Goal: Task Accomplishment & Management: Manage account settings

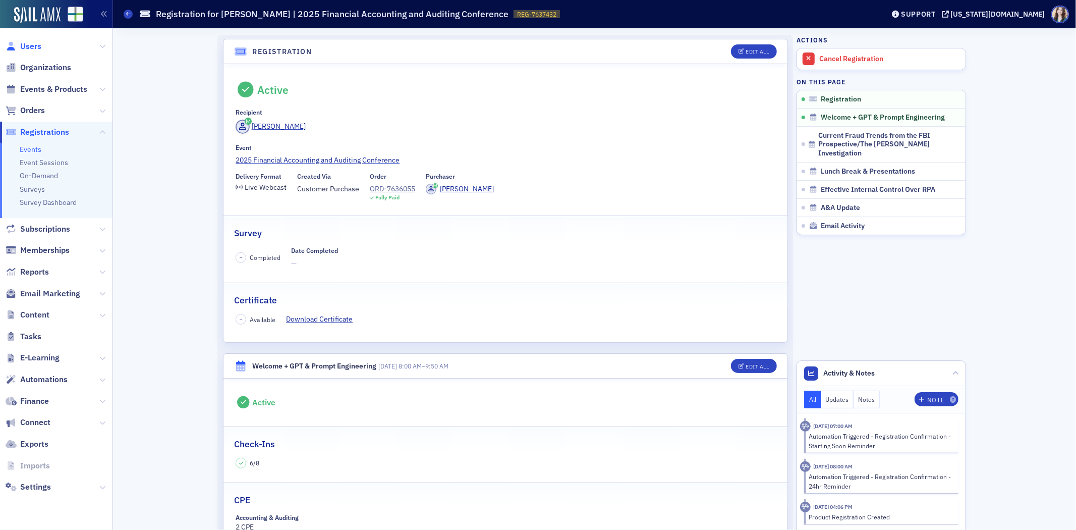
click at [26, 48] on span "Users" at bounding box center [30, 46] width 21 height 11
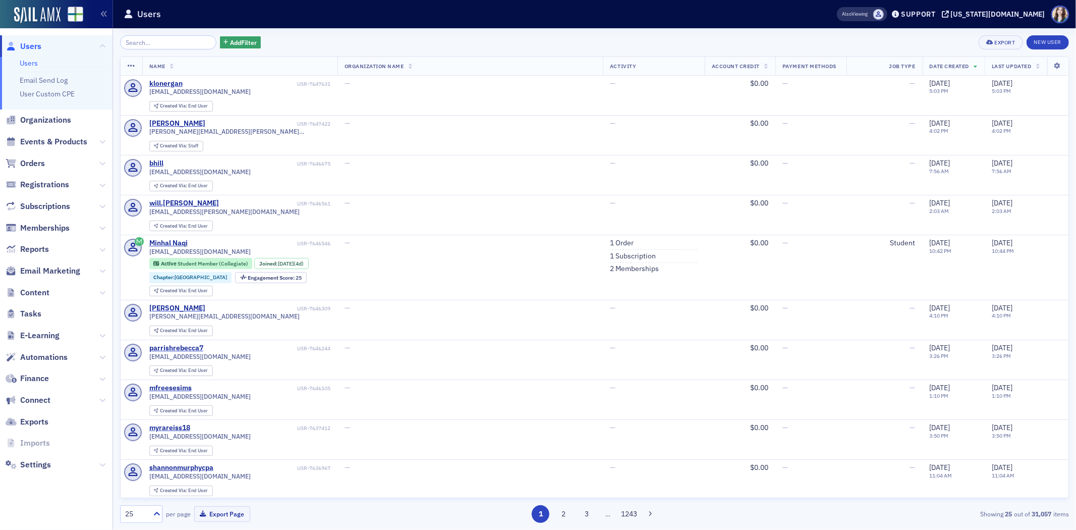
click at [355, 37] on div "Add Filter Export New User" at bounding box center [594, 42] width 949 height 14
click at [170, 35] on input "search" at bounding box center [168, 42] width 96 height 14
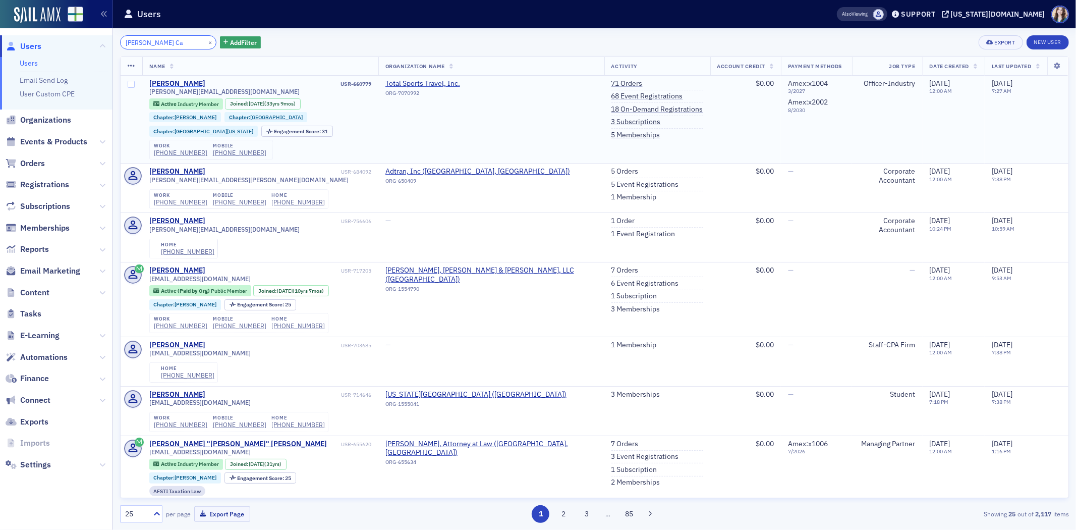
type input "Morris Ca"
click at [183, 86] on div "Morris Capouya" at bounding box center [177, 83] width 56 height 9
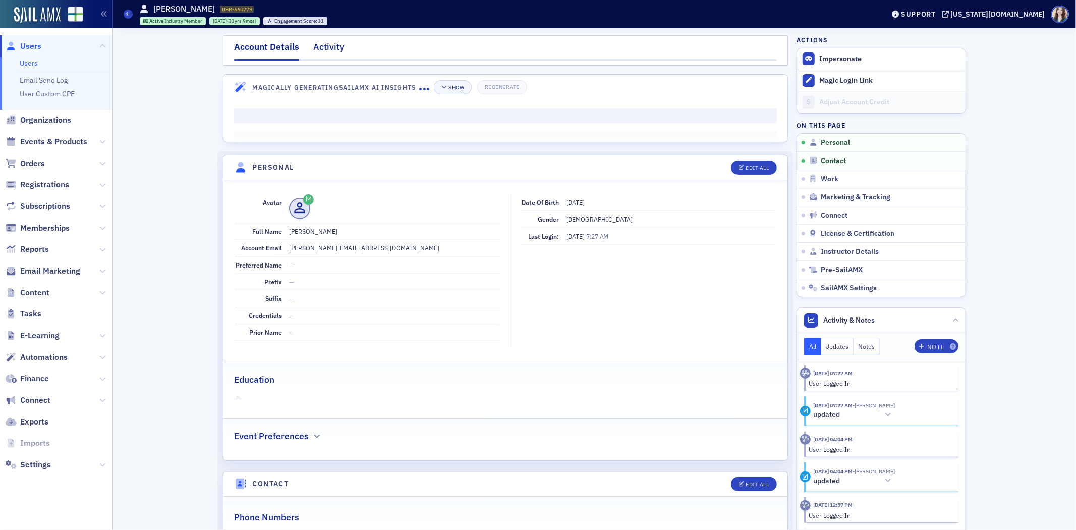
click at [318, 48] on div "Activity" at bounding box center [328, 49] width 31 height 19
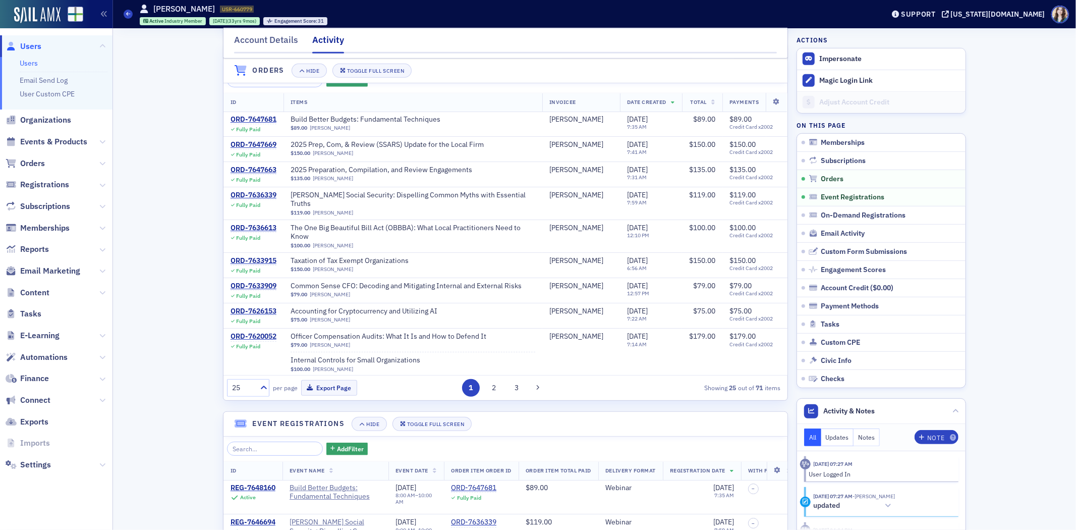
scroll to position [336, 0]
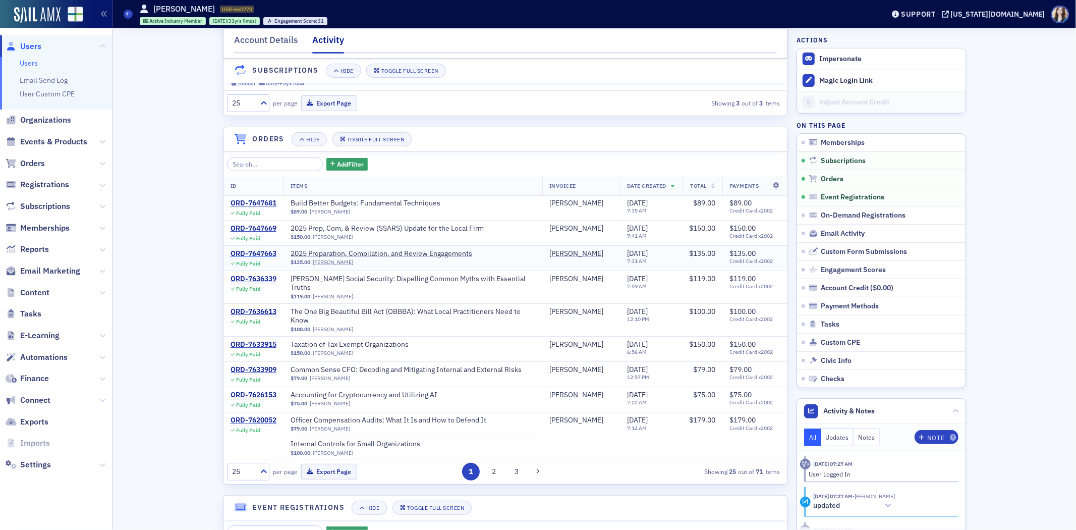
click at [253, 258] on div "ORD-7647663" at bounding box center [254, 253] width 46 height 9
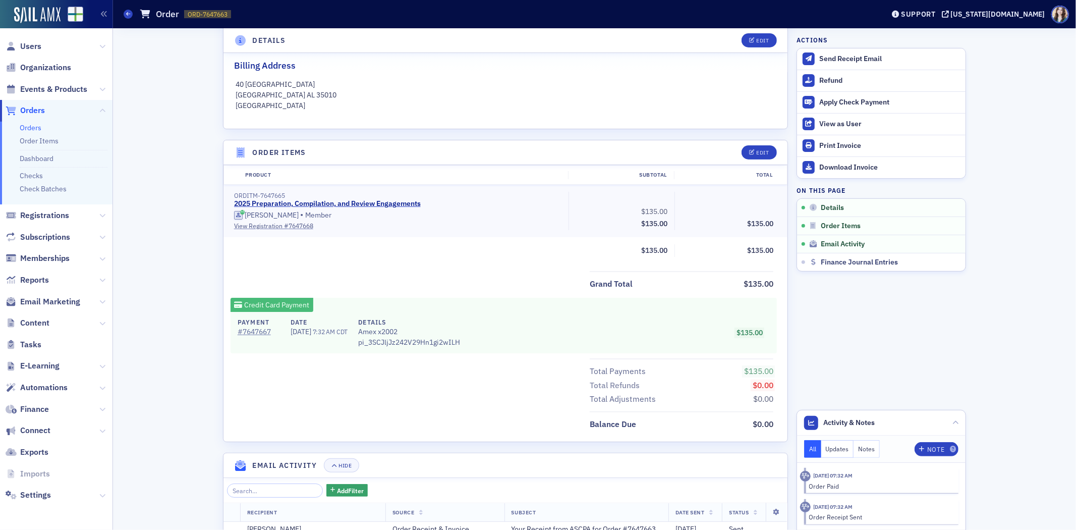
scroll to position [224, 0]
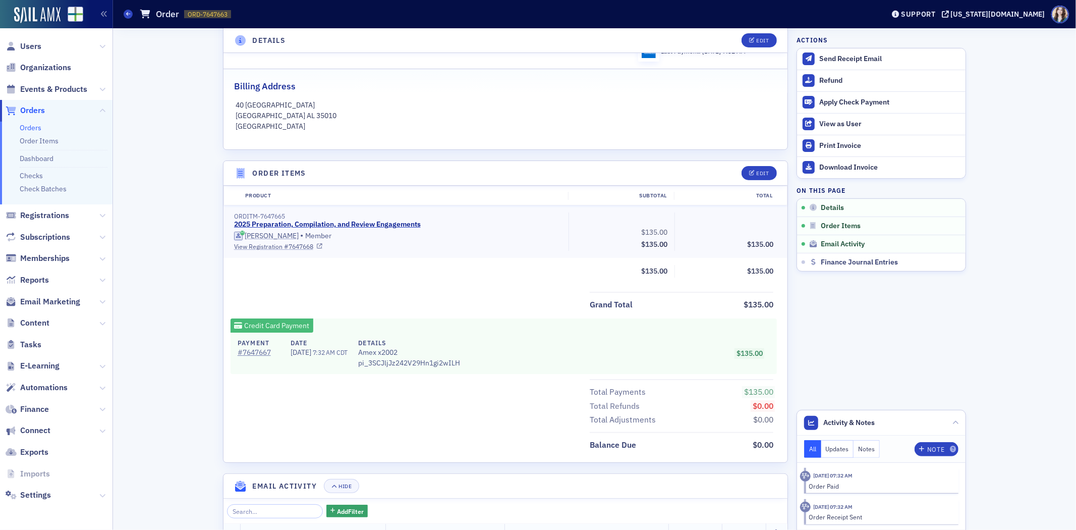
click at [294, 245] on link "View Registration # 7647668" at bounding box center [397, 246] width 327 height 9
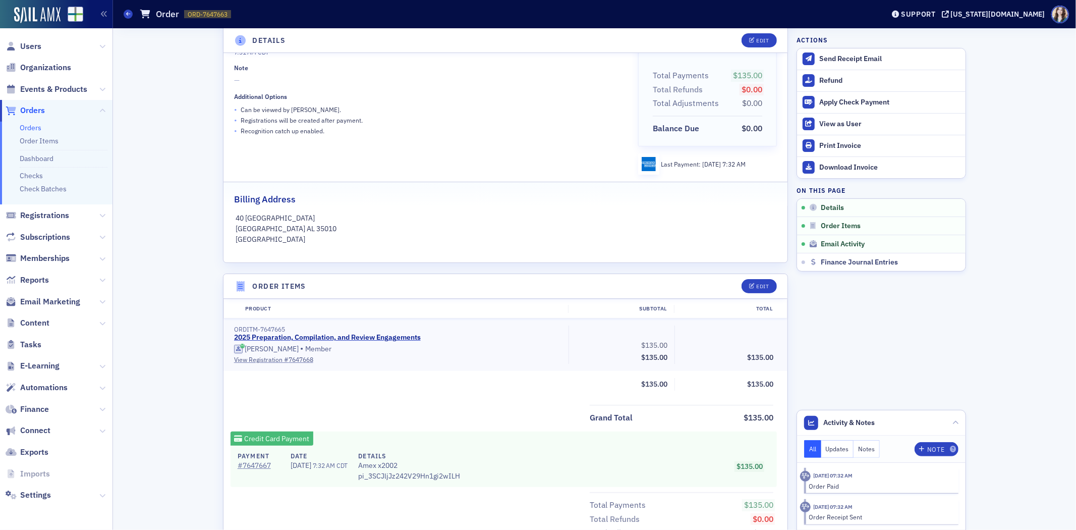
scroll to position [0, 0]
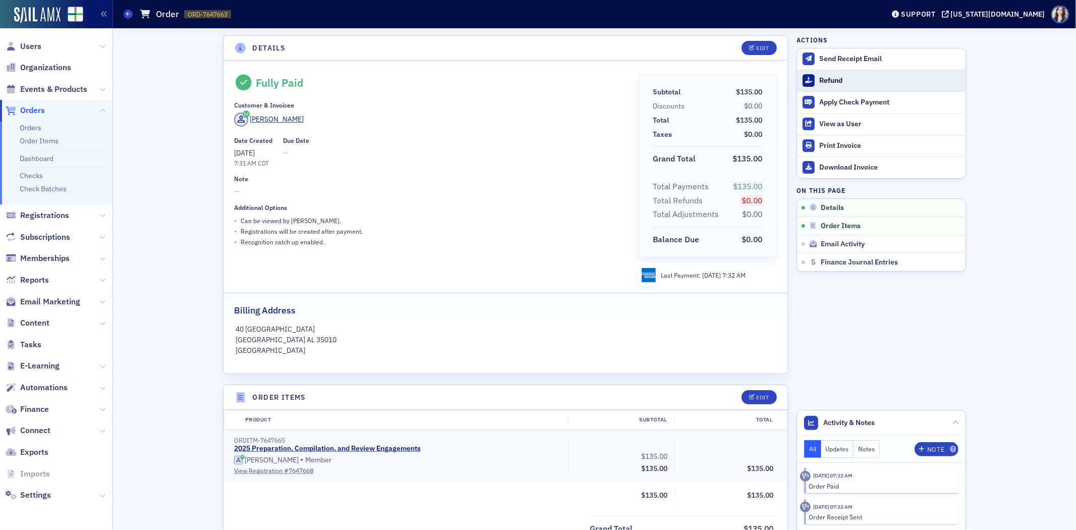
click at [873, 74] on button "Refund" at bounding box center [881, 81] width 169 height 22
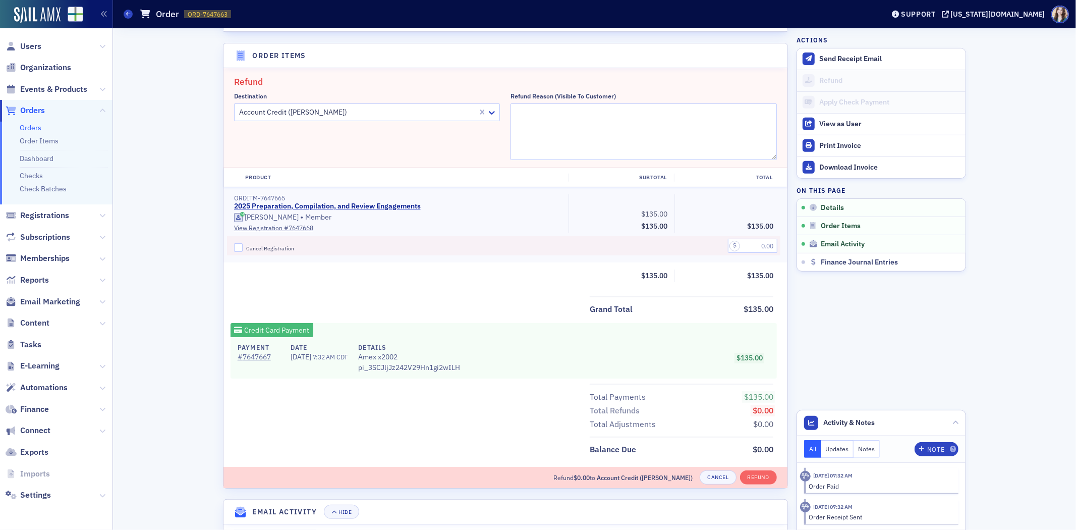
scroll to position [350, 0]
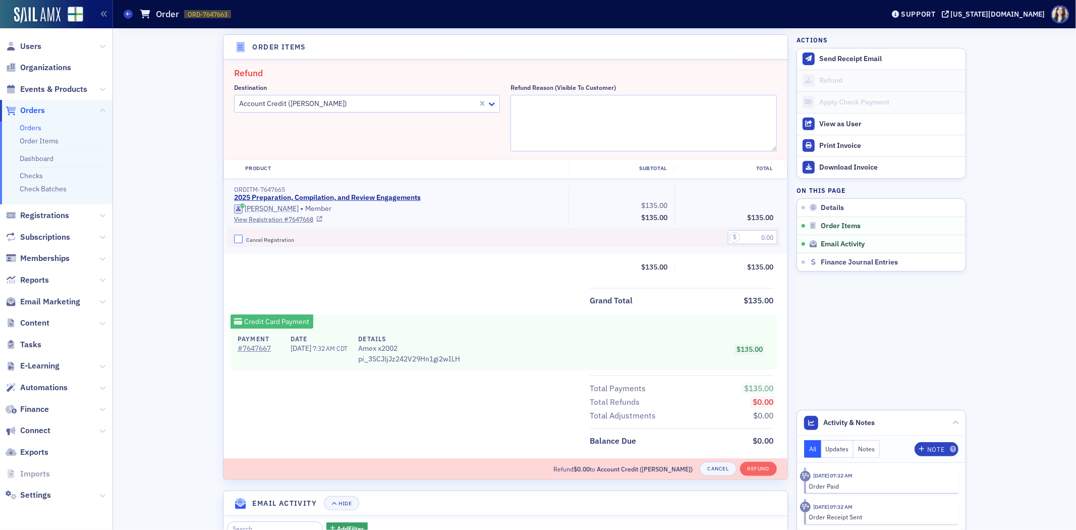
click at [237, 236] on input "Cancel Registration" at bounding box center [238, 239] width 9 height 9
checkbox input "true"
click at [758, 236] on input "text" at bounding box center [752, 237] width 49 height 14
type input "135.00"
click at [628, 122] on textarea "Refund Reason (Visible to Customer)" at bounding box center [644, 123] width 266 height 57
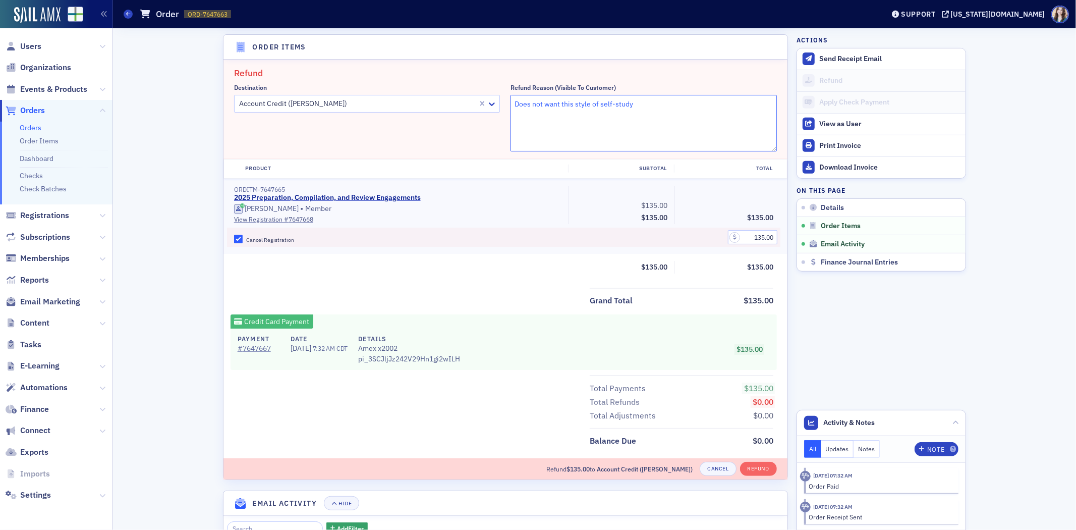
type textarea "Does not want this style of self-study"
click at [695, 81] on fieldset "Refund Destination Account Credit (Morris Capouya) Refund Reason (Visible to Cu…" at bounding box center [505, 109] width 564 height 99
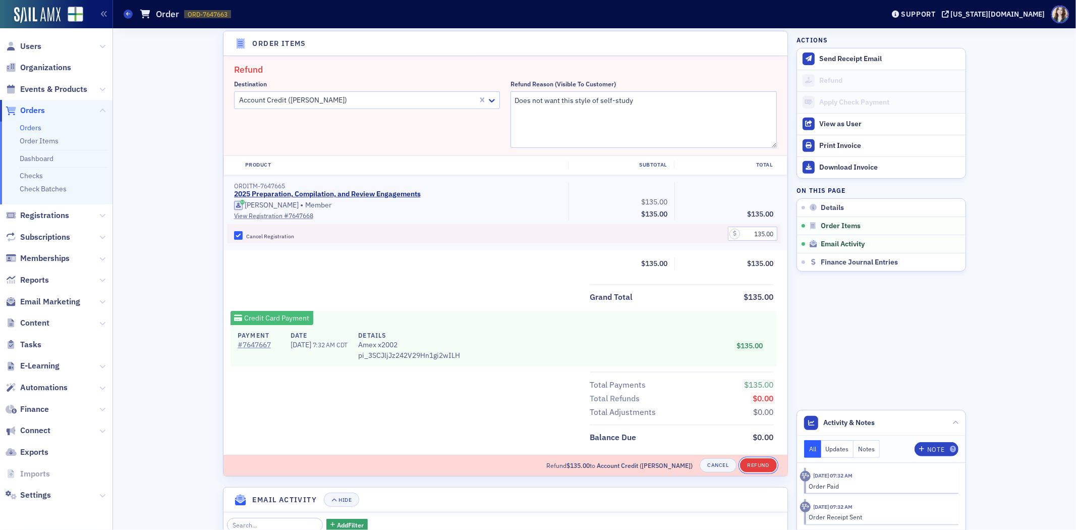
click at [754, 468] on button "Refund" at bounding box center [758, 465] width 37 height 14
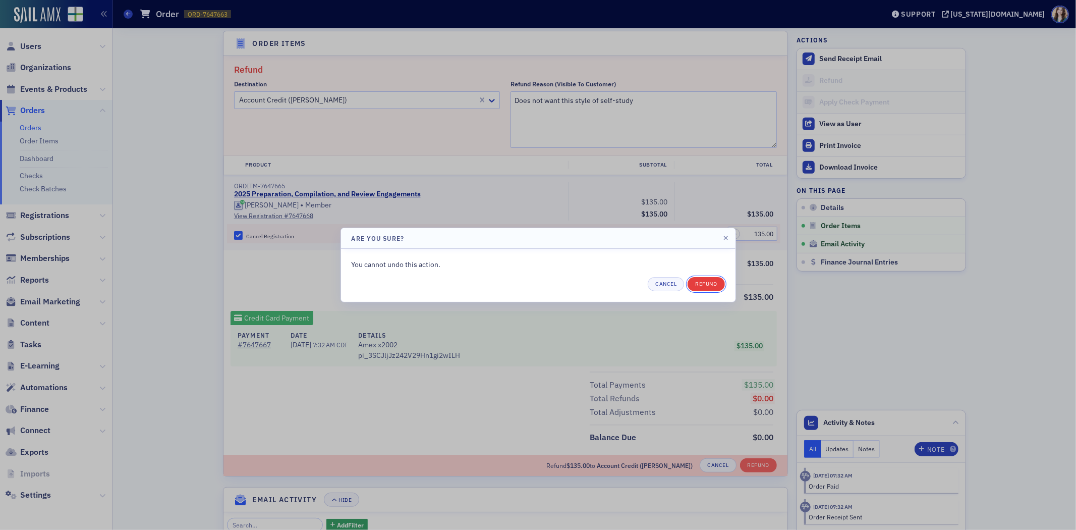
click at [714, 285] on button "Refund" at bounding box center [706, 284] width 37 height 14
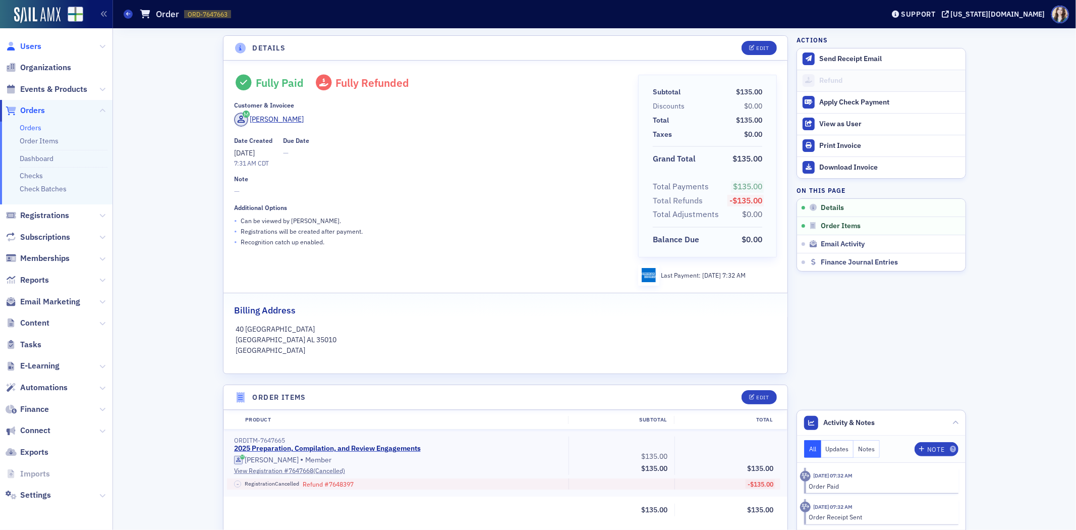
click at [26, 44] on span "Users" at bounding box center [30, 46] width 21 height 11
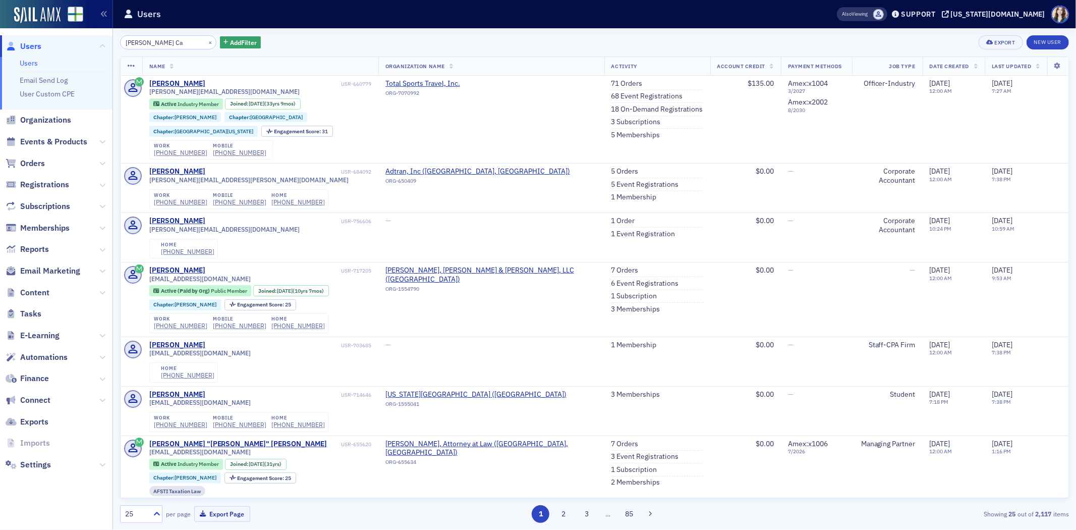
drag, startPoint x: 115, startPoint y: 49, endPoint x: 88, endPoint y: 49, distance: 26.7
click at [88, 49] on div "Users Users Email Send Log User Custom CPE Organizations Events & Products Orde…" at bounding box center [538, 265] width 1076 height 530
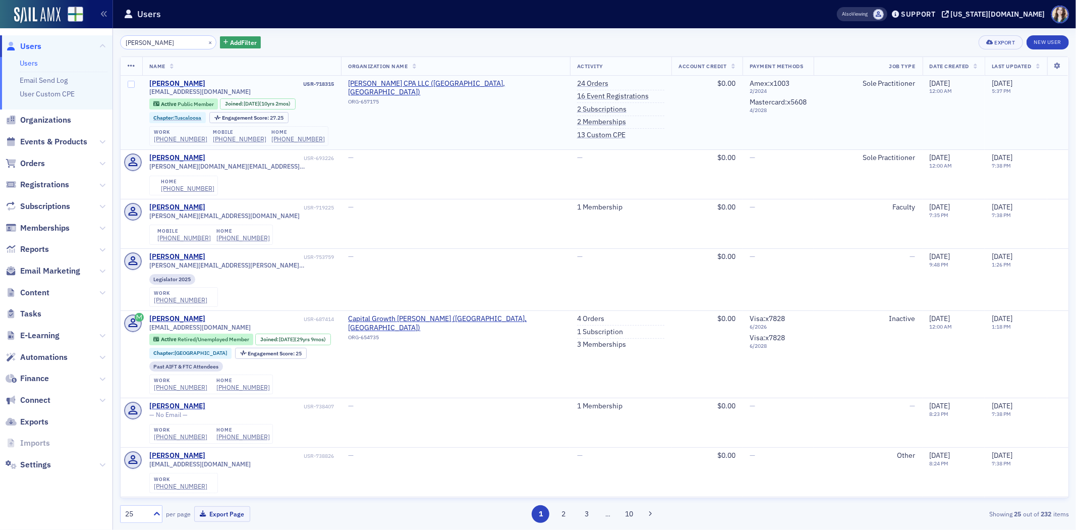
type input "Steven Kirk"
click at [170, 83] on div "Steven Kirk" at bounding box center [177, 83] width 56 height 9
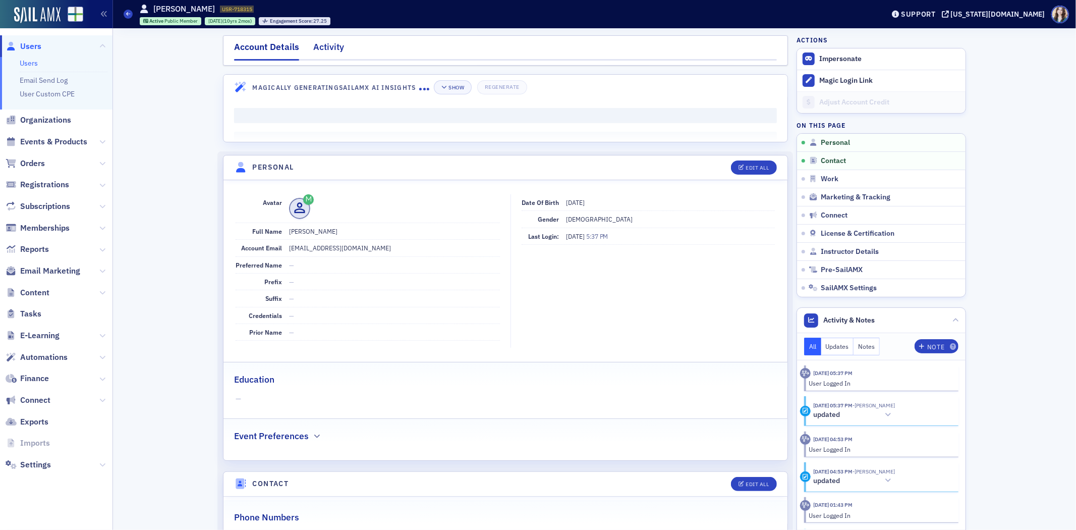
click at [321, 47] on div "Activity" at bounding box center [328, 49] width 31 height 19
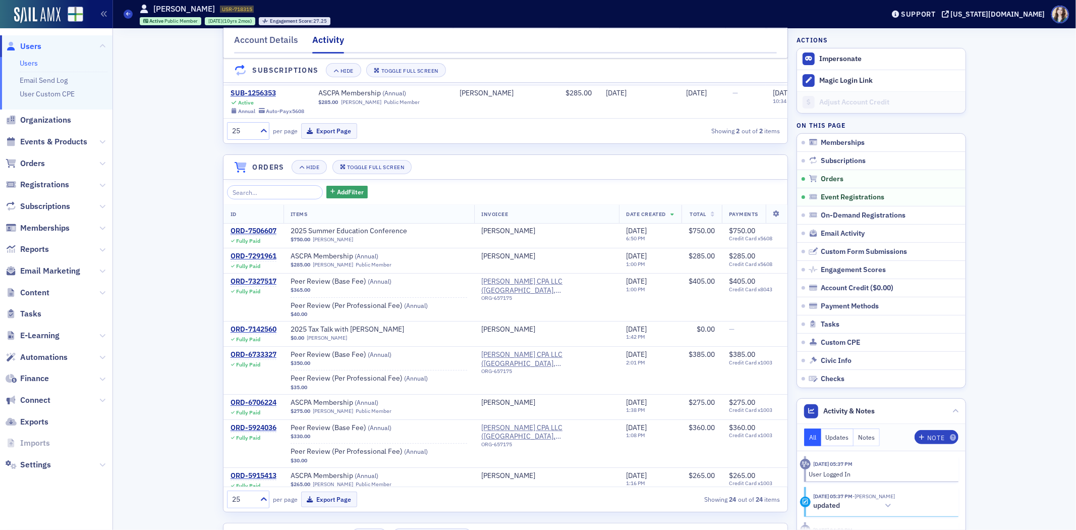
scroll to position [561, 0]
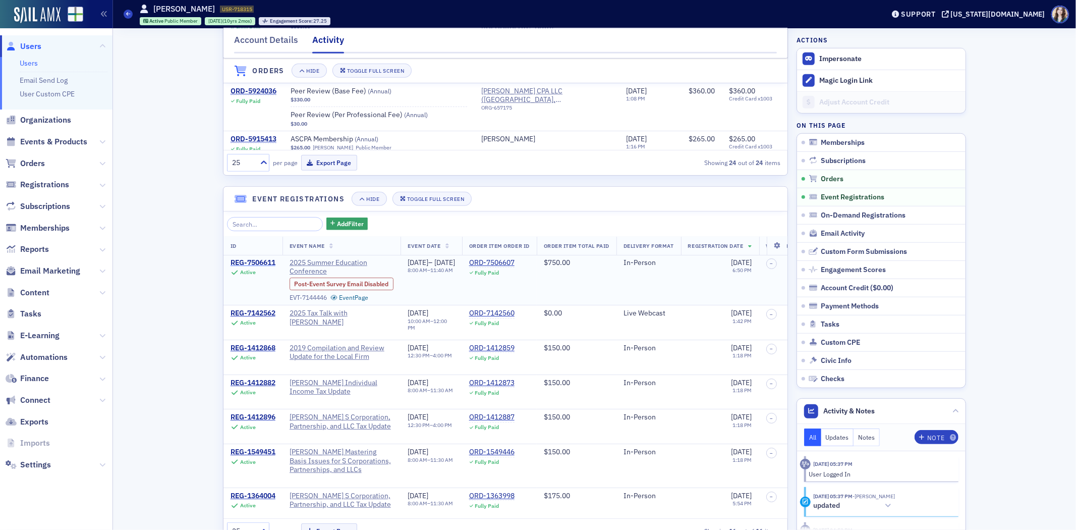
click at [254, 267] on div "REG-7506611" at bounding box center [253, 262] width 45 height 9
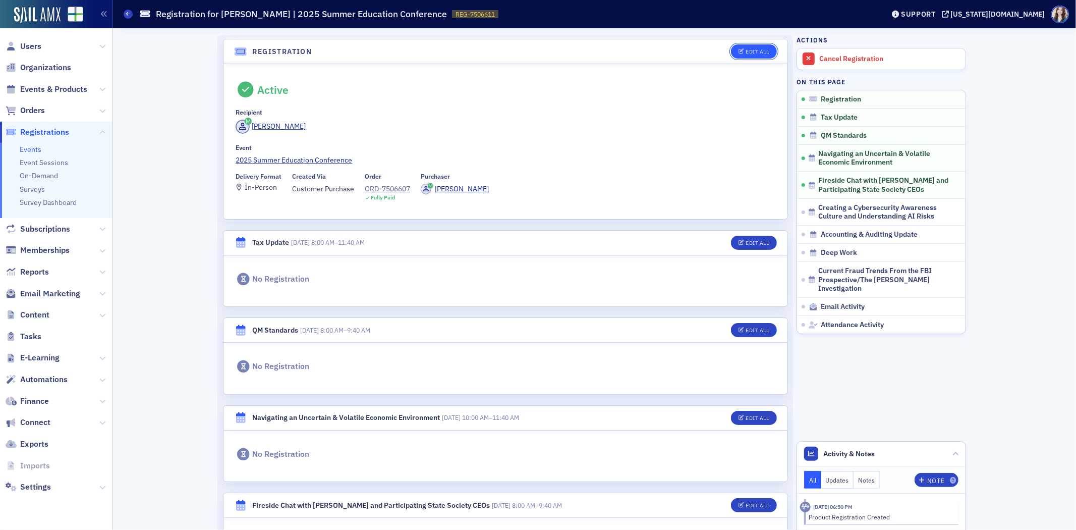
click at [753, 51] on div "Edit All" at bounding box center [757, 52] width 23 height 6
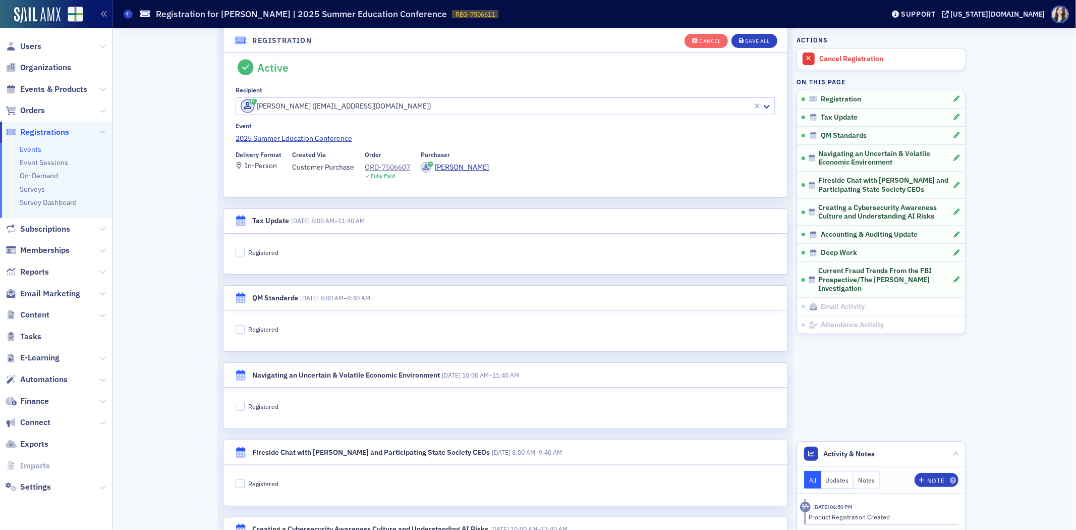
scroll to position [27, 0]
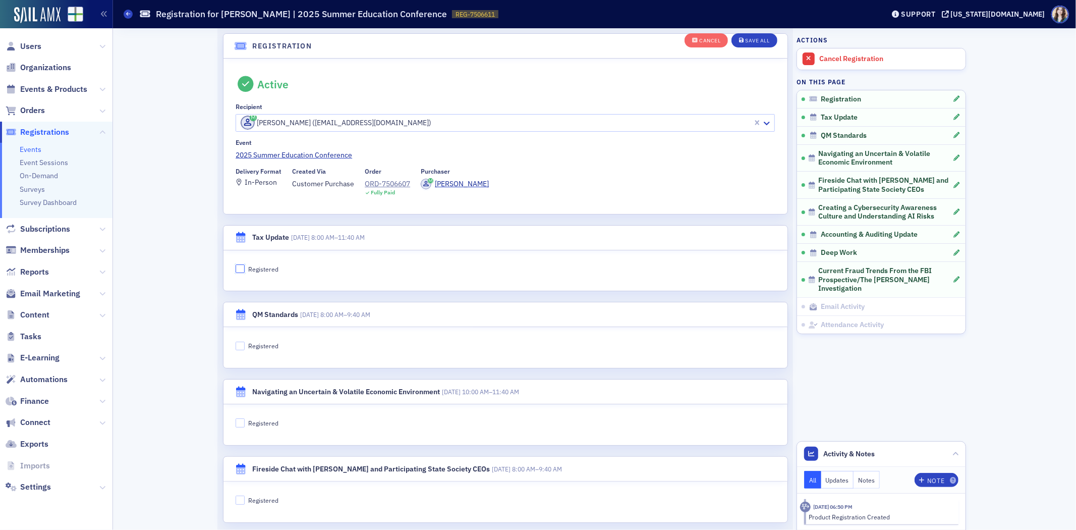
click at [239, 268] on input "Registered" at bounding box center [240, 268] width 9 height 9
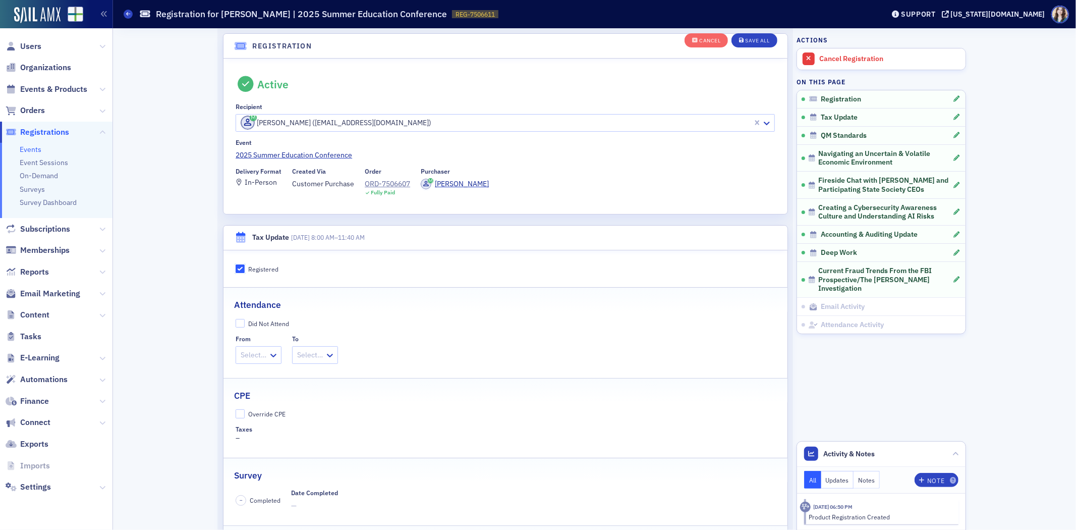
click at [239, 268] on input "Registered" at bounding box center [240, 268] width 9 height 9
checkbox input "false"
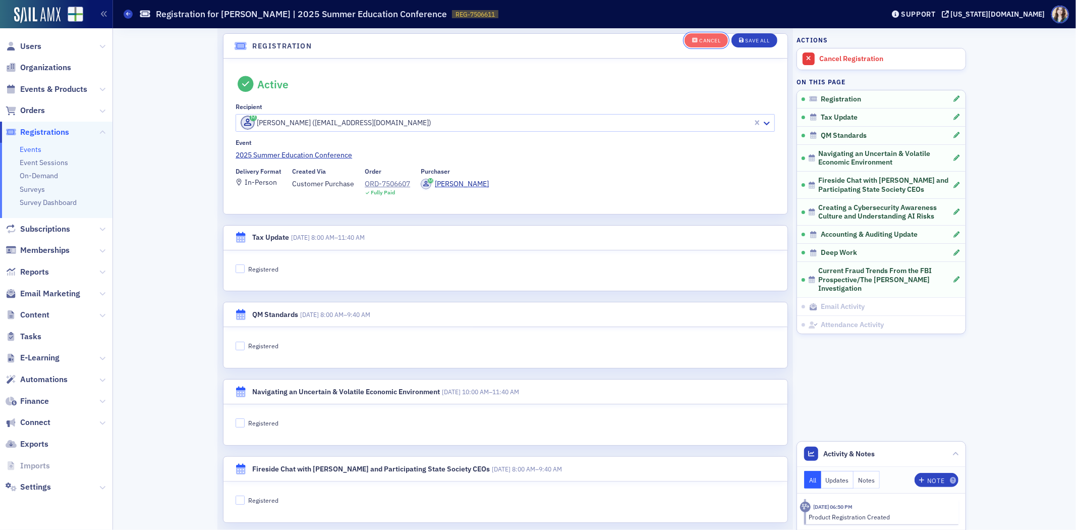
click at [699, 41] on div "Cancel" at bounding box center [709, 41] width 21 height 6
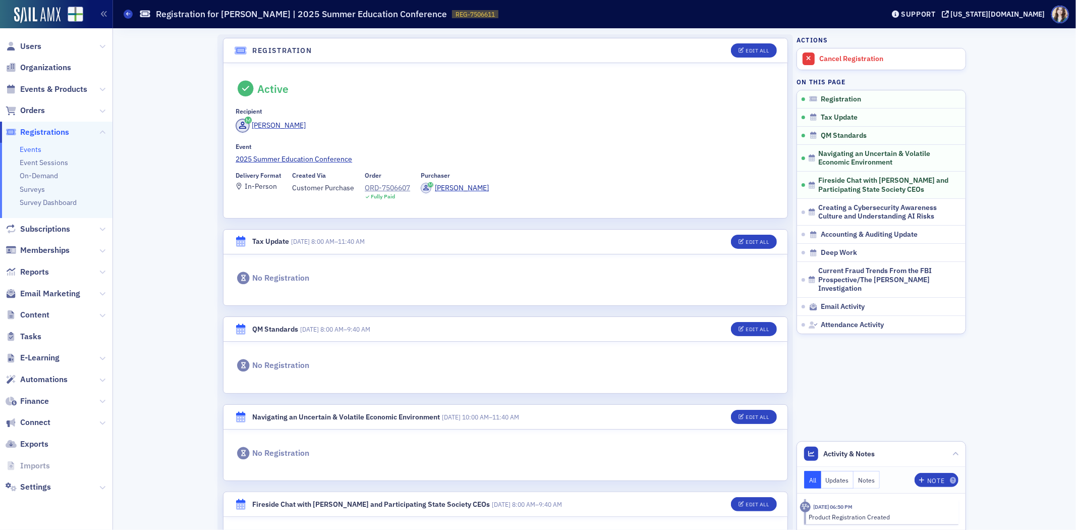
scroll to position [0, 0]
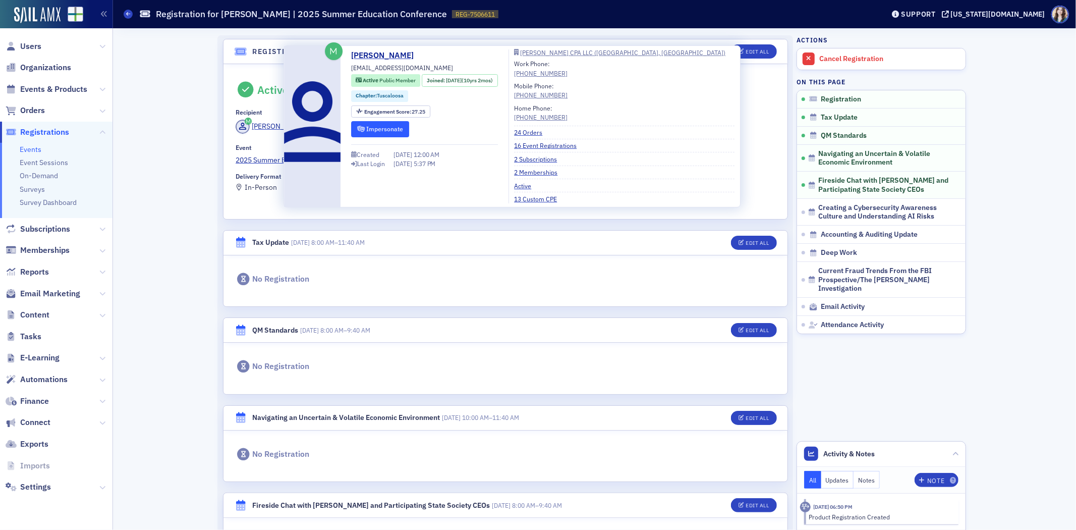
click at [379, 128] on button "Impersonate" at bounding box center [380, 129] width 58 height 16
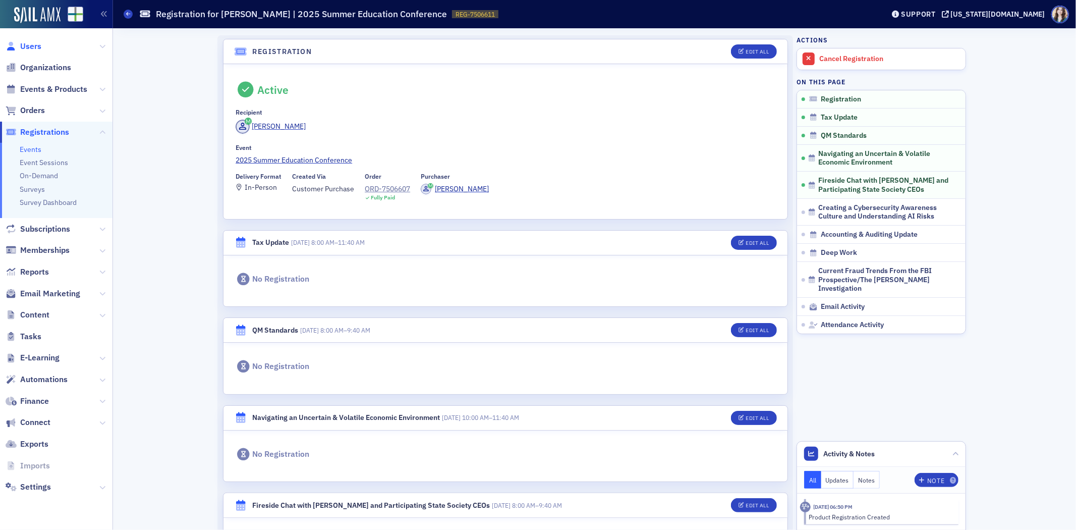
click at [33, 49] on span "Users" at bounding box center [30, 46] width 21 height 11
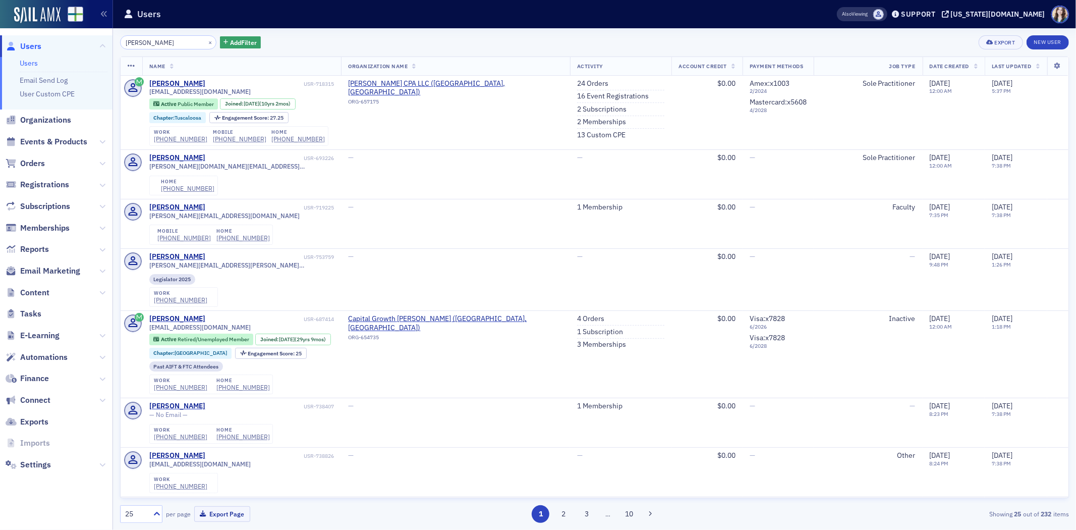
drag, startPoint x: 192, startPoint y: 46, endPoint x: 67, endPoint y: 40, distance: 125.3
click at [67, 40] on div "Users Users Email Send Log User Custom CPE Organizations Events & Products Orde…" at bounding box center [538, 265] width 1076 height 530
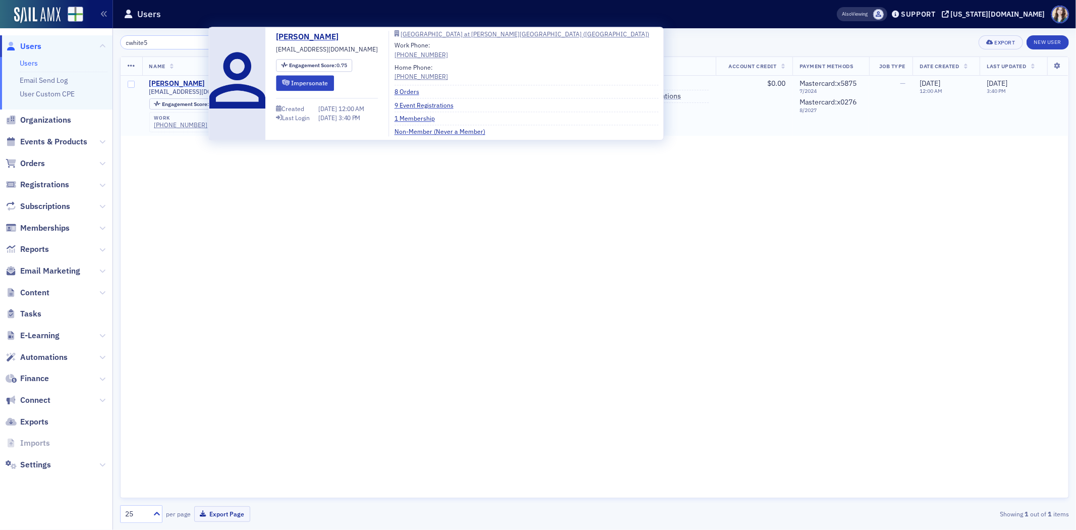
type input "cwhite5"
click at [185, 81] on div "Christopher White" at bounding box center [177, 83] width 56 height 9
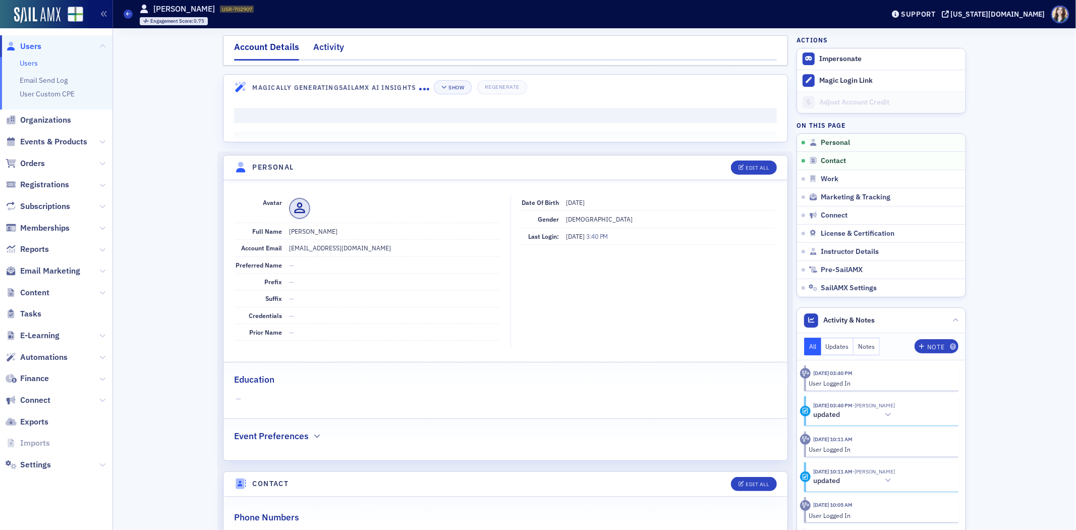
click at [331, 52] on div "Activity" at bounding box center [328, 49] width 31 height 19
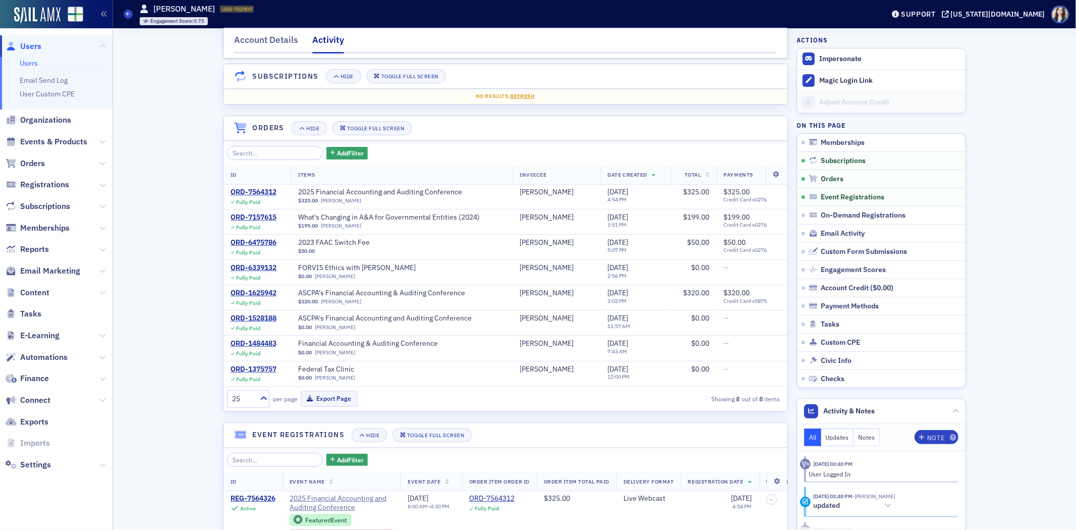
scroll to position [224, 0]
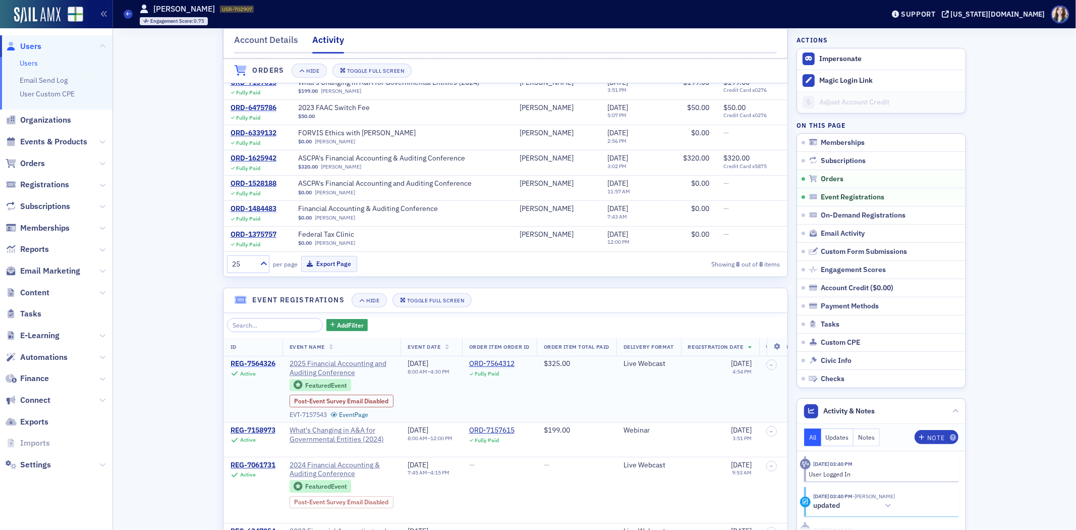
click at [255, 364] on div "REG-7564326" at bounding box center [253, 363] width 45 height 9
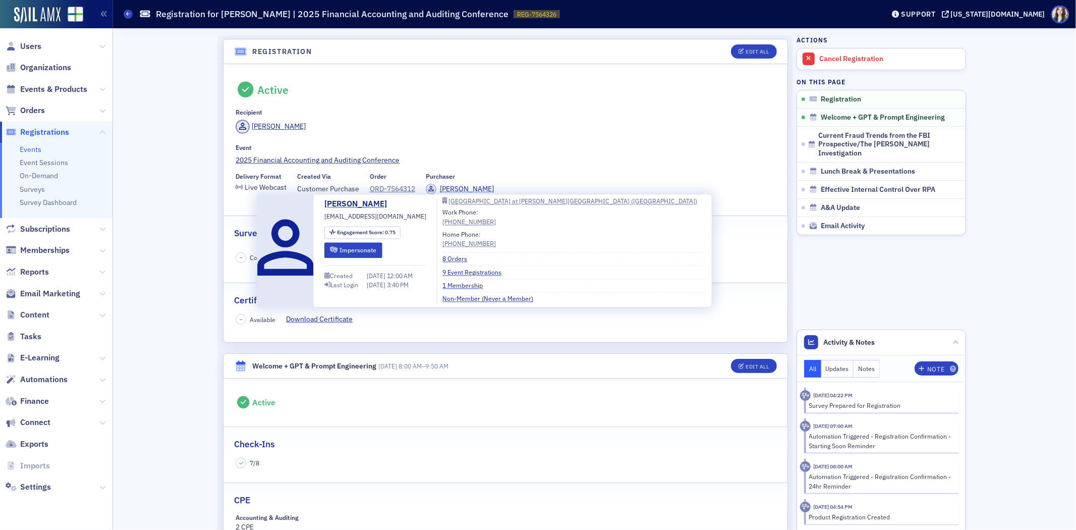
click at [462, 189] on div "Christopher White" at bounding box center [467, 189] width 54 height 11
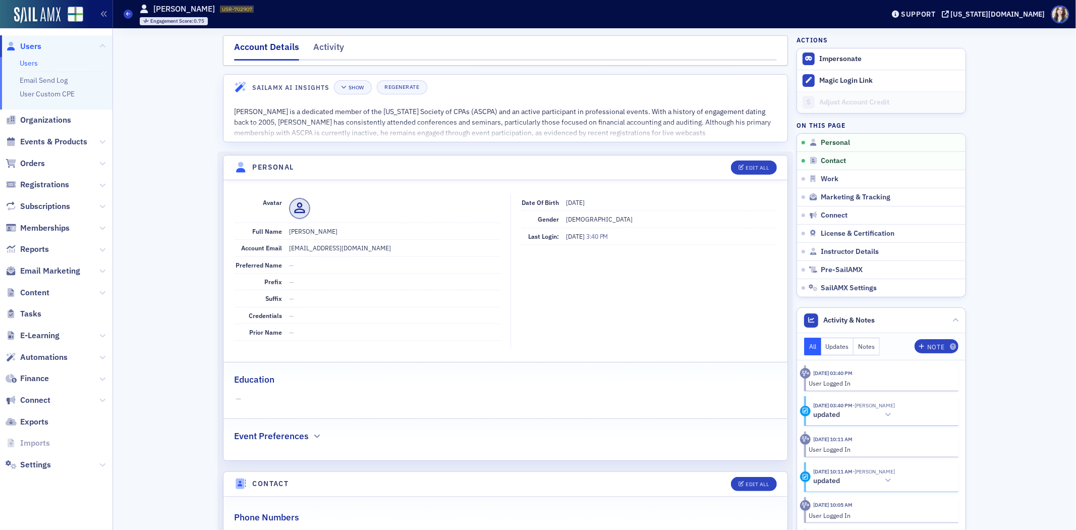
click at [314, 47] on div "Activity" at bounding box center [328, 49] width 31 height 19
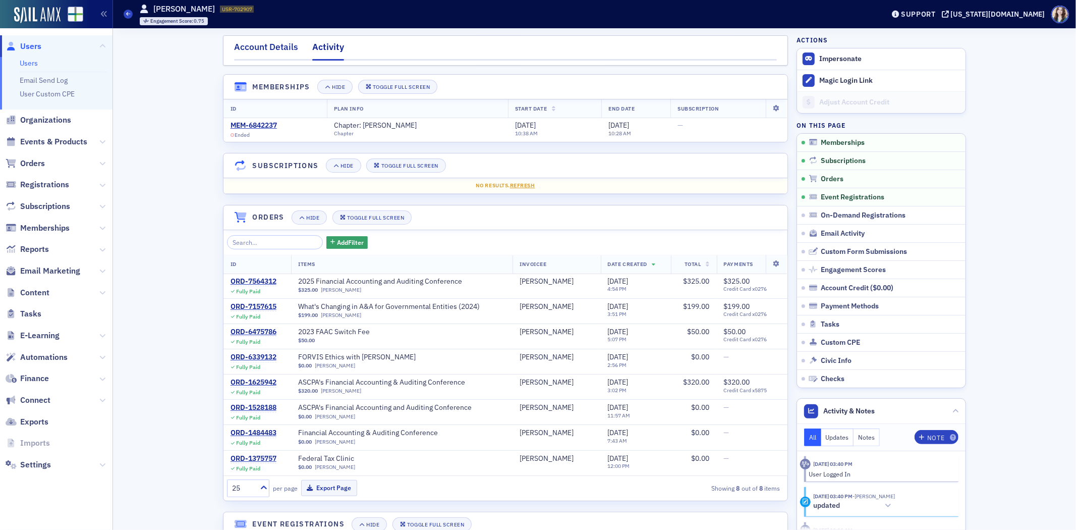
click at [280, 49] on div "Account Details" at bounding box center [266, 49] width 64 height 19
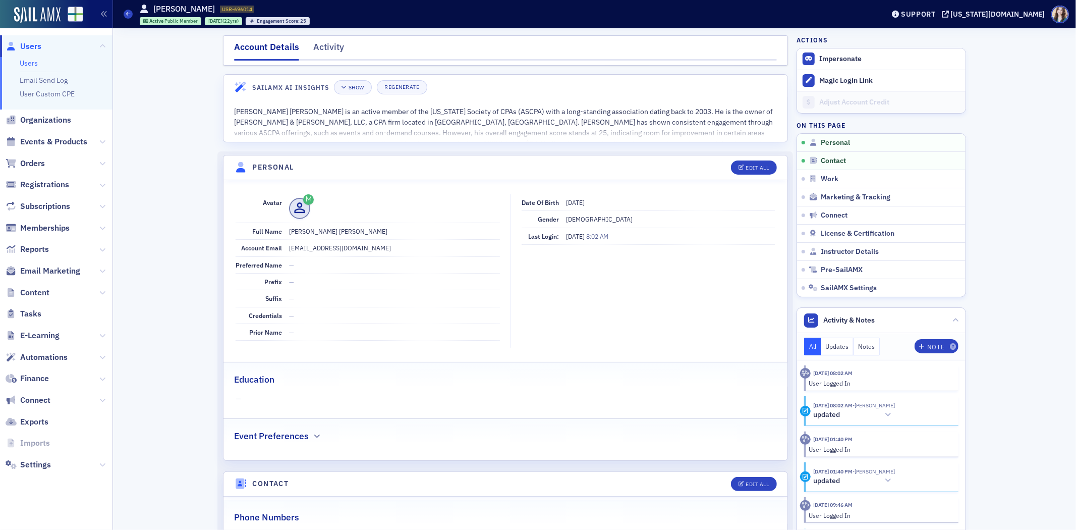
click at [26, 47] on span "Users" at bounding box center [30, 46] width 21 height 11
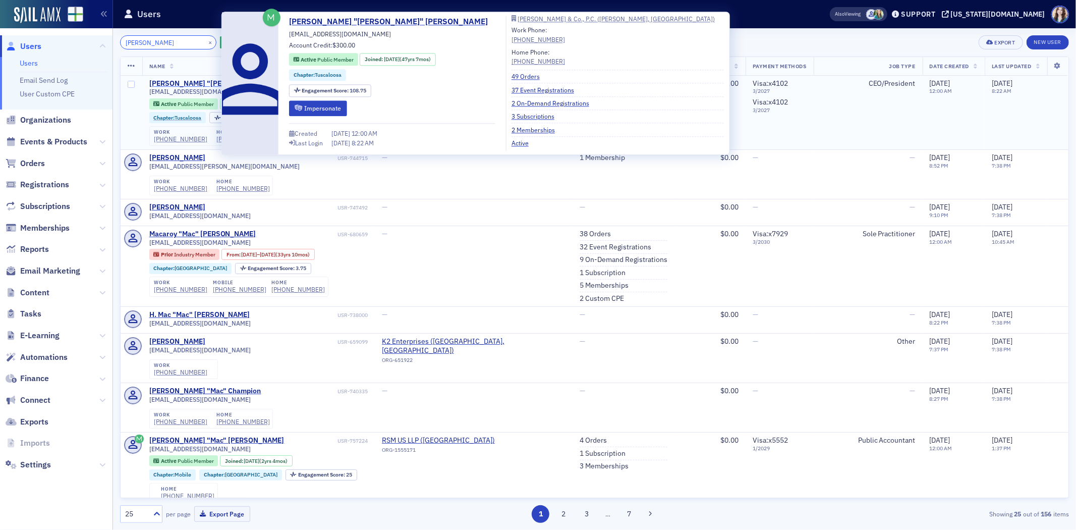
type input "Mac Mayers"
click at [177, 83] on div "Richard "Mac" Mayers" at bounding box center [238, 83] width 178 height 9
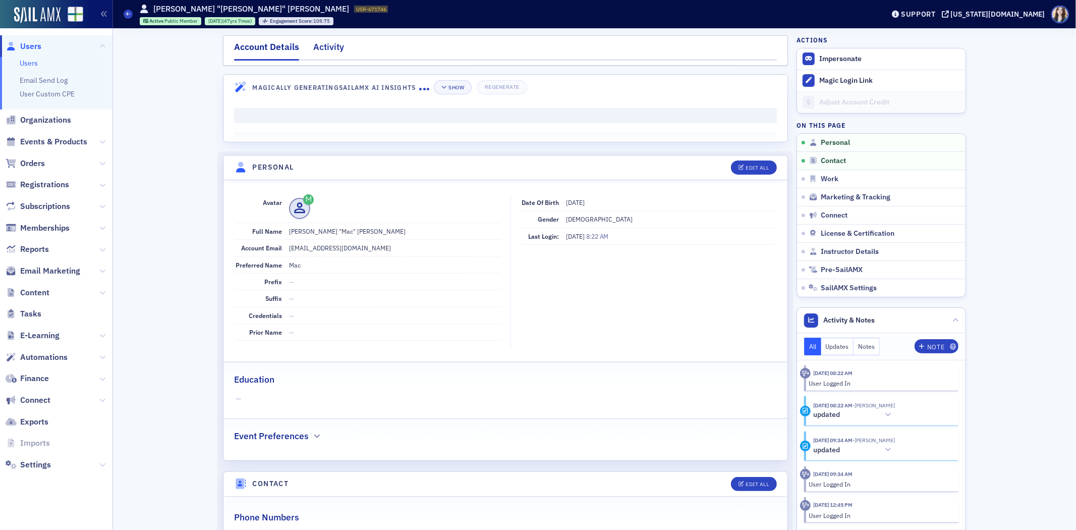
click at [317, 41] on div "Activity" at bounding box center [328, 49] width 31 height 19
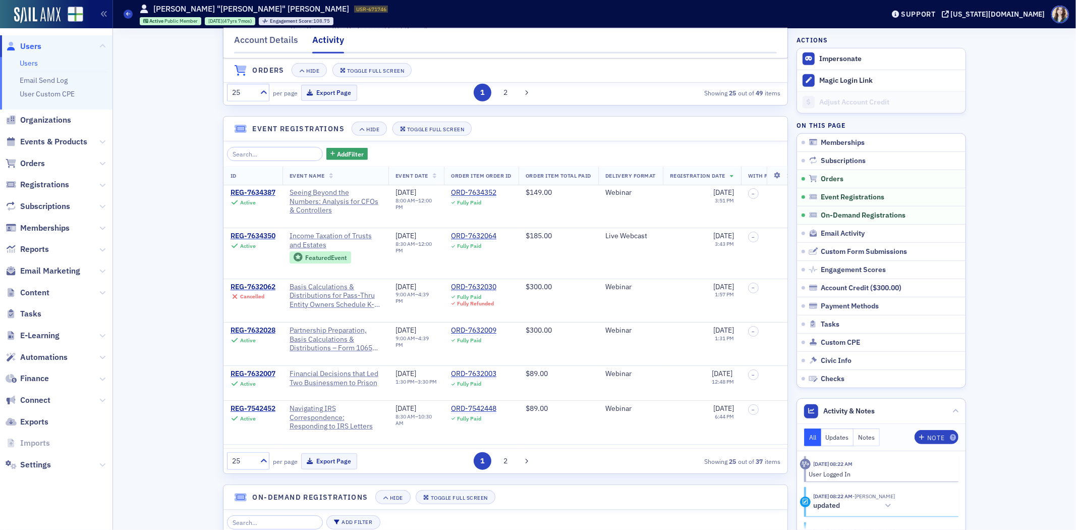
scroll to position [617, 0]
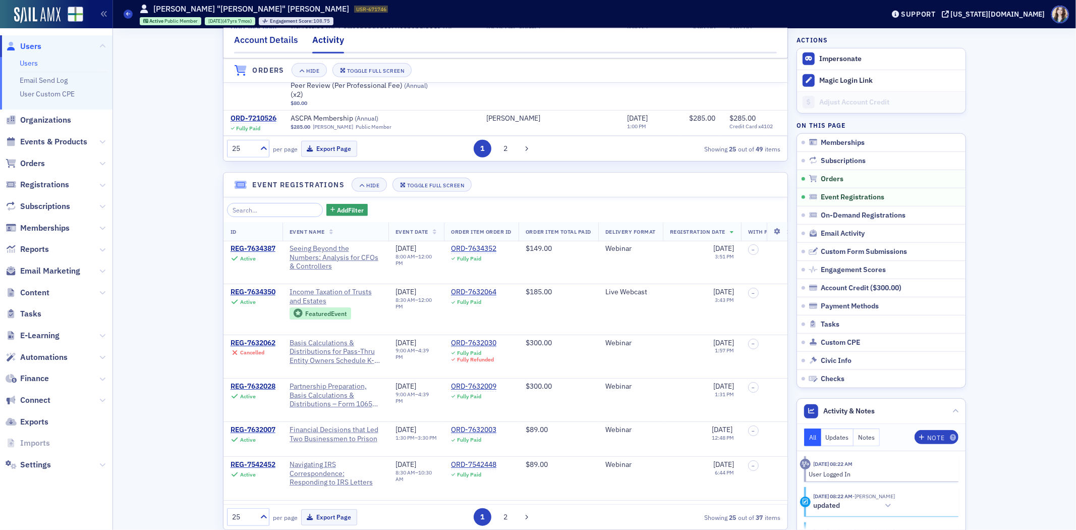
click at [253, 40] on div "Account Details" at bounding box center [266, 42] width 64 height 19
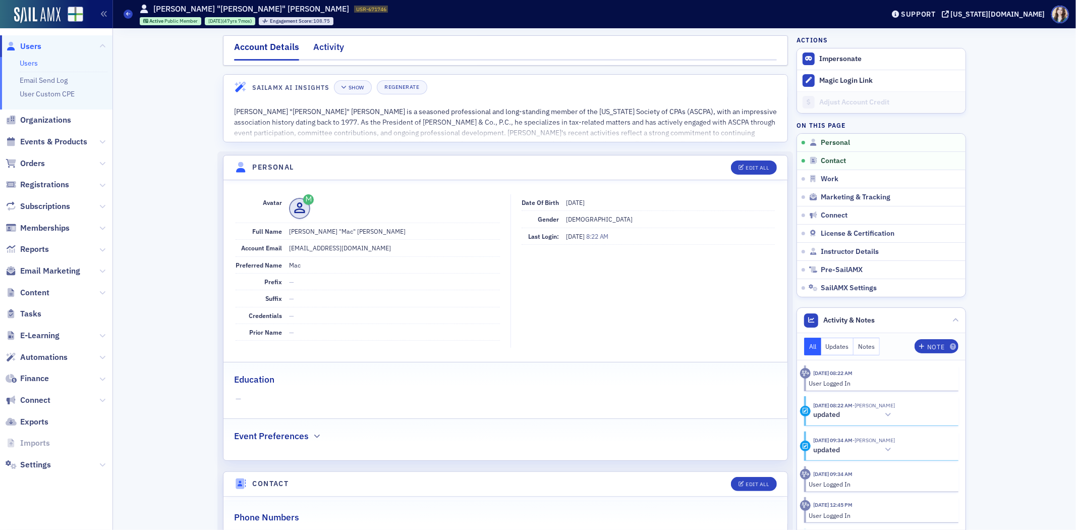
click at [325, 51] on div "Activity" at bounding box center [328, 49] width 31 height 19
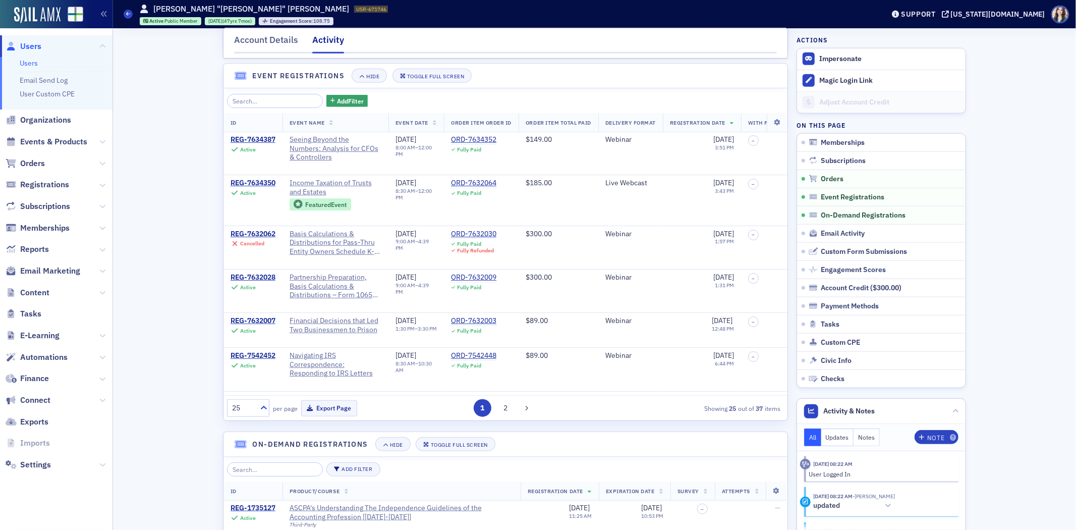
scroll to position [734, 0]
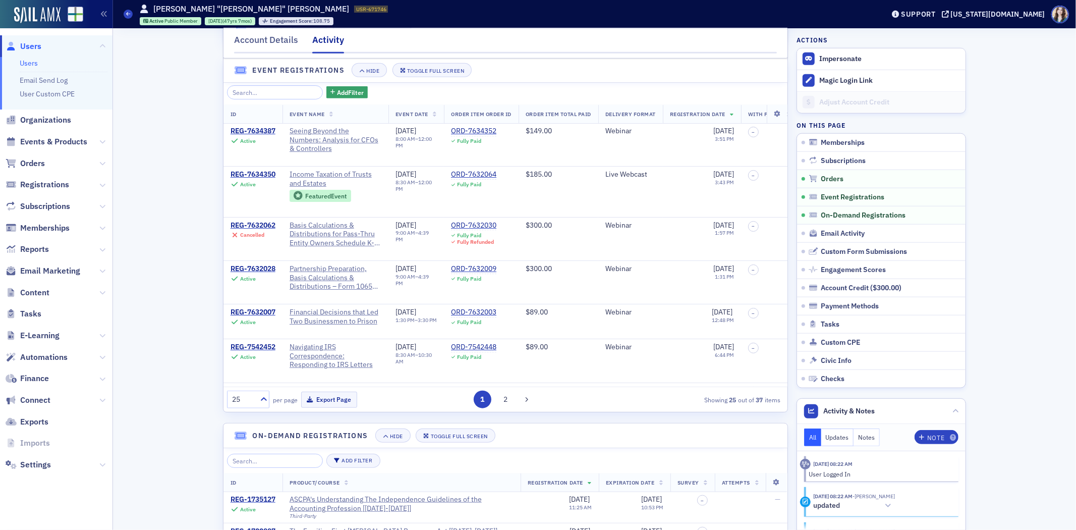
click at [762, 96] on div "Add Filter" at bounding box center [505, 92] width 557 height 14
click at [223, 43] on div "Account Details Activity" at bounding box center [505, 43] width 565 height 30
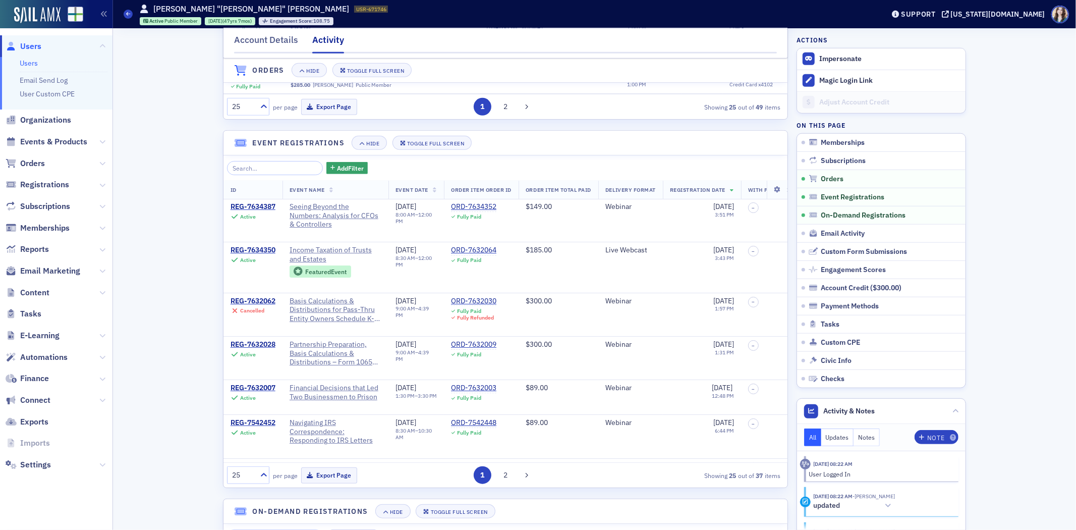
scroll to position [678, 0]
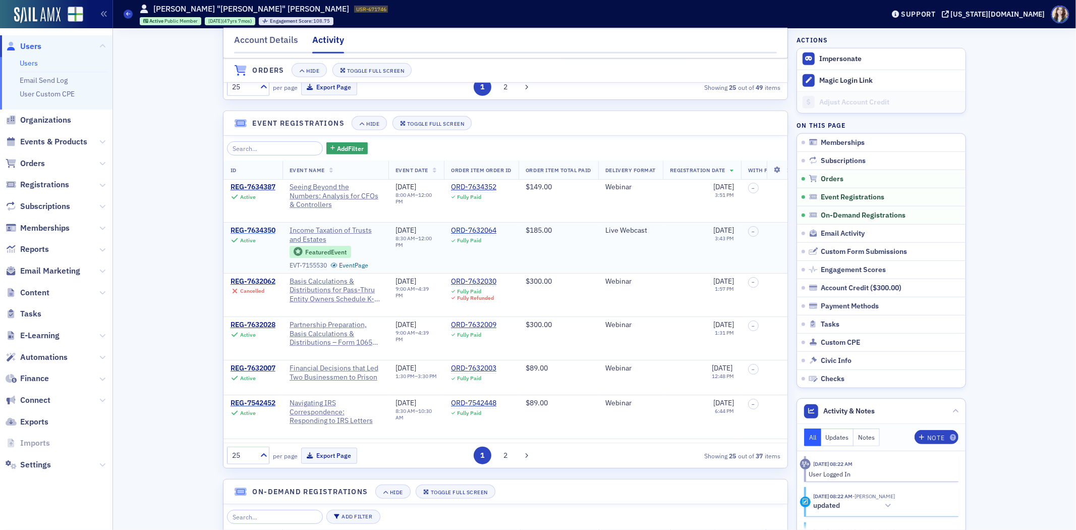
click at [258, 235] on div "REG-7634350" at bounding box center [253, 230] width 45 height 9
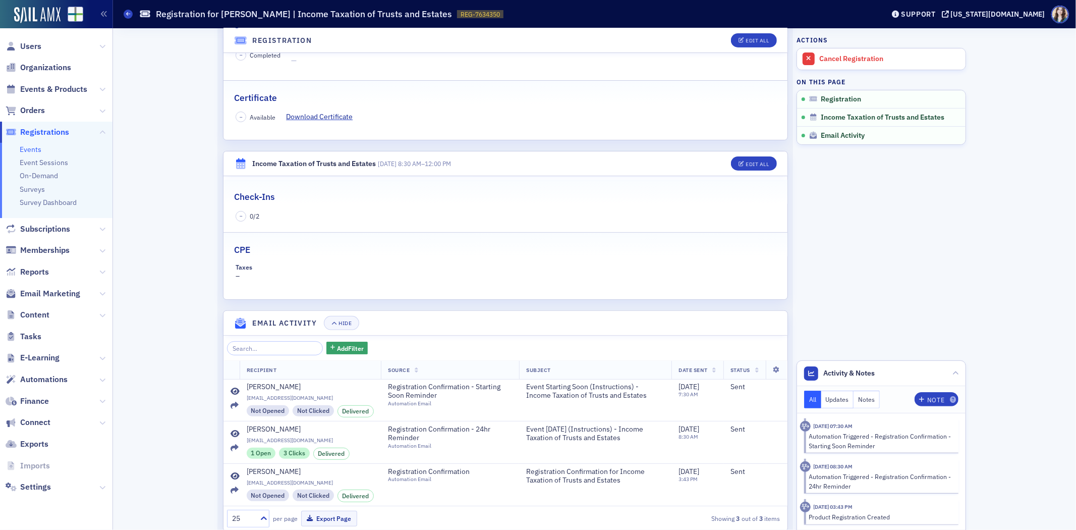
scroll to position [168, 0]
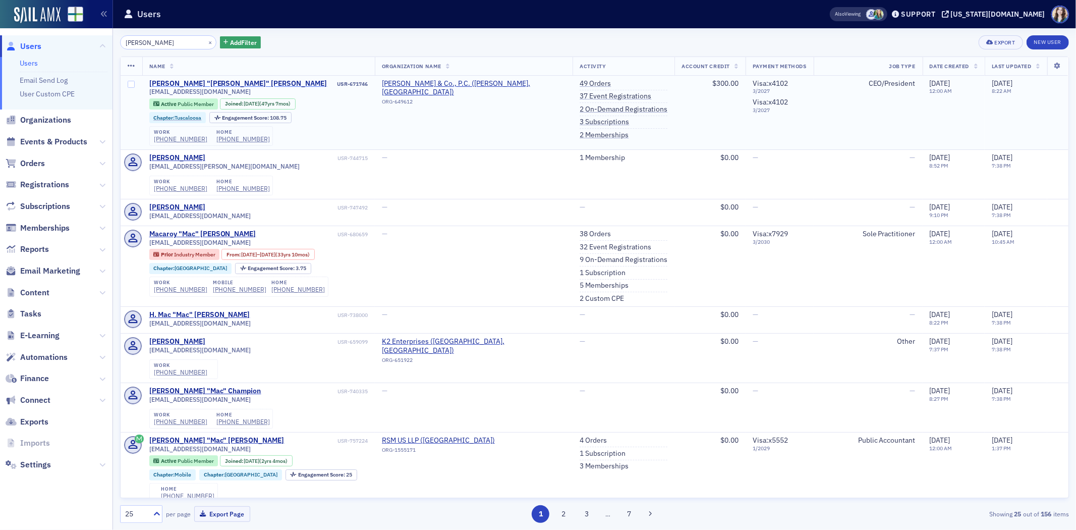
click at [187, 83] on div "Richard "Mac" Mayers" at bounding box center [238, 83] width 178 height 9
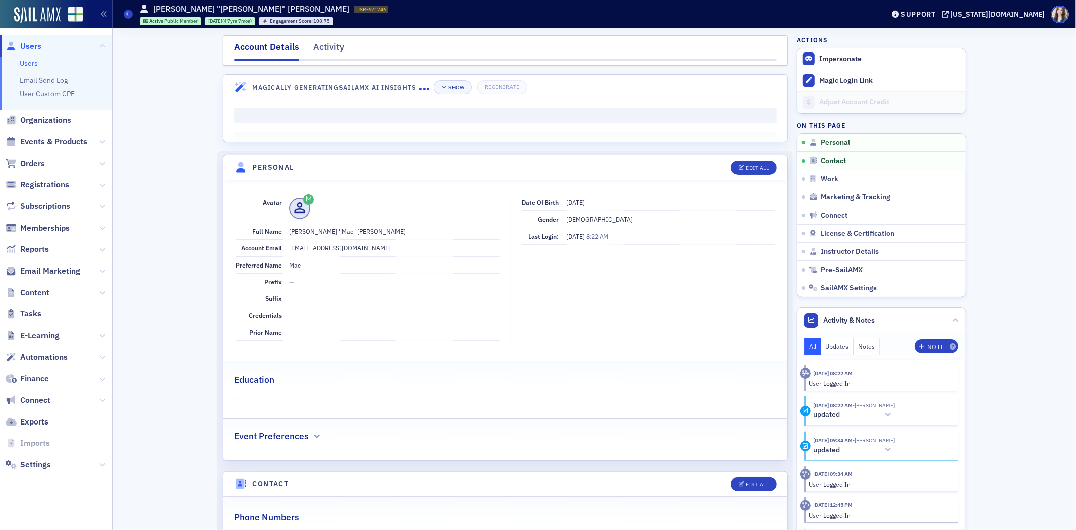
drag, startPoint x: 328, startPoint y: 51, endPoint x: 288, endPoint y: 71, distance: 44.7
click at [327, 51] on div "Activity" at bounding box center [328, 49] width 31 height 19
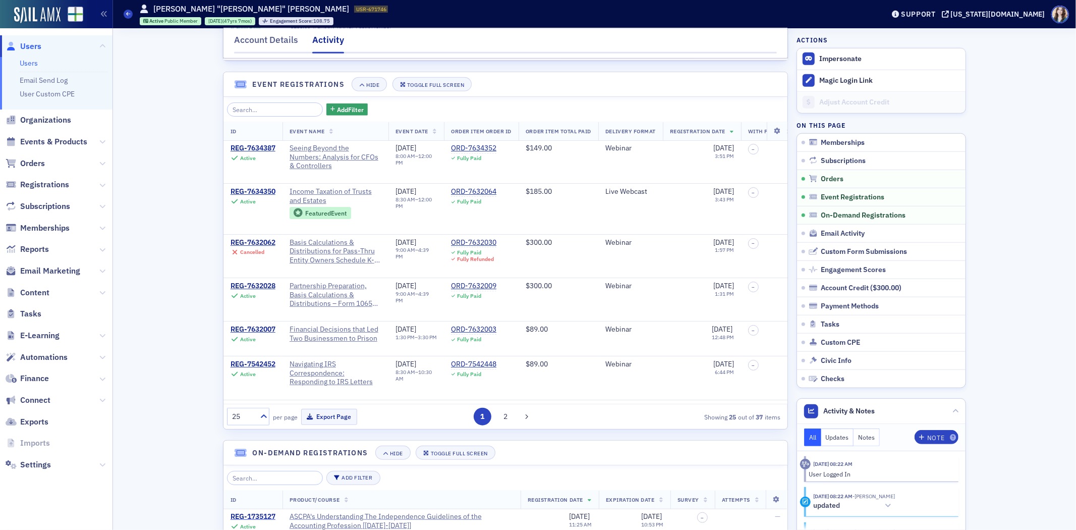
scroll to position [729, 0]
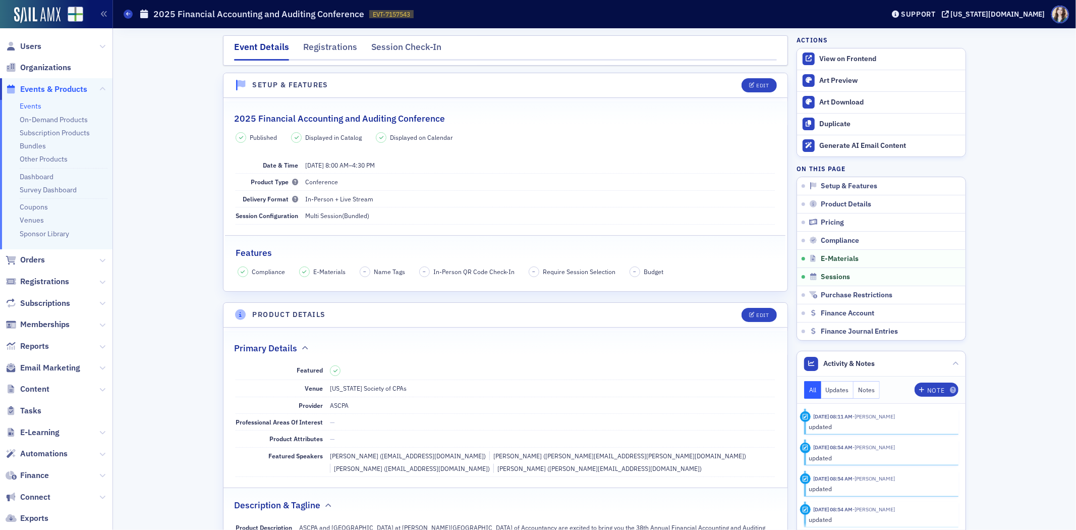
scroll to position [1502, 0]
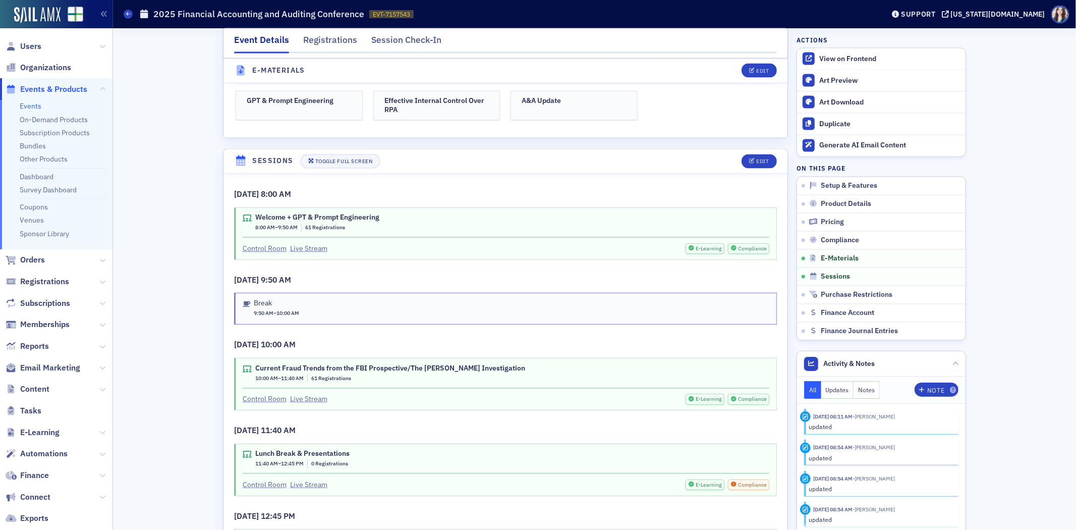
click at [29, 108] on link "Events" at bounding box center [31, 105] width 22 height 9
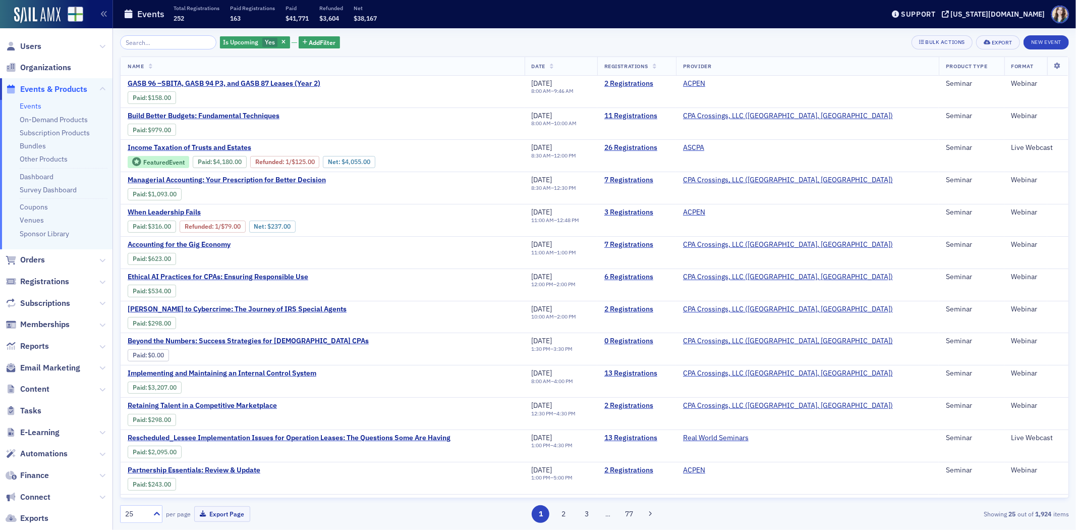
drag, startPoint x: 510, startPoint y: 37, endPoint x: 506, endPoint y: 41, distance: 5.4
click at [507, 40] on div "Is Upcoming Yes Add Filter Bulk Actions Export New Event" at bounding box center [594, 42] width 949 height 14
click at [207, 145] on span "Income Taxation of Trusts and Estates" at bounding box center [213, 147] width 170 height 9
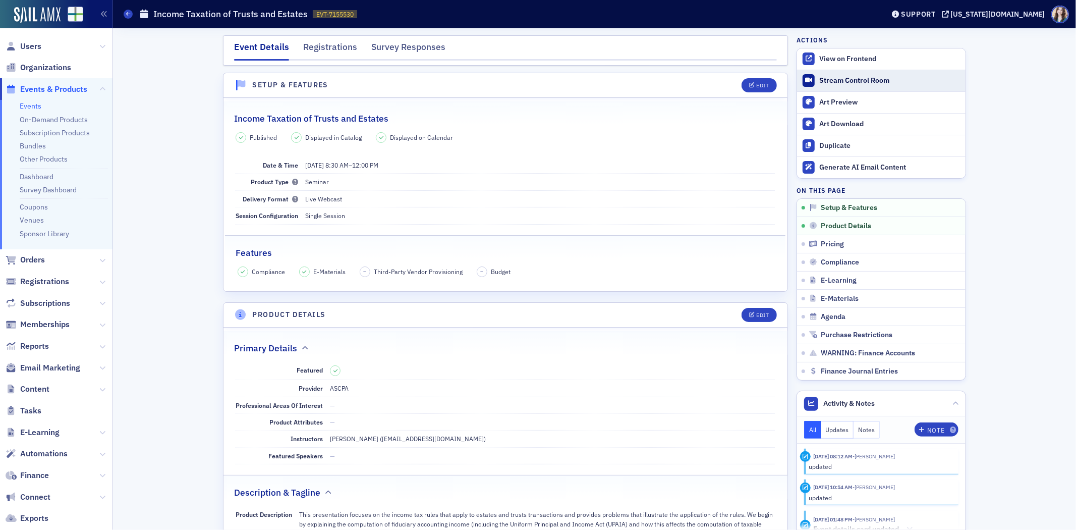
click at [834, 82] on div "Stream Control Room" at bounding box center [889, 80] width 141 height 9
click at [819, 75] on link "Stream Control Room" at bounding box center [881, 80] width 169 height 21
click at [863, 82] on div "Stream Control Room" at bounding box center [889, 80] width 141 height 9
click at [223, 39] on div "Event Details Registrations Survey Responses" at bounding box center [505, 50] width 565 height 30
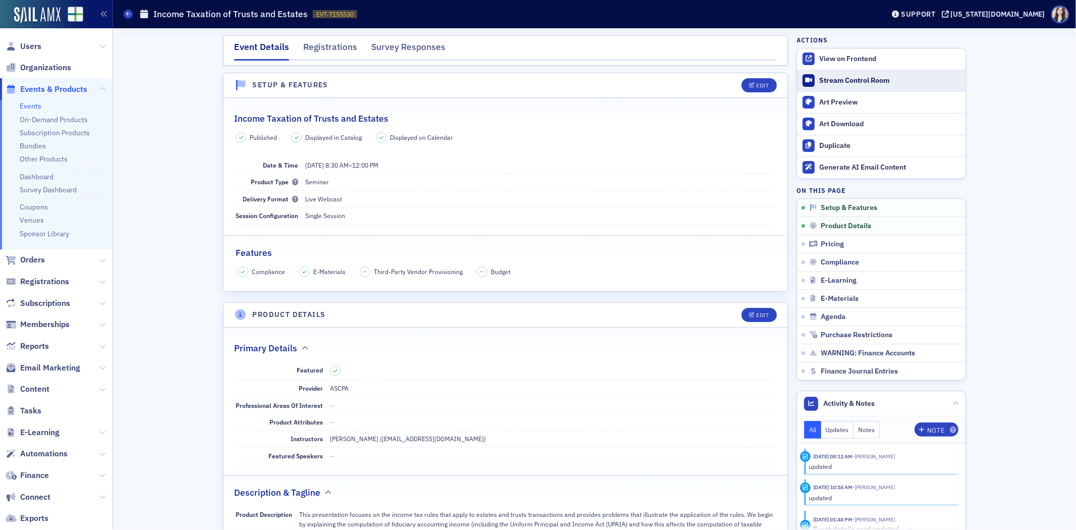
click at [870, 82] on div "Stream Control Room" at bounding box center [889, 80] width 141 height 9
click at [223, 50] on div "Event Details Registrations Survey Responses" at bounding box center [505, 50] width 565 height 30
click at [223, 51] on div "Event Details Registrations Survey Responses" at bounding box center [505, 50] width 565 height 30
click at [223, 50] on div "Event Details Registrations Survey Responses" at bounding box center [505, 50] width 565 height 30
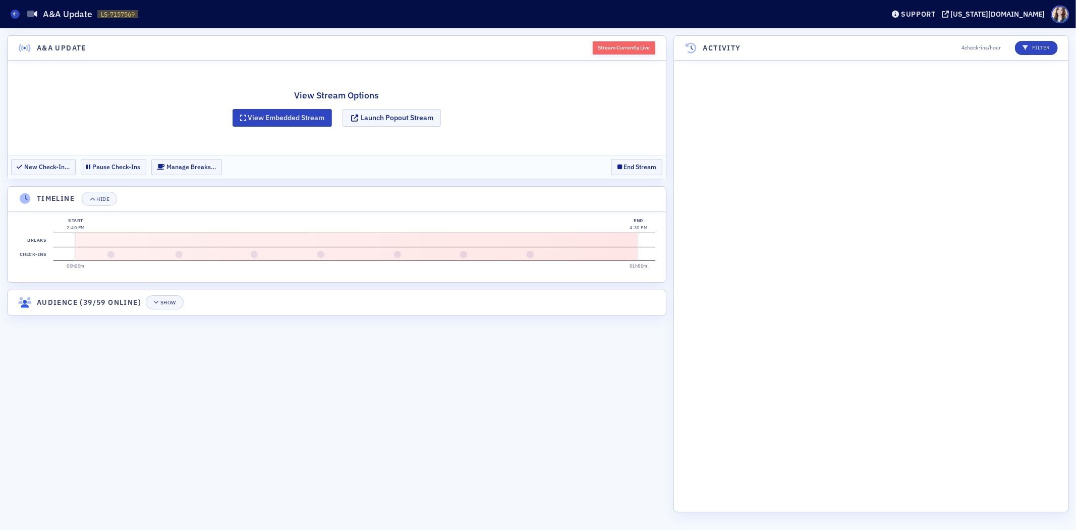
scroll to position [3621, 0]
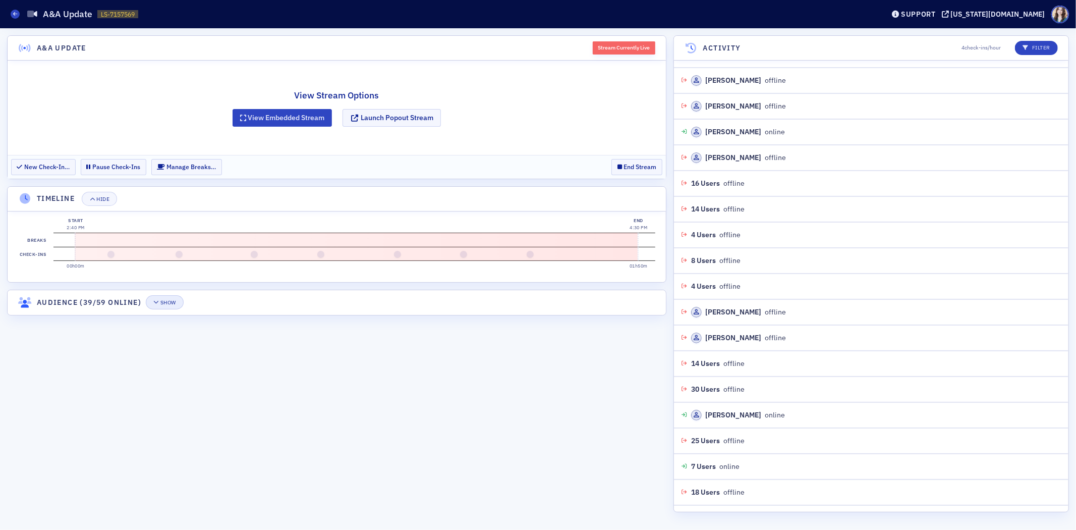
click at [176, 305] on div "Show" at bounding box center [168, 303] width 16 height 6
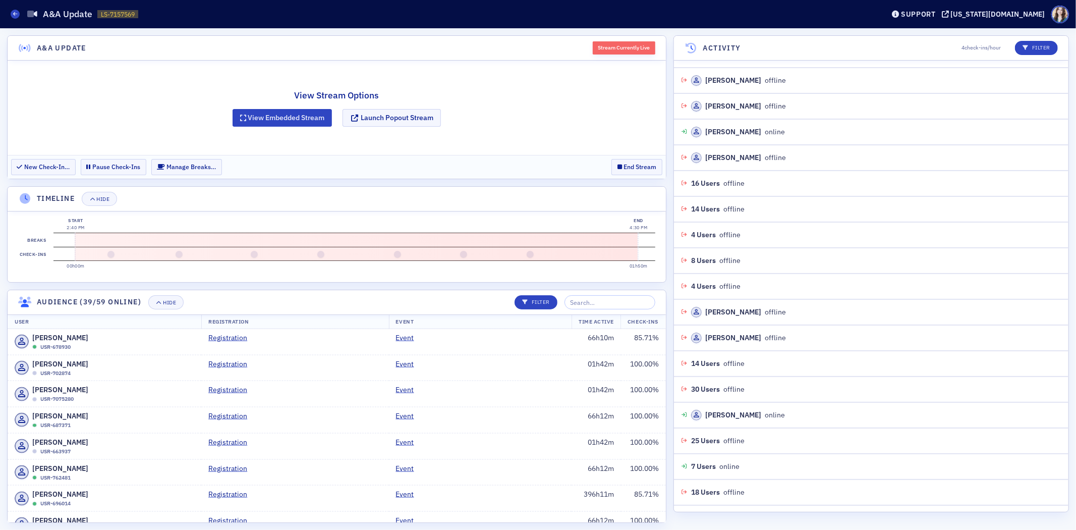
scroll to position [1134, 0]
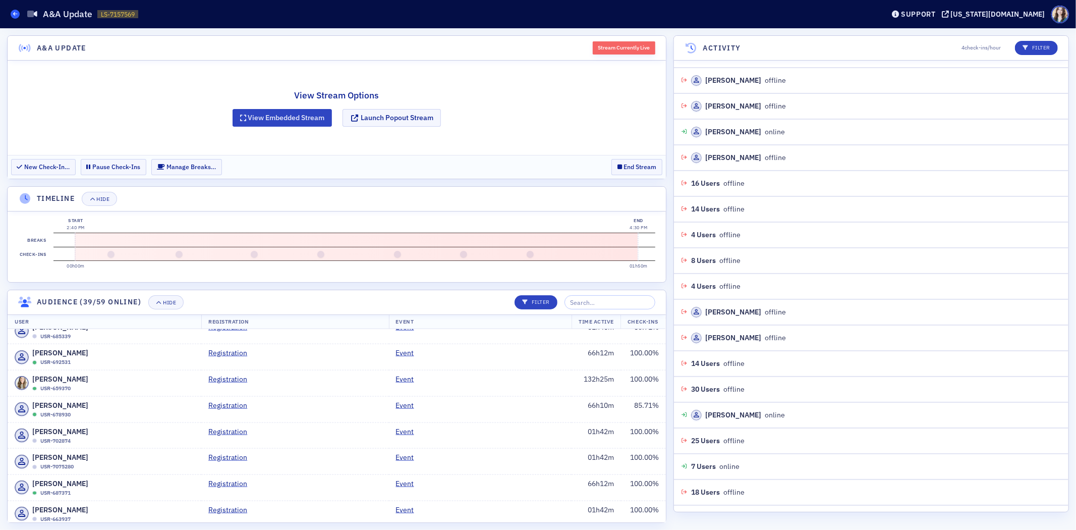
click at [11, 14] on span at bounding box center [15, 14] width 9 height 9
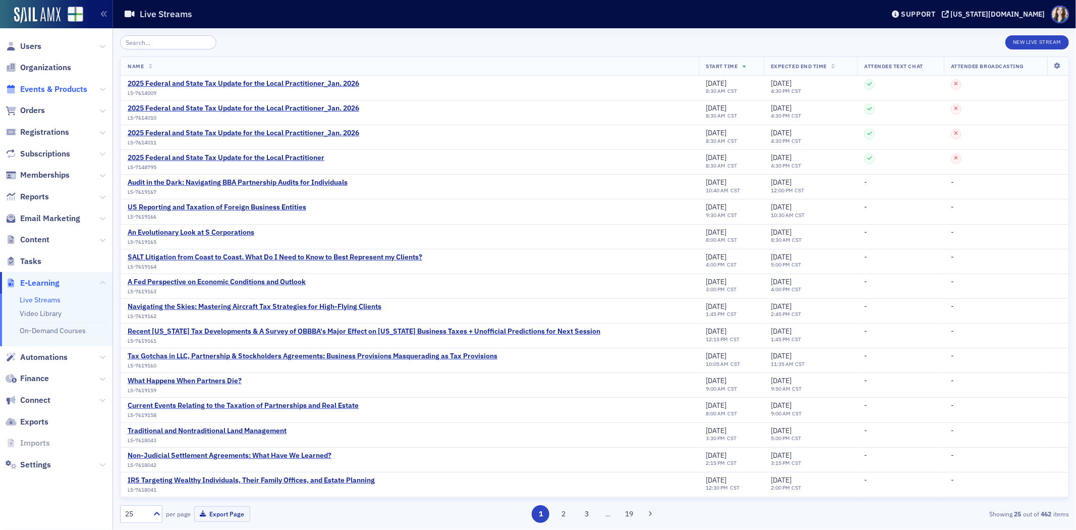
click at [61, 92] on span "Events & Products" at bounding box center [53, 89] width 67 height 11
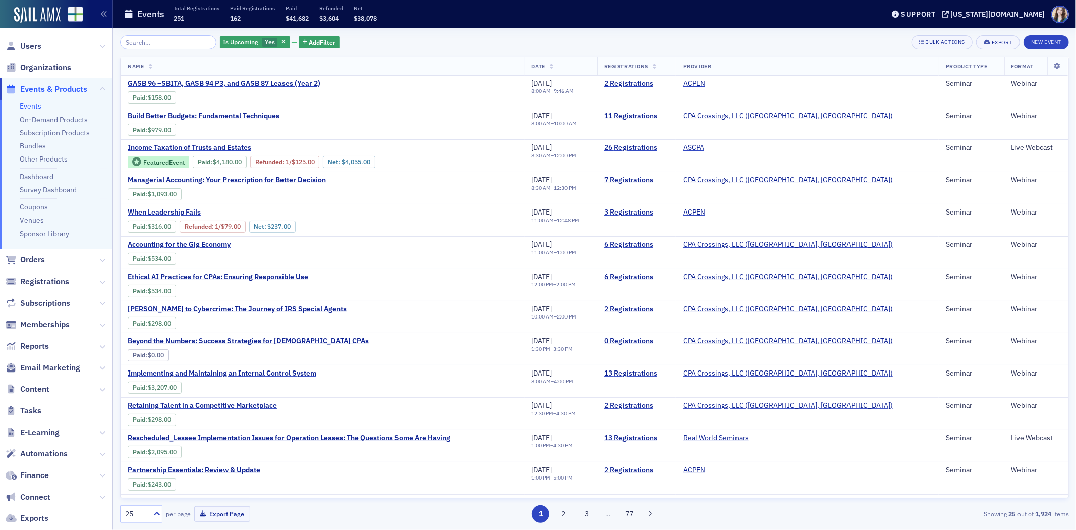
click at [379, 38] on div "Is Upcoming Yes Add Filter Bulk Actions Export New Event" at bounding box center [594, 42] width 949 height 14
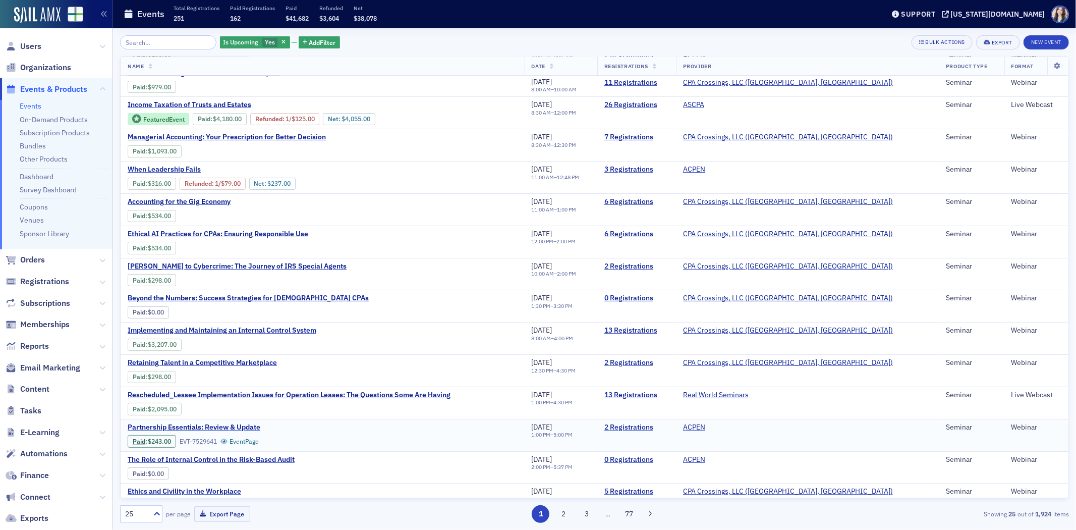
scroll to position [56, 0]
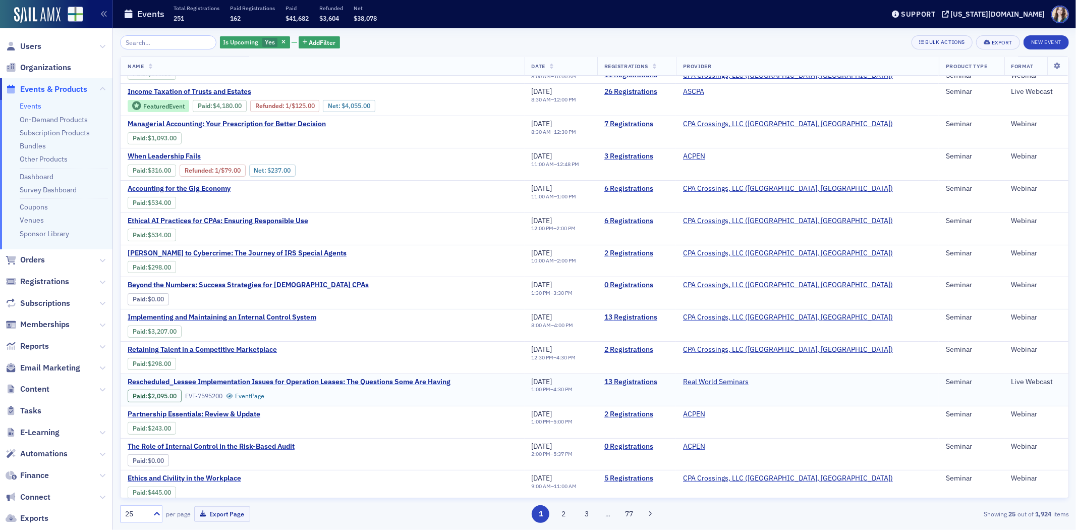
click at [436, 381] on span "Rescheduled_Lessee Implementation Issues for Operation Leases: The Questions So…" at bounding box center [289, 381] width 323 height 9
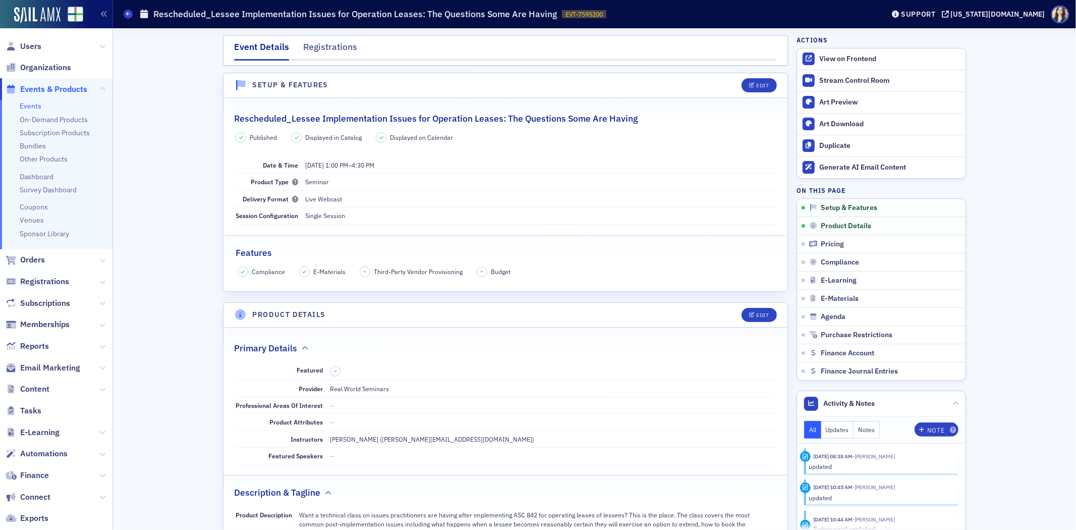
click at [728, 81] on header "Setup & Features Edit" at bounding box center [505, 85] width 564 height 25
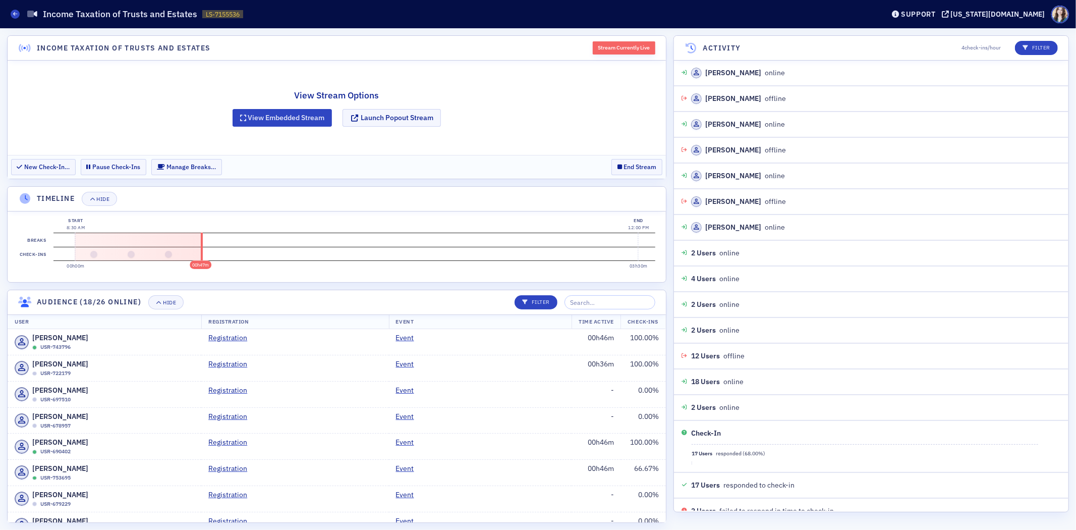
scroll to position [334, 0]
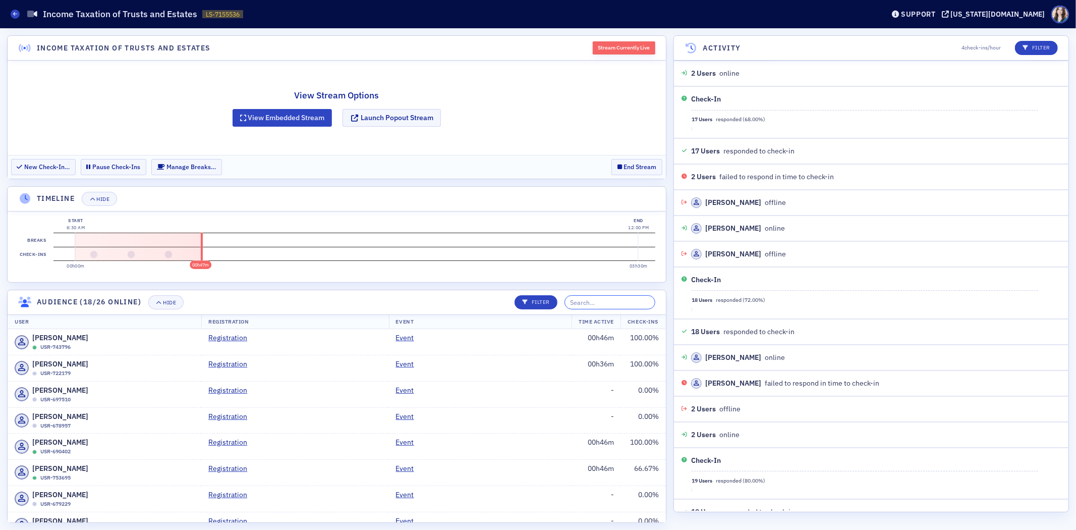
click at [609, 305] on input "search" at bounding box center [610, 302] width 91 height 14
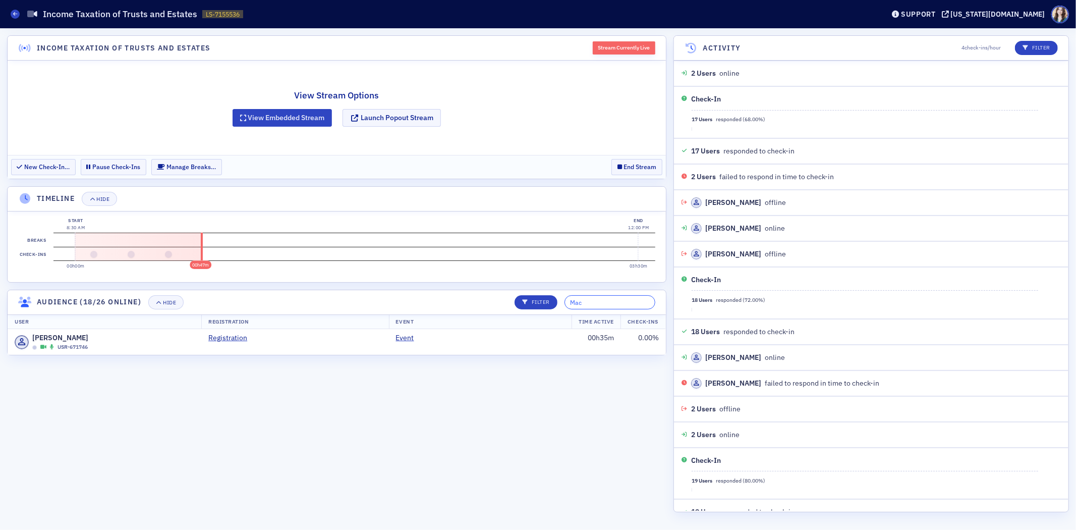
type input "Mac"
click at [439, 288] on section "Income Taxation of Trusts and Estates Stream Currently Live View Stream Options…" at bounding box center [336, 278] width 659 height 487
click at [637, 339] on td "0.00 %" at bounding box center [643, 342] width 45 height 26
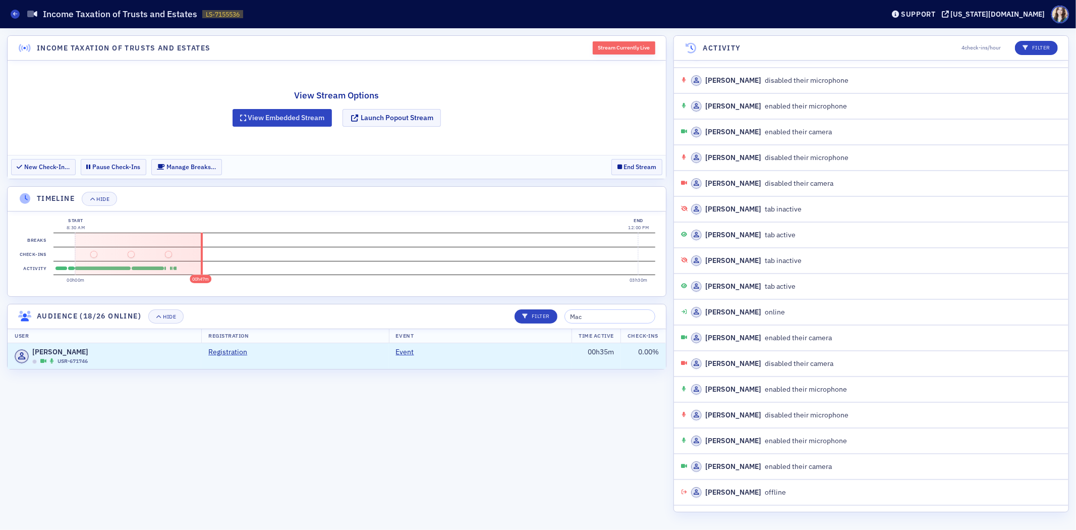
click at [175, 268] on section "Activity" at bounding box center [354, 268] width 602 height 14
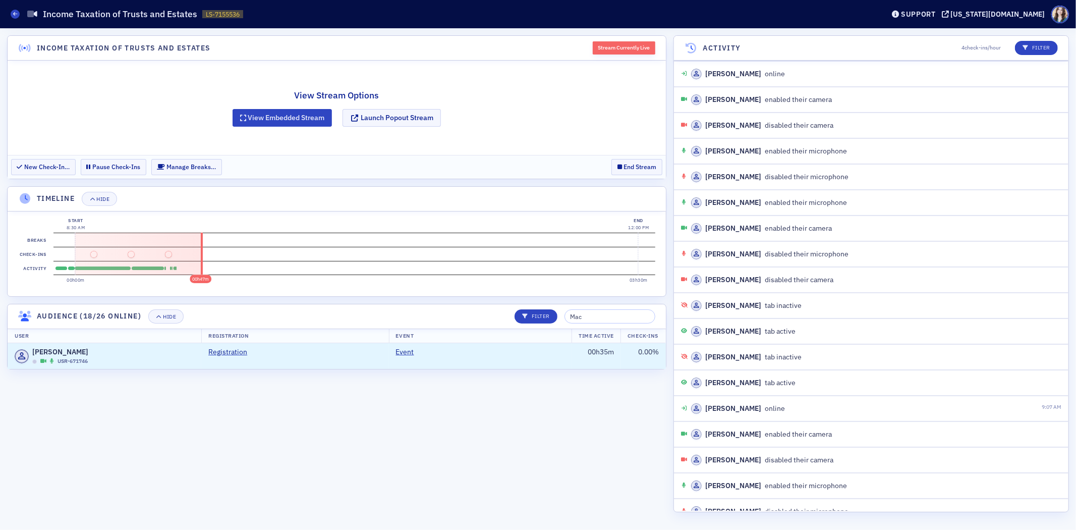
scroll to position [1972, 0]
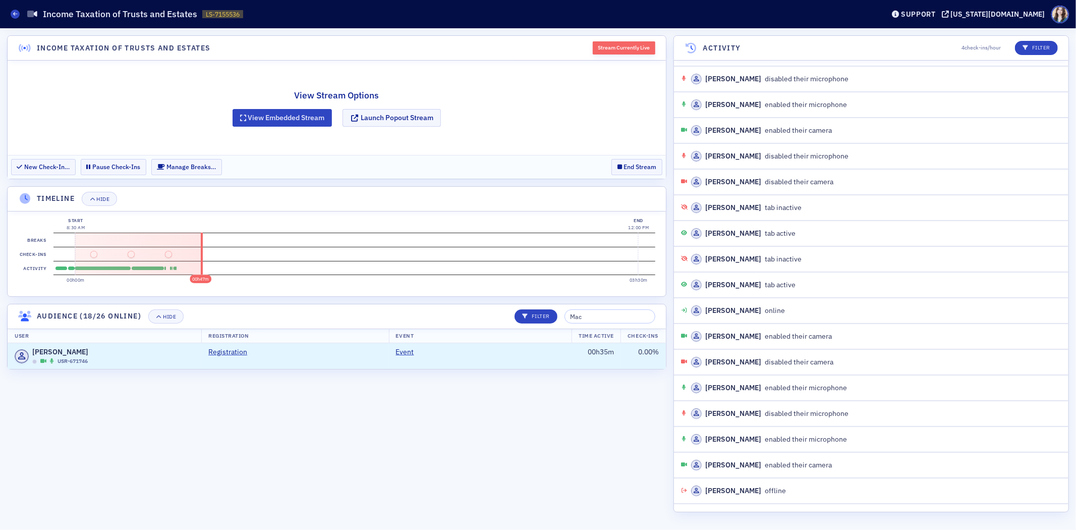
drag, startPoint x: 76, startPoint y: 233, endPoint x: 214, endPoint y: 233, distance: 137.7
click at [215, 233] on section "Breaks" at bounding box center [354, 240] width 602 height 14
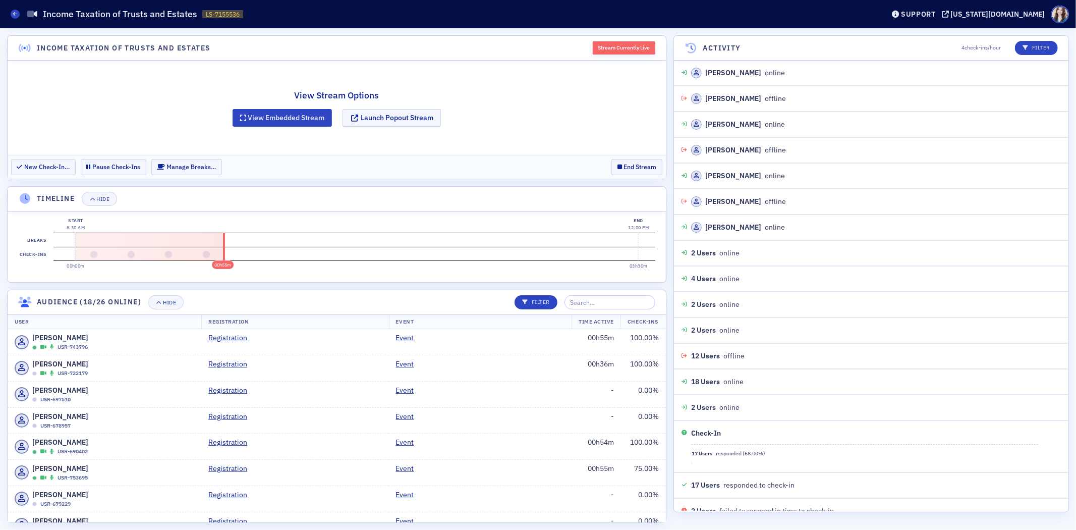
scroll to position [411, 0]
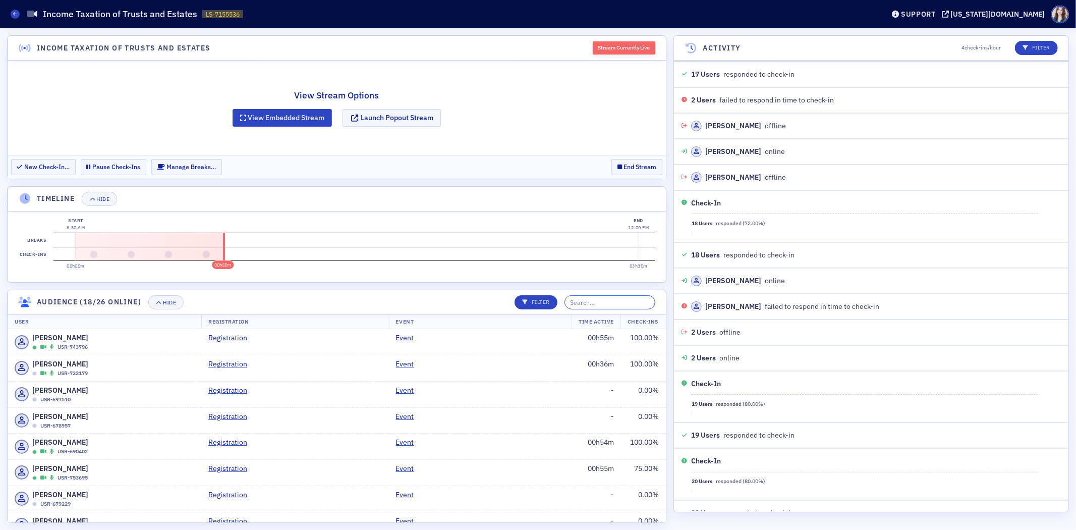
click at [624, 305] on input "search" at bounding box center [610, 302] width 91 height 14
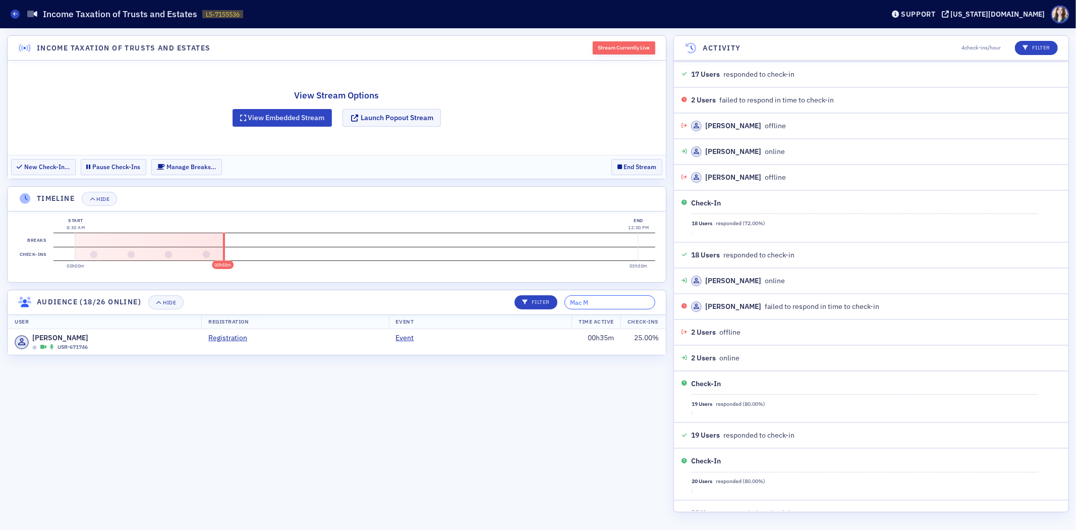
type input "Mac M"
click at [473, 309] on header "Audience (18/26 online) Hide Filter Mac M" at bounding box center [337, 302] width 658 height 25
click at [472, 348] on td "Event" at bounding box center [480, 342] width 183 height 26
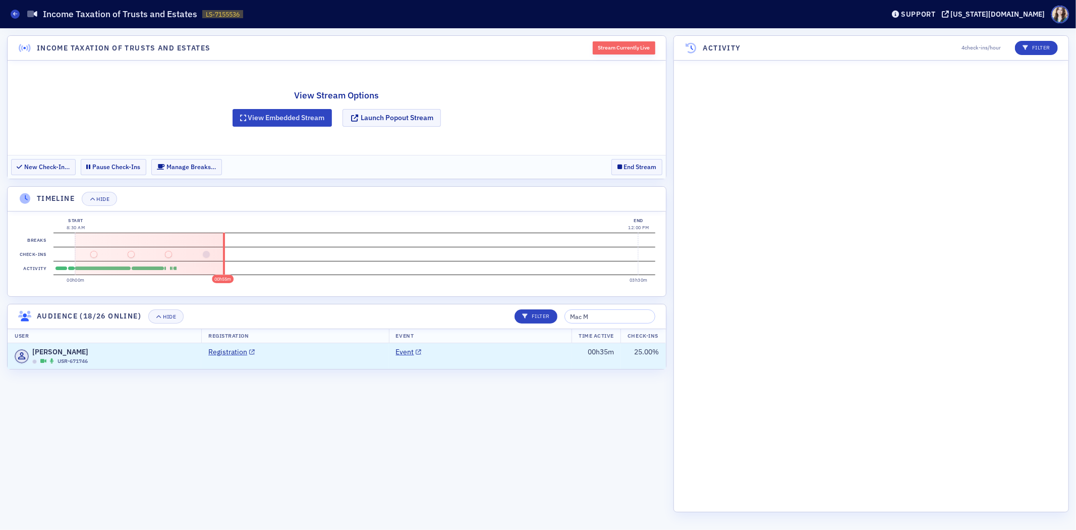
scroll to position [1995, 0]
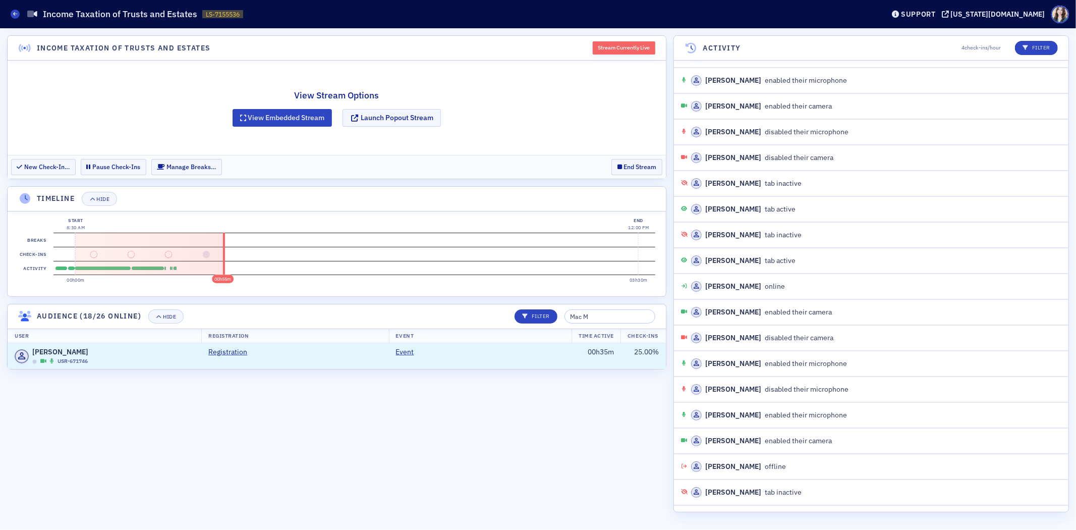
click at [366, 298] on section "Income Taxation of Trusts and Estates Stream Currently Live View Stream Options…" at bounding box center [336, 278] width 659 height 487
click at [182, 266] on section "Activity" at bounding box center [354, 268] width 602 height 14
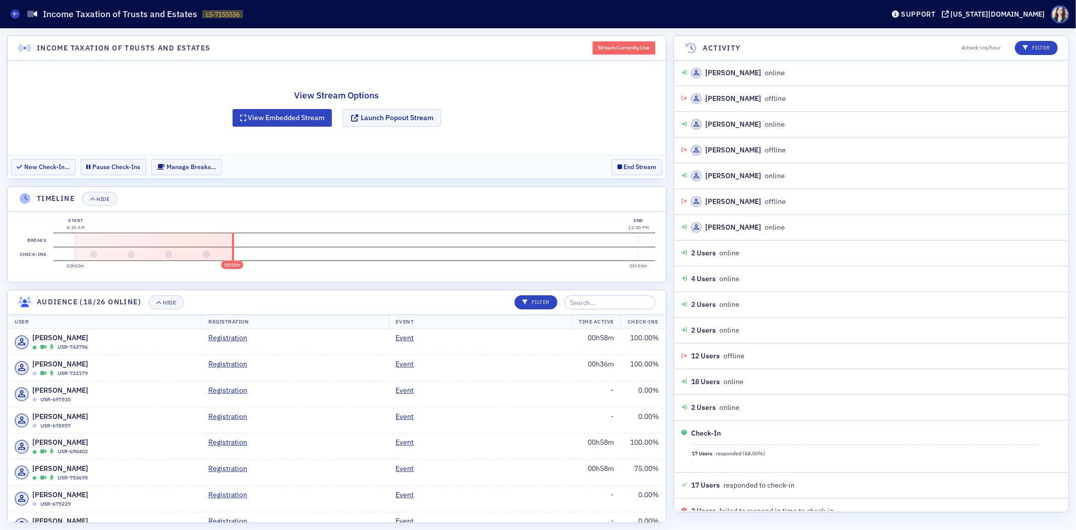
scroll to position [411, 0]
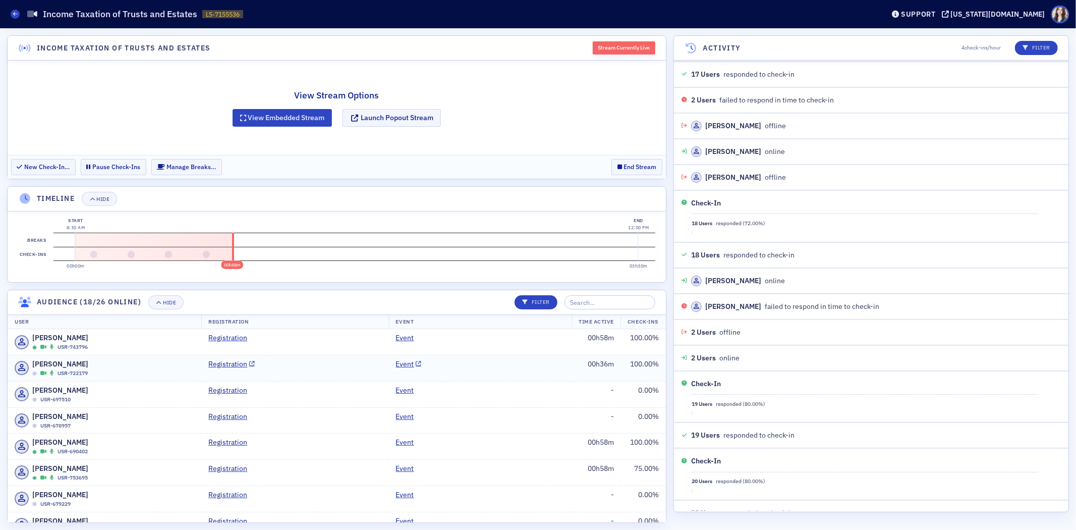
click at [556, 374] on td "Event" at bounding box center [480, 368] width 183 height 26
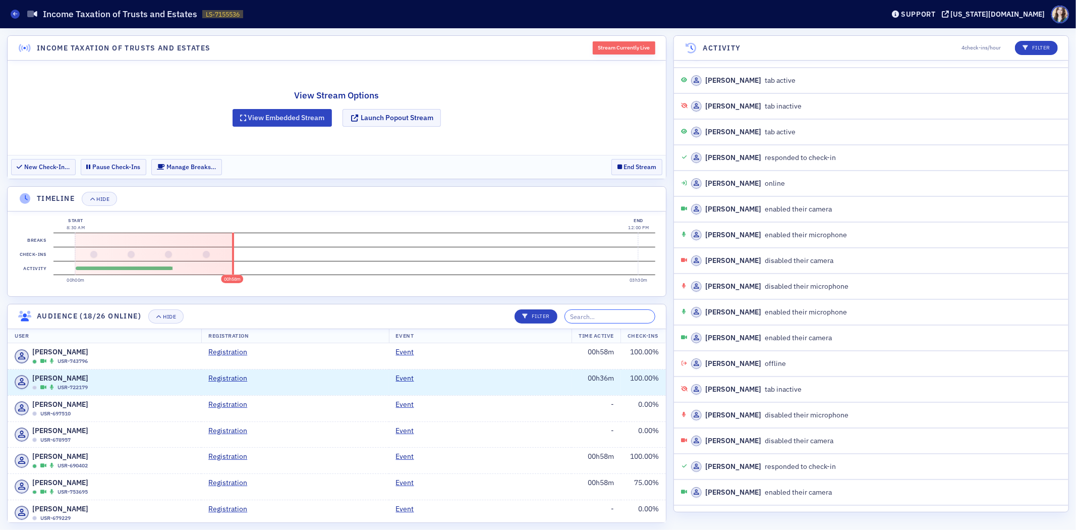
click at [607, 320] on input "search" at bounding box center [610, 316] width 91 height 14
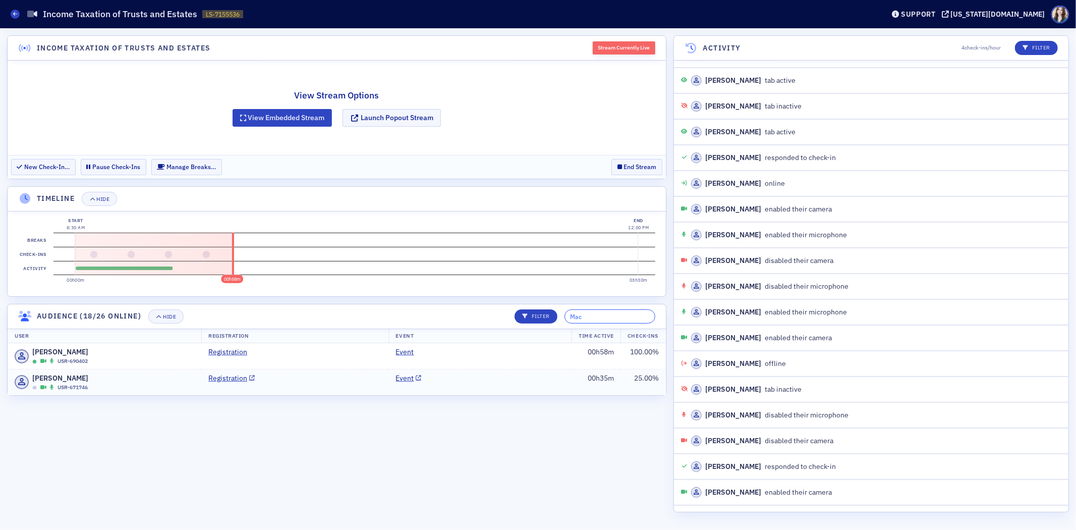
type input "Mac"
click at [476, 381] on td "Event" at bounding box center [480, 382] width 183 height 26
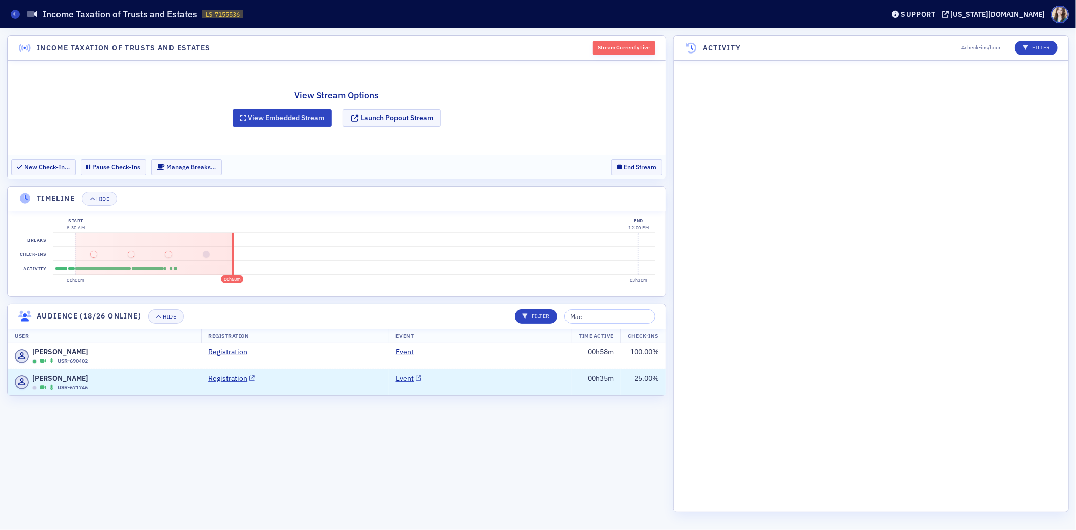
scroll to position [1995, 0]
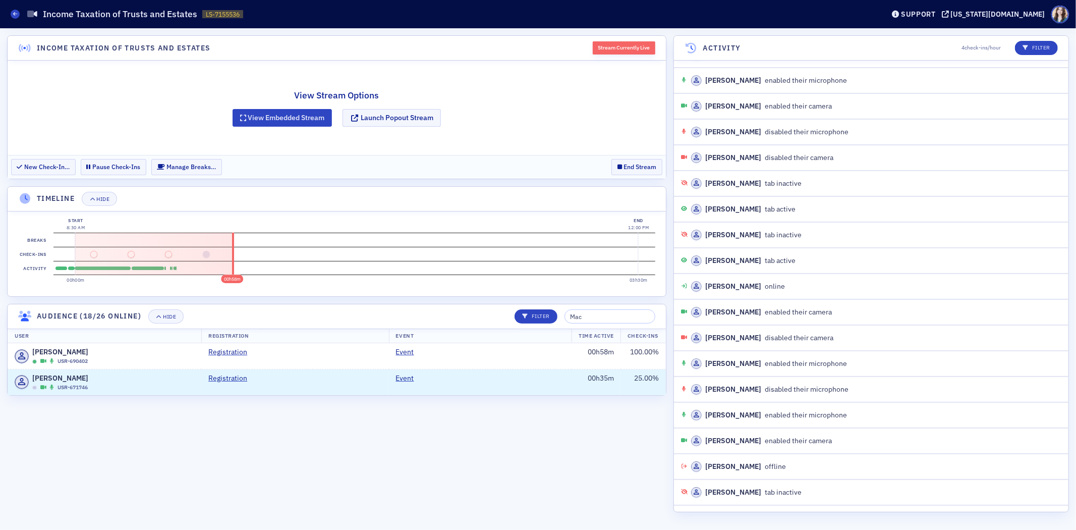
click at [470, 471] on section "Income Taxation of Trusts and Estates Stream Currently Live View Stream Options…" at bounding box center [336, 278] width 659 height 487
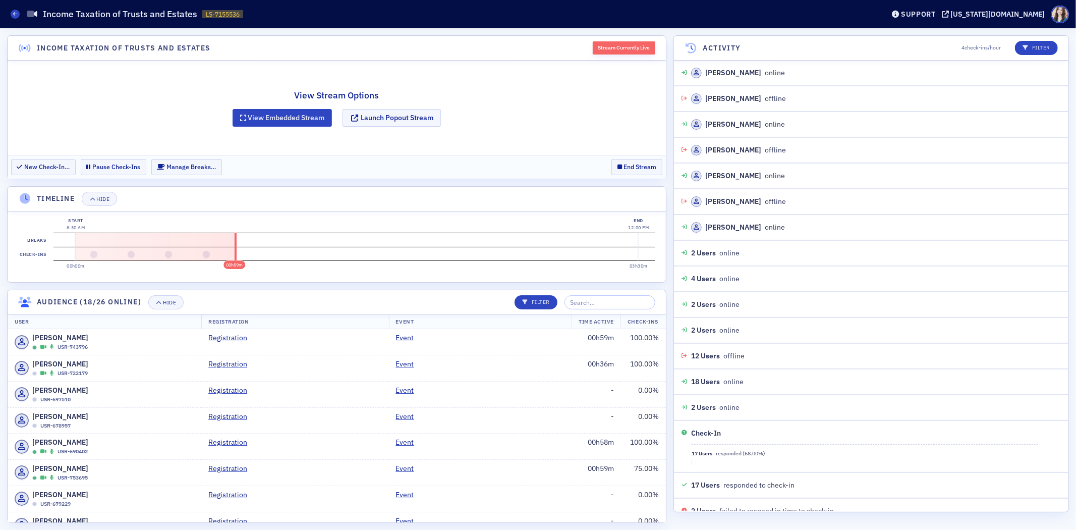
scroll to position [411, 0]
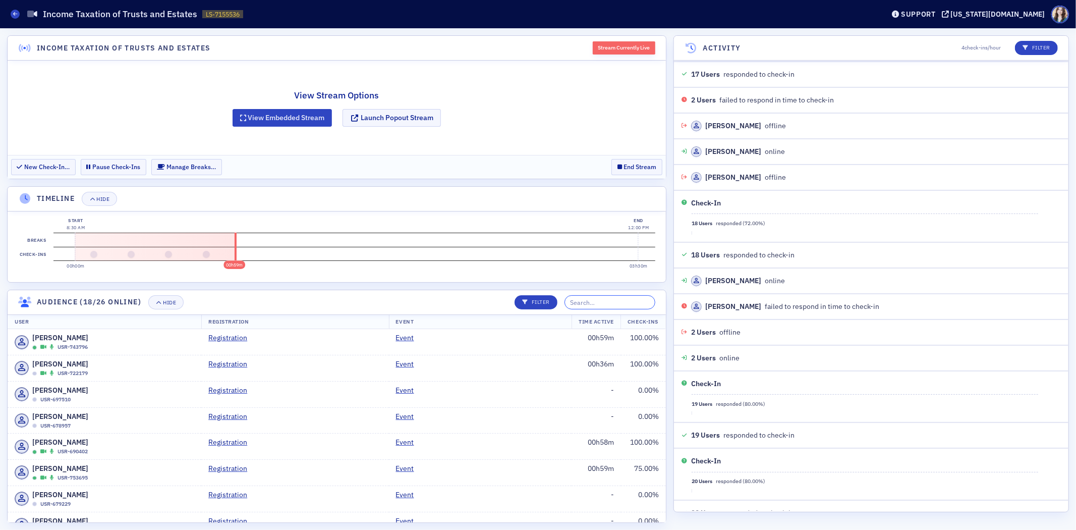
click at [621, 307] on input "search" at bounding box center [610, 302] width 91 height 14
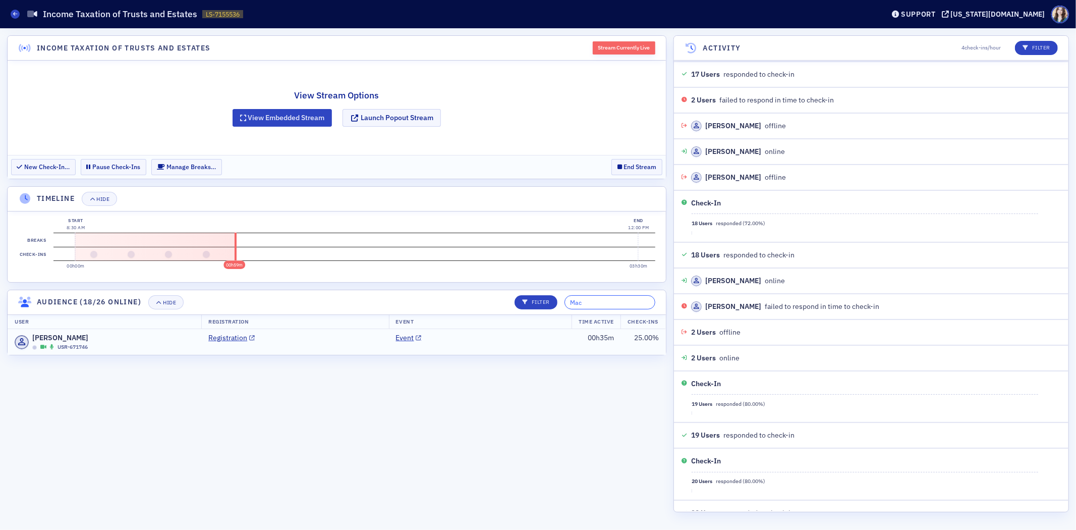
type input "Mac"
click at [592, 351] on td "00h35m" at bounding box center [596, 342] width 49 height 26
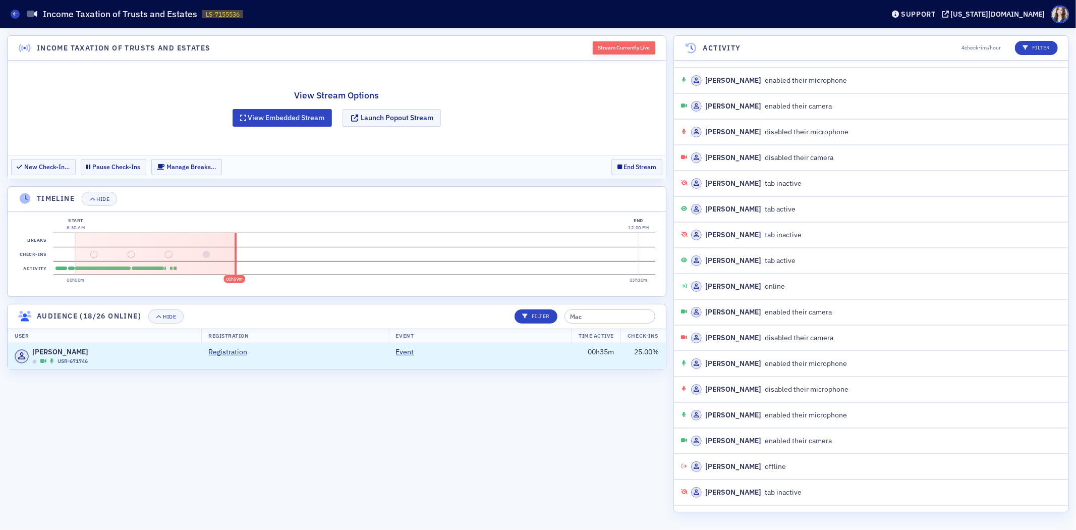
click at [462, 194] on header "Timeline Hide" at bounding box center [337, 199] width 658 height 25
click at [616, 414] on section "Income Taxation of Trusts and Estates Stream Currently Live View Stream Options…" at bounding box center [336, 278] width 659 height 487
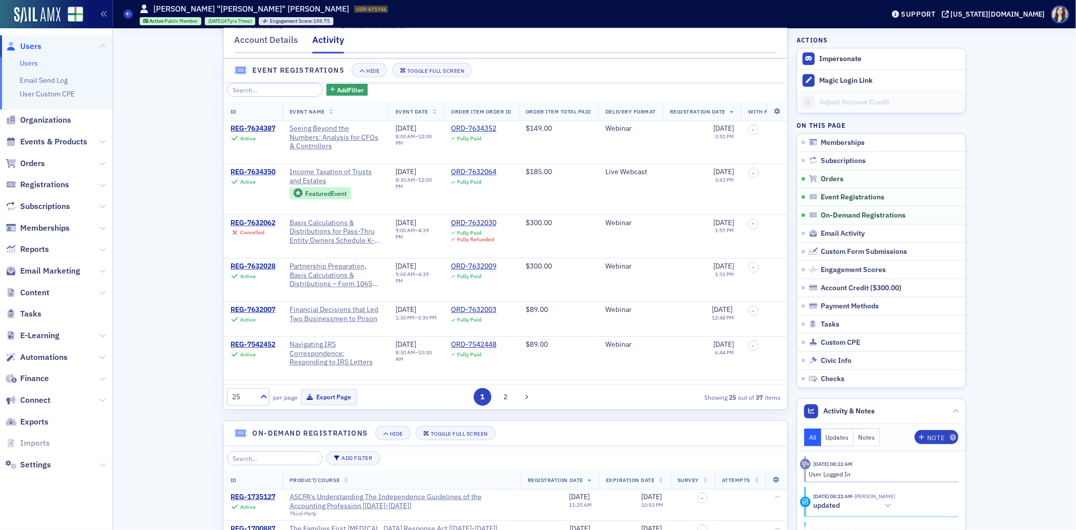
scroll to position [734, 0]
click at [206, 113] on div "Account Details Activity Memberships Hide Toggle Full Screen ID Plan Info Start…" at bounding box center [594, 465] width 949 height 2342
click at [223, 42] on div "Account Details Activity" at bounding box center [505, 43] width 565 height 30
click at [223, 43] on div "Account Details Activity" at bounding box center [505, 43] width 565 height 30
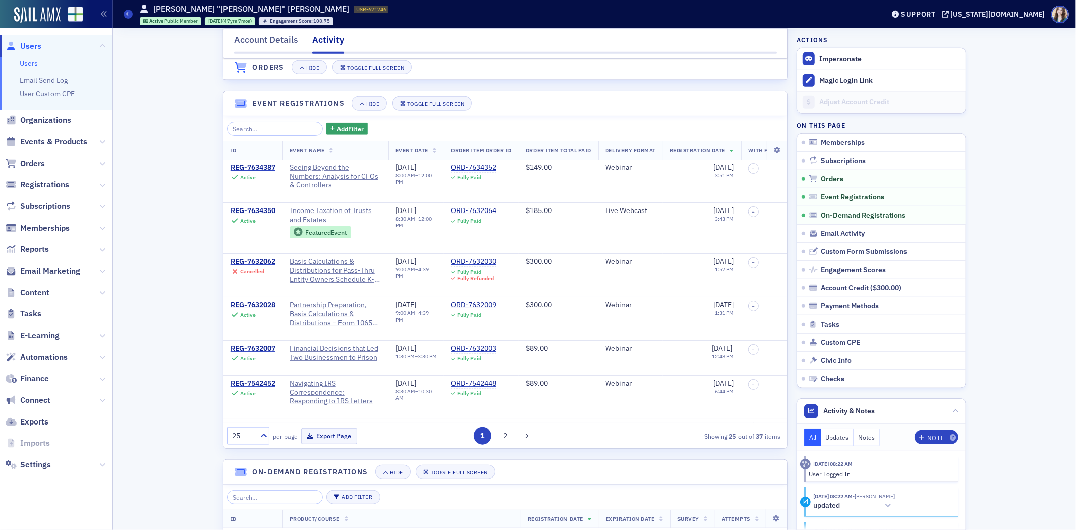
scroll to position [678, 0]
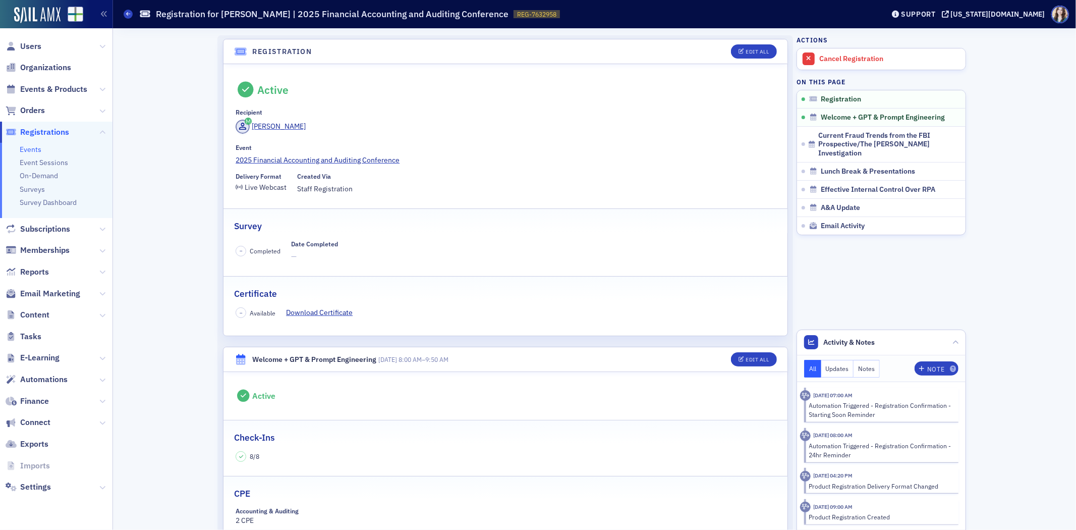
click at [236, 96] on icon at bounding box center [246, 90] width 20 height 16
click at [33, 114] on span "Orders" at bounding box center [32, 110] width 25 height 11
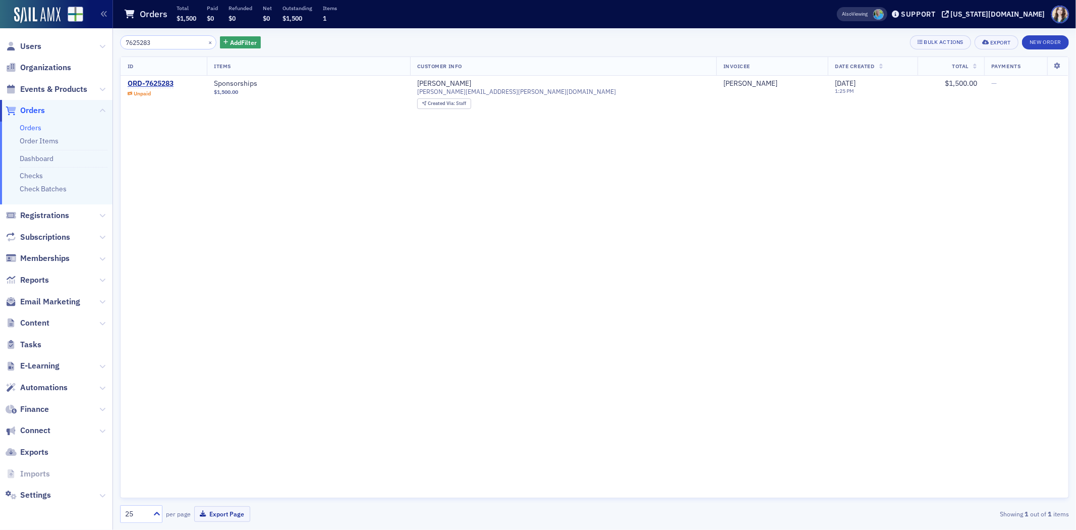
type input "7625283"
click at [326, 36] on div "7625283 × Add Filter Bulk Actions Export New Order ID Items Customer Info Invoi…" at bounding box center [594, 278] width 949 height 501
click at [156, 79] on div "ORD-7625283" at bounding box center [151, 83] width 46 height 9
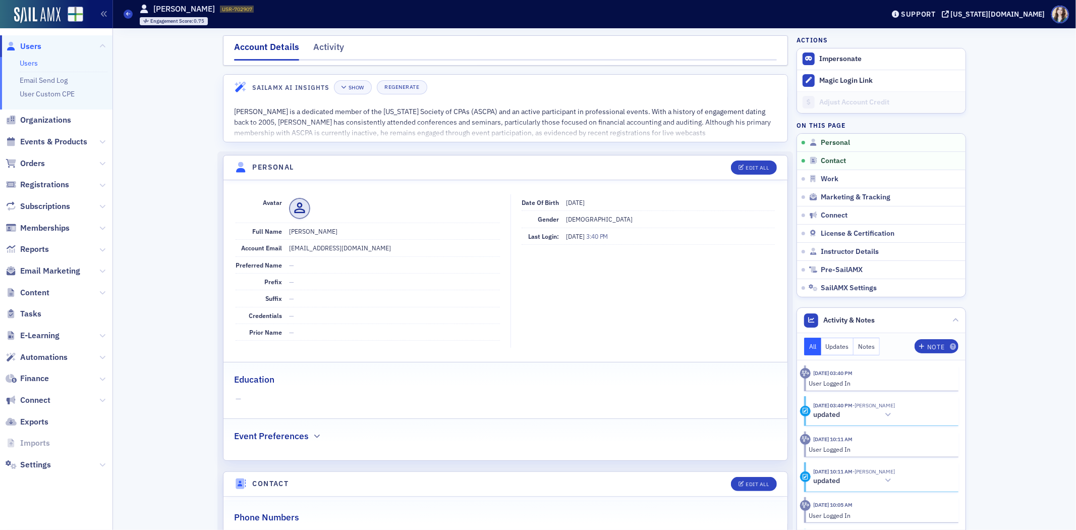
click at [24, 44] on span "Users" at bounding box center [30, 46] width 21 height 11
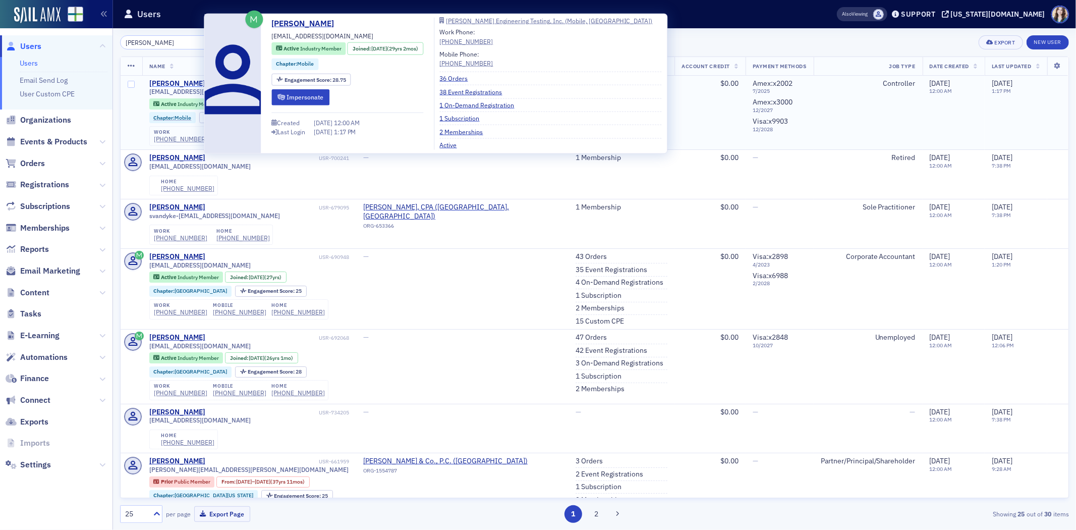
type input "[PERSON_NAME]"
click at [178, 83] on div "[PERSON_NAME]" at bounding box center [177, 83] width 56 height 9
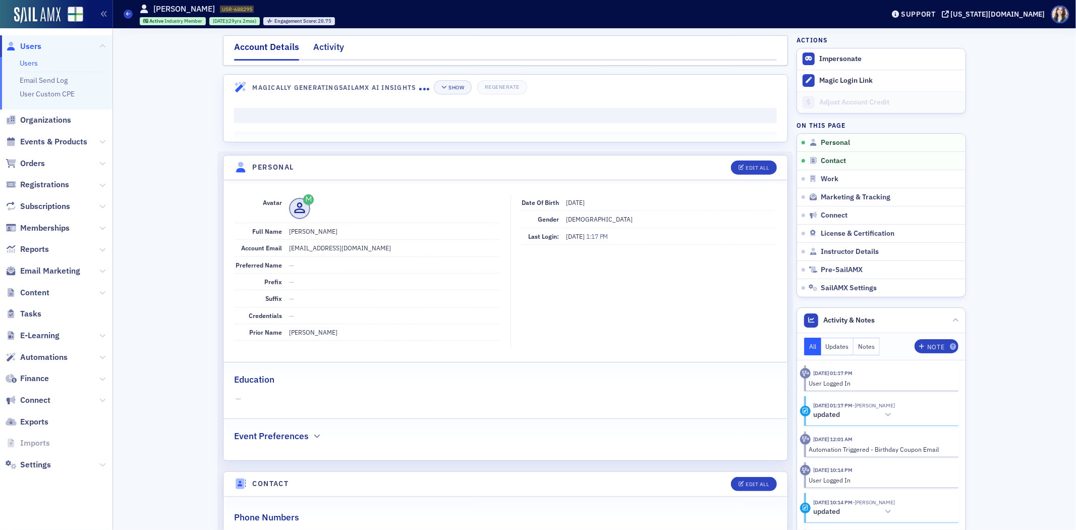
click at [325, 47] on div "Activity" at bounding box center [328, 49] width 31 height 19
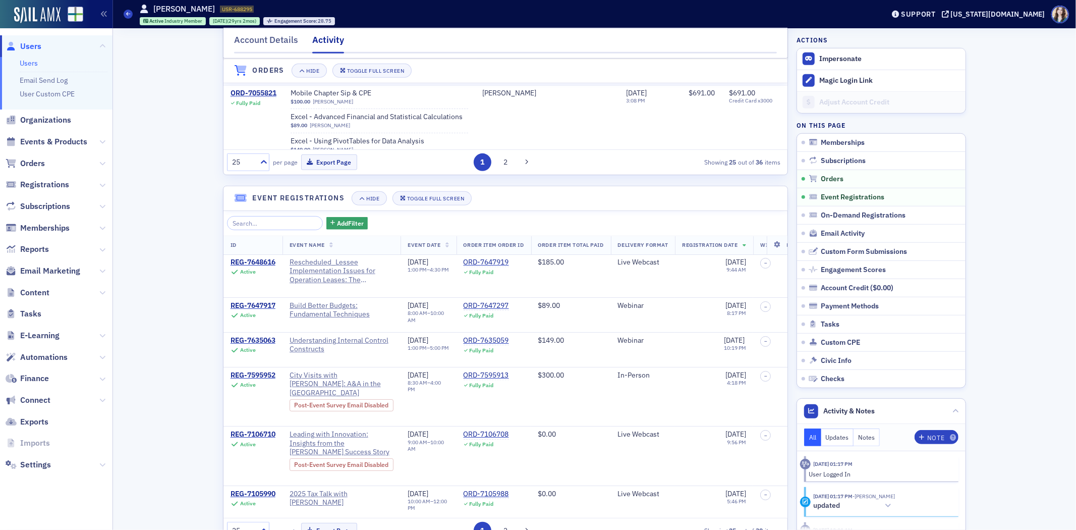
scroll to position [561, 0]
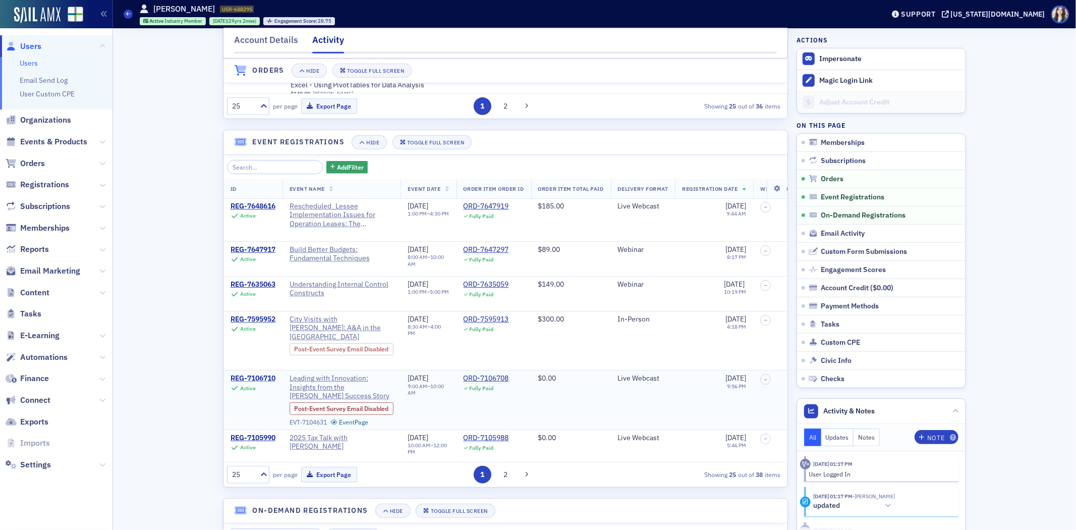
click at [252, 374] on div "REG-7106710" at bounding box center [253, 378] width 45 height 9
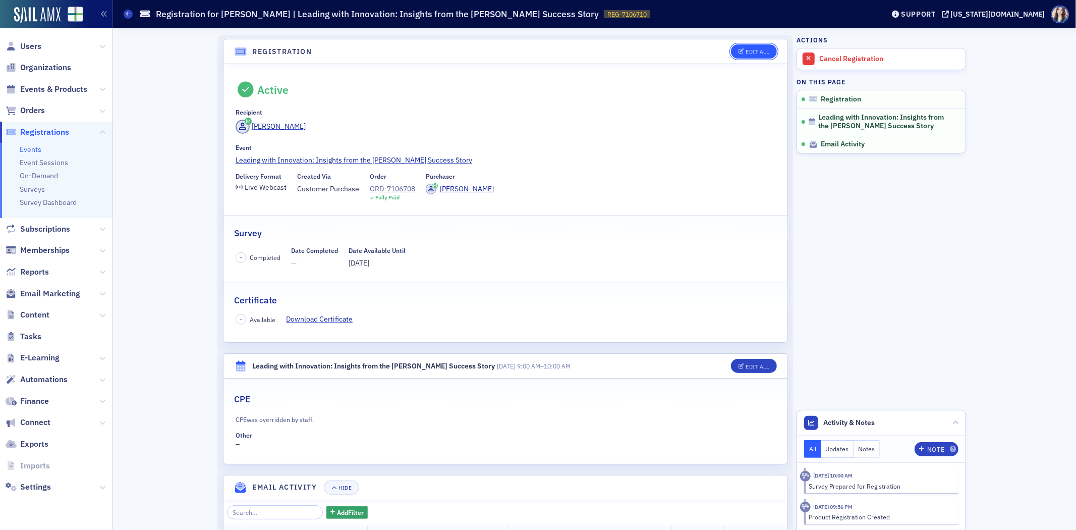
click at [751, 49] on div "Edit All" at bounding box center [757, 52] width 23 height 6
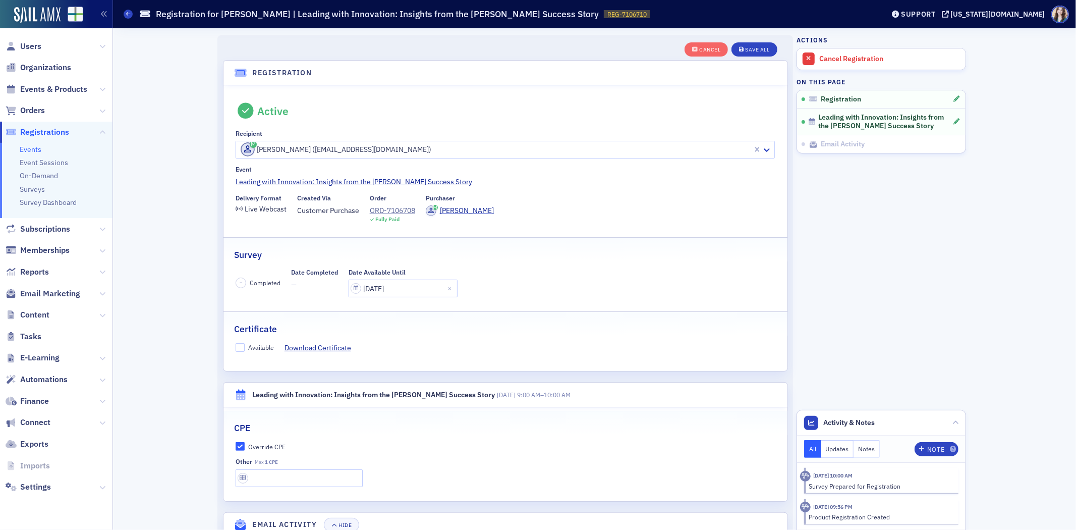
scroll to position [27, 0]
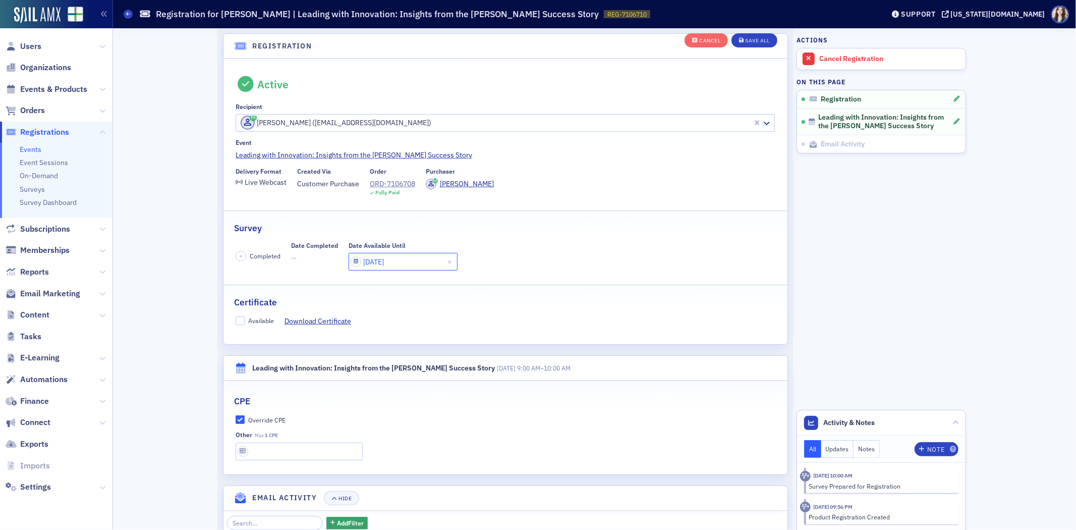
select select "2025"
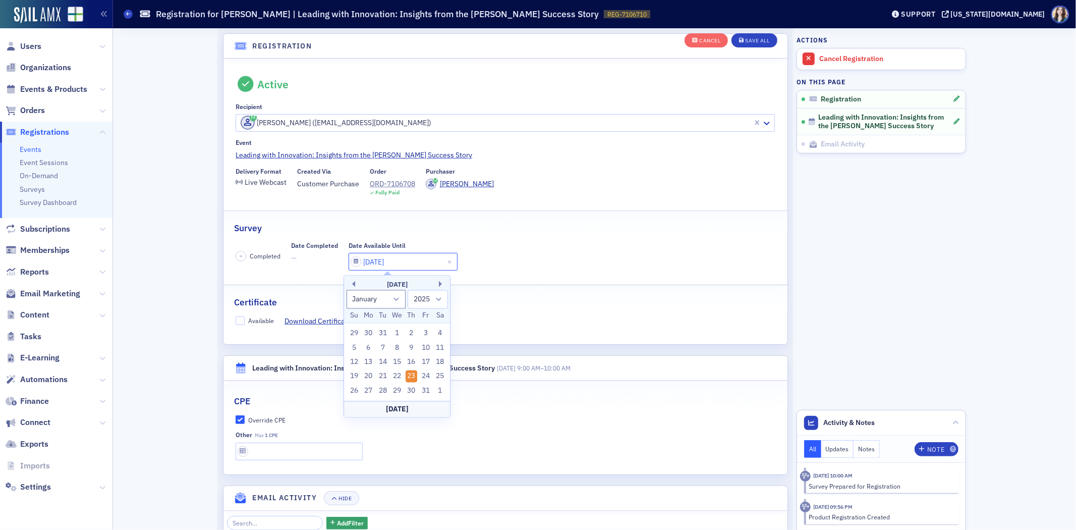
click at [396, 262] on input "01/23/2025" at bounding box center [403, 262] width 109 height 18
click at [387, 296] on select "January February March April May June July August September October November De…" at bounding box center [377, 299] width 60 height 19
select select "9"
click at [347, 290] on select "January February March April May June July August September October November De…" at bounding box center [377, 299] width 60 height 19
click at [372, 348] on div "6" at bounding box center [368, 348] width 12 height 12
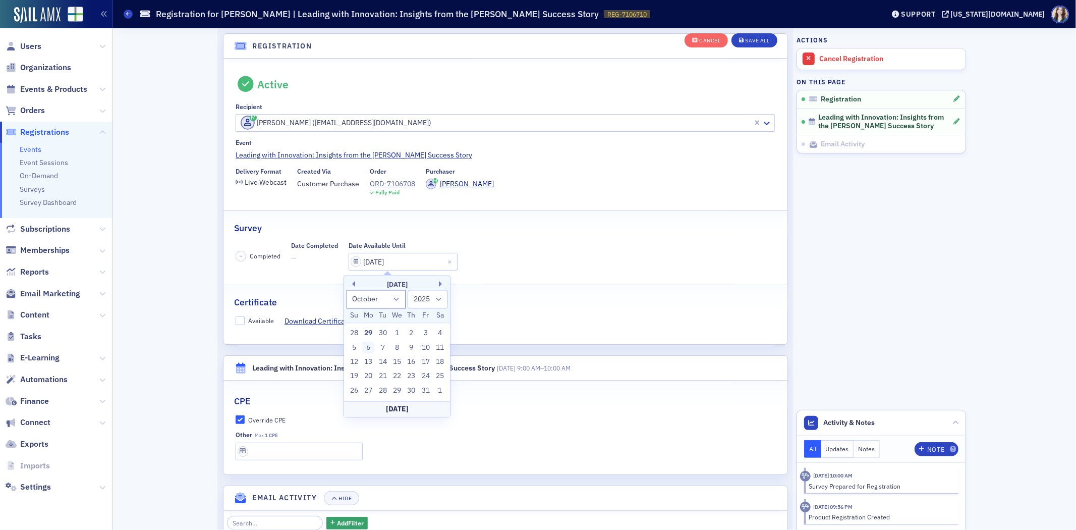
type input "10/06/2025"
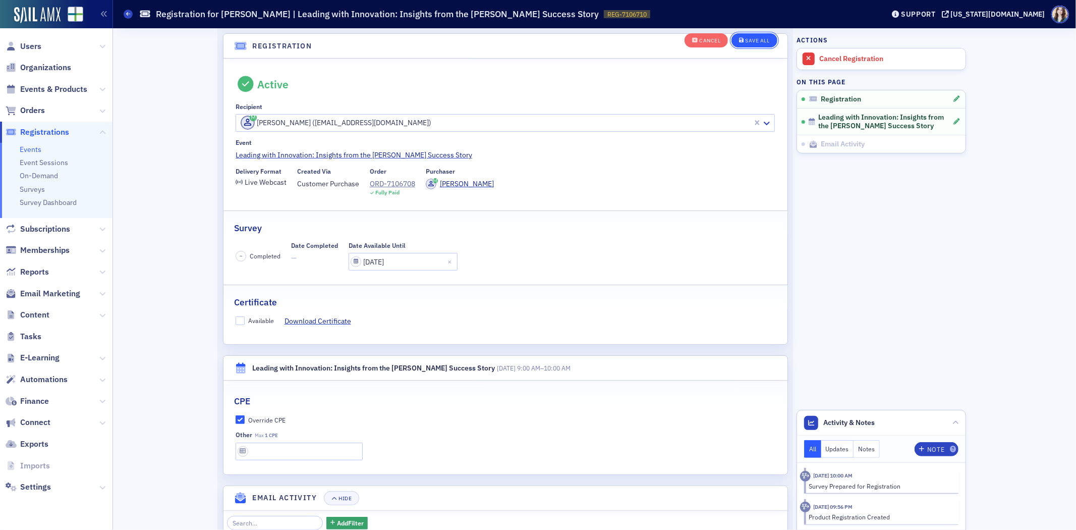
click at [763, 47] on button "Save All" at bounding box center [754, 41] width 45 height 14
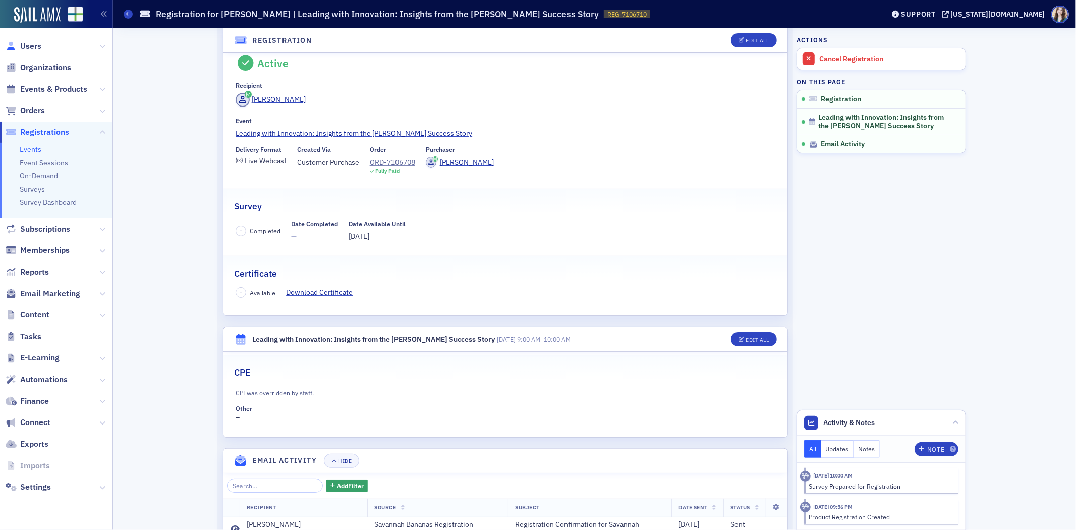
click at [14, 47] on icon at bounding box center [11, 46] width 11 height 9
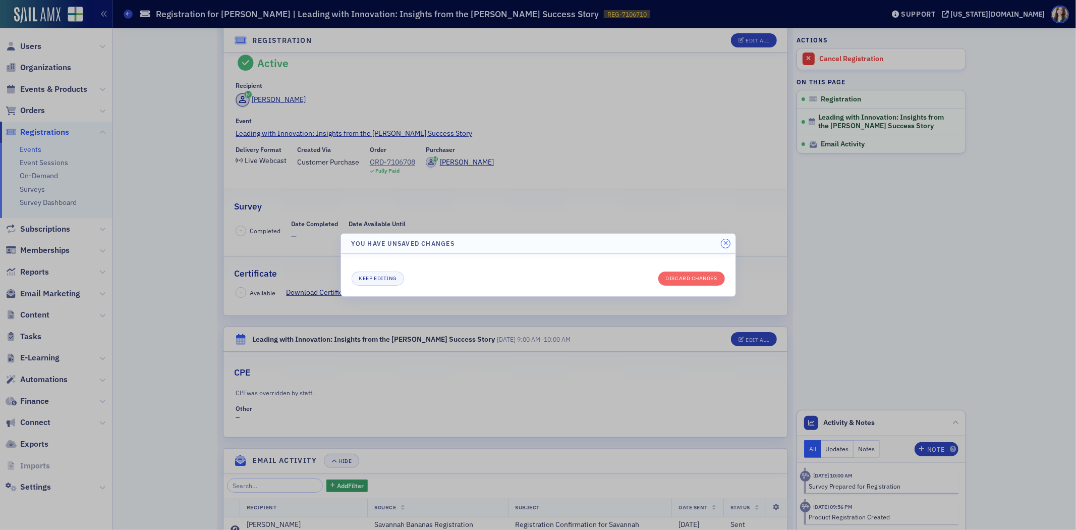
click at [724, 243] on icon "button" at bounding box center [725, 243] width 5 height 6
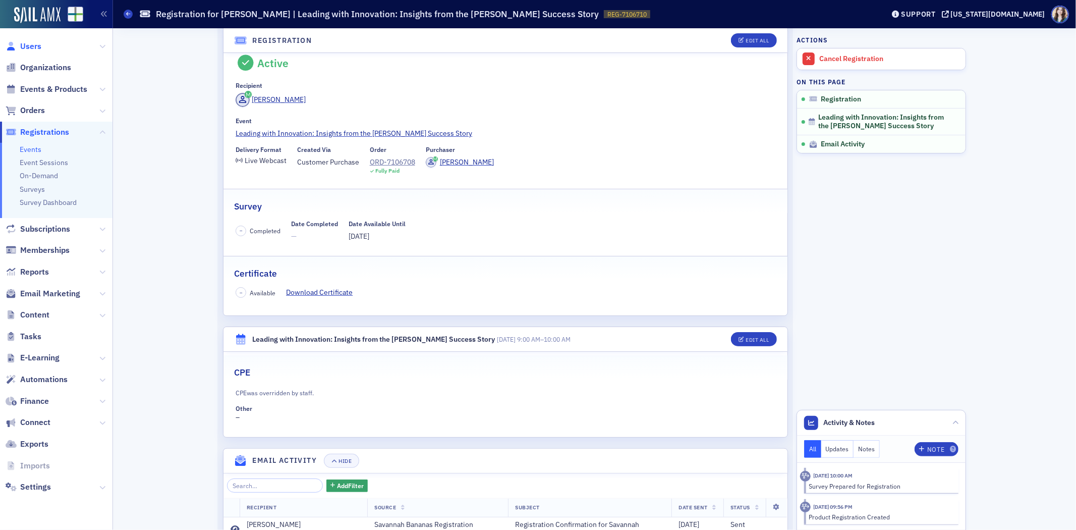
click at [20, 47] on span "Users" at bounding box center [30, 46] width 21 height 11
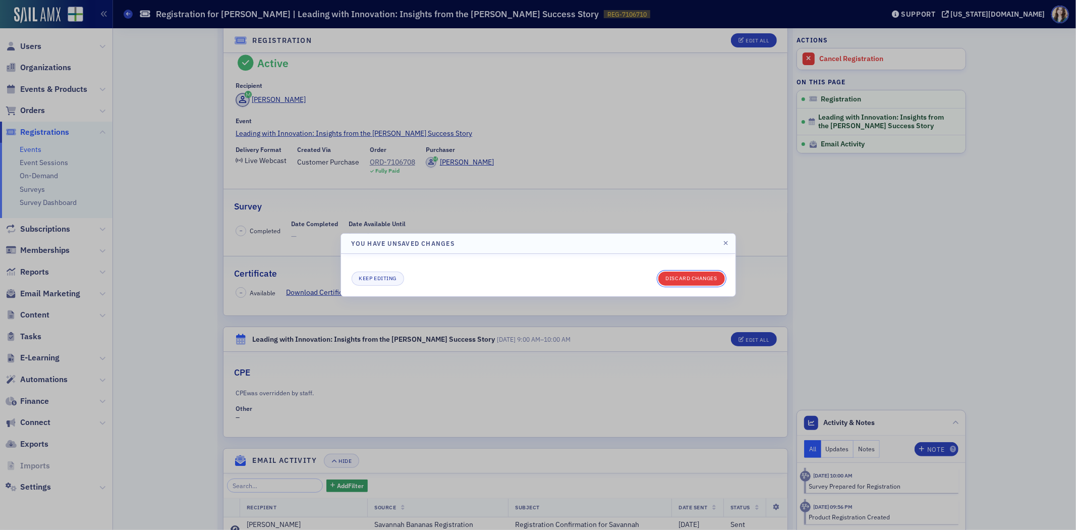
click at [677, 281] on button "Discard changes" at bounding box center [691, 278] width 67 height 14
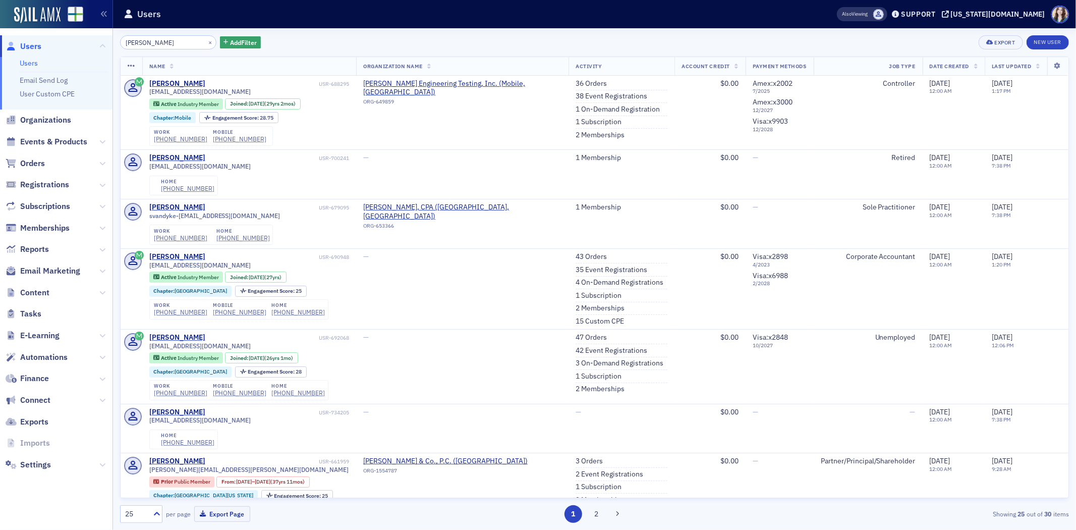
drag, startPoint x: 184, startPoint y: 43, endPoint x: 96, endPoint y: 46, distance: 87.9
click at [96, 46] on div "Users Users Email Send Log User Custom CPE Organizations Events & Products Orde…" at bounding box center [538, 265] width 1076 height 530
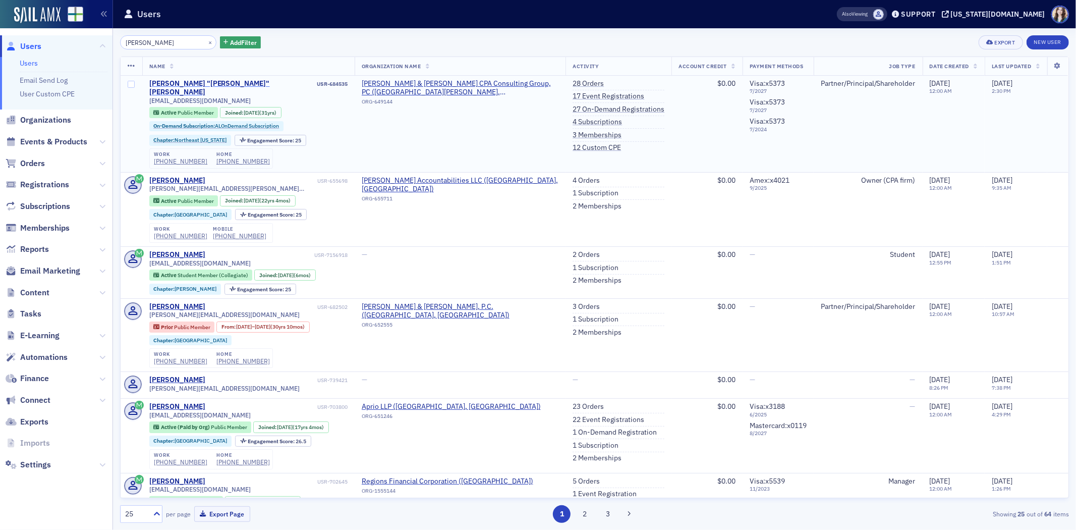
type input "Todd Shirey"
click at [209, 79] on div "Christopher "Todd" Shirey" at bounding box center [232, 88] width 166 height 18
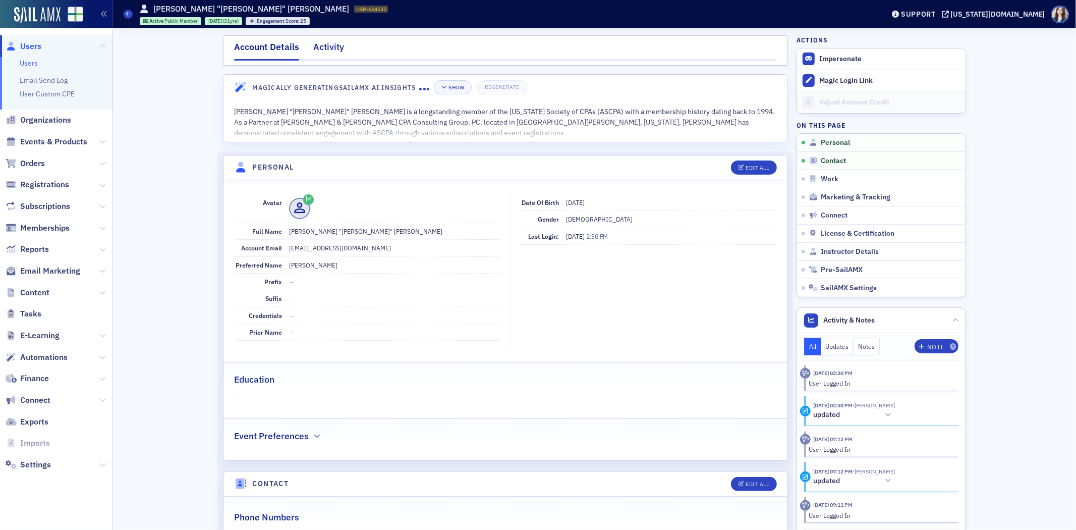
click at [318, 40] on div "Activity" at bounding box center [328, 49] width 31 height 19
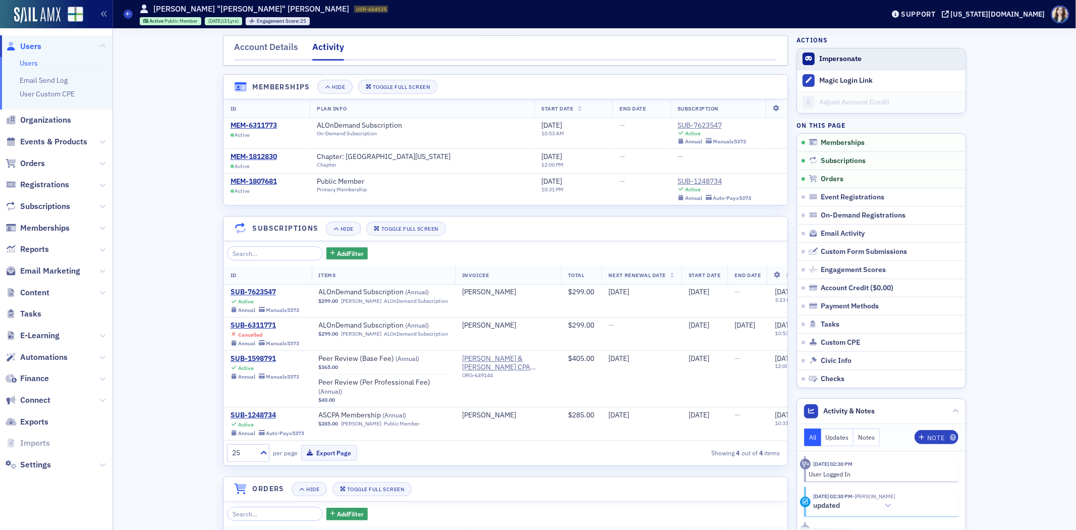
click at [834, 56] on button "Impersonate" at bounding box center [840, 58] width 42 height 9
click at [28, 41] on span "Users" at bounding box center [30, 46] width 21 height 11
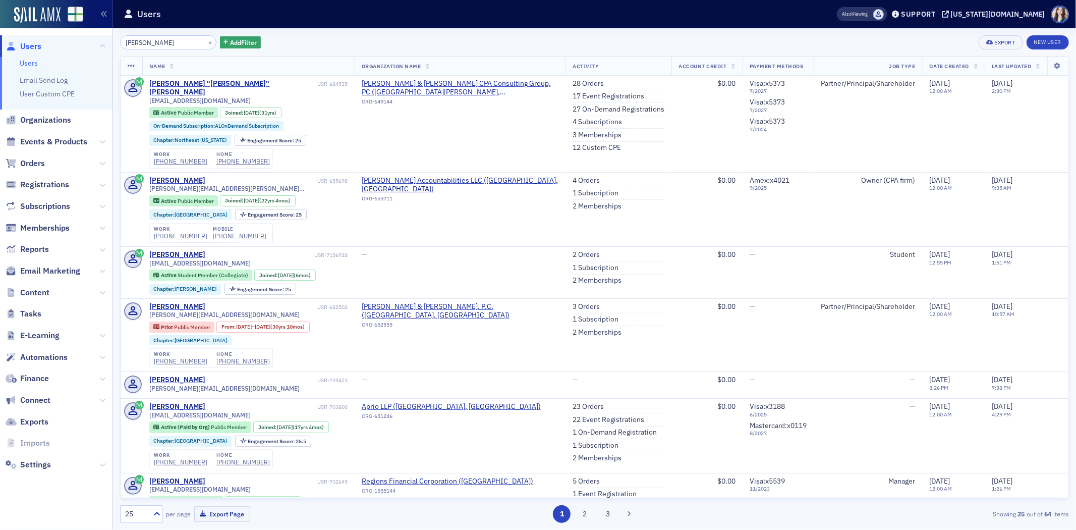
drag, startPoint x: 164, startPoint y: 42, endPoint x: 84, endPoint y: 47, distance: 80.4
click at [84, 47] on div "Users Users Email Send Log User Custom CPE Organizations Events & Products Orde…" at bounding box center [538, 265] width 1076 height 530
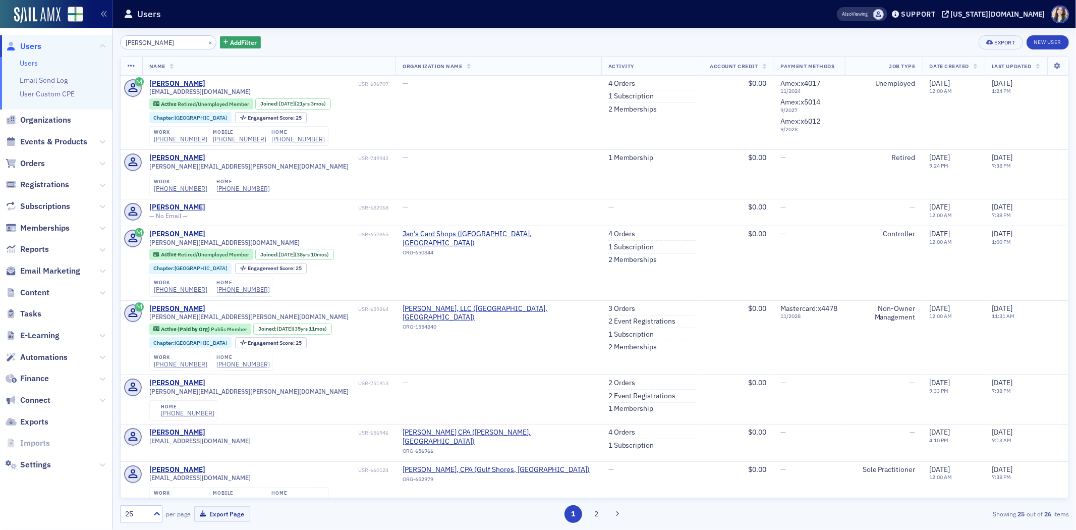
drag, startPoint x: 130, startPoint y: 44, endPoint x: 145, endPoint y: 44, distance: 14.6
click at [145, 44] on input "Connie Shephard" at bounding box center [168, 42] width 96 height 14
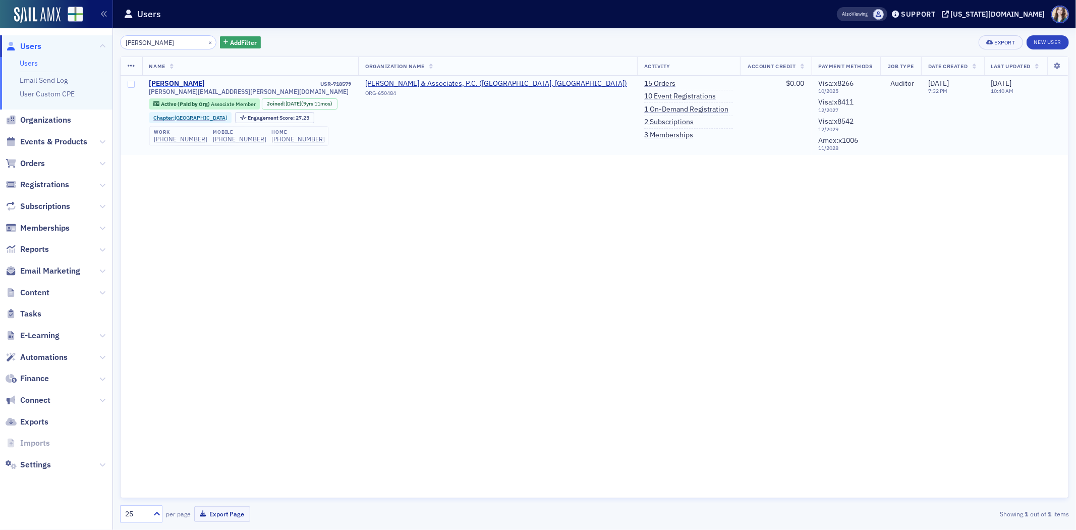
type input "Courtnie Shephard"
click at [181, 81] on div "Courtnie Harris-Anderson" at bounding box center [177, 83] width 56 height 9
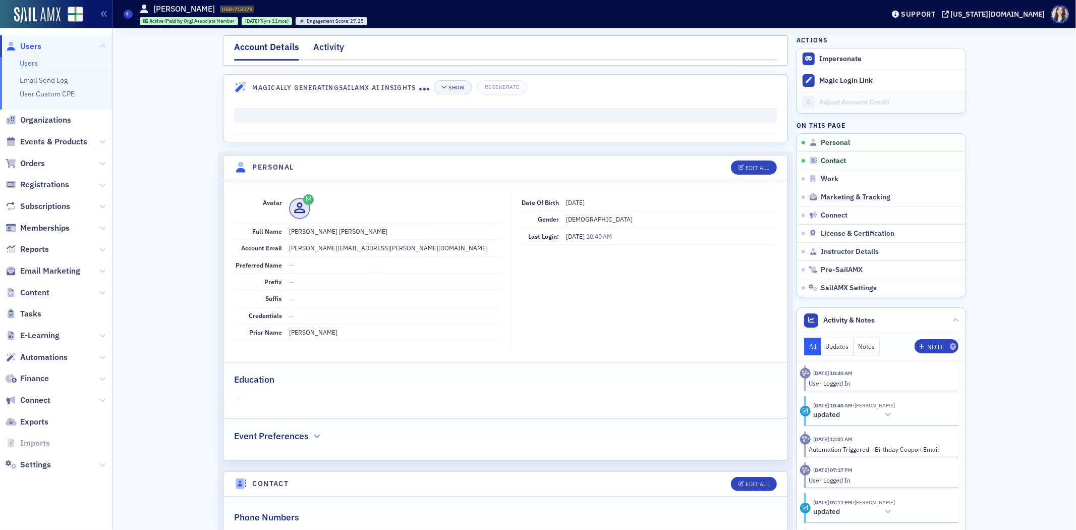
click at [324, 53] on div "Activity" at bounding box center [328, 49] width 31 height 19
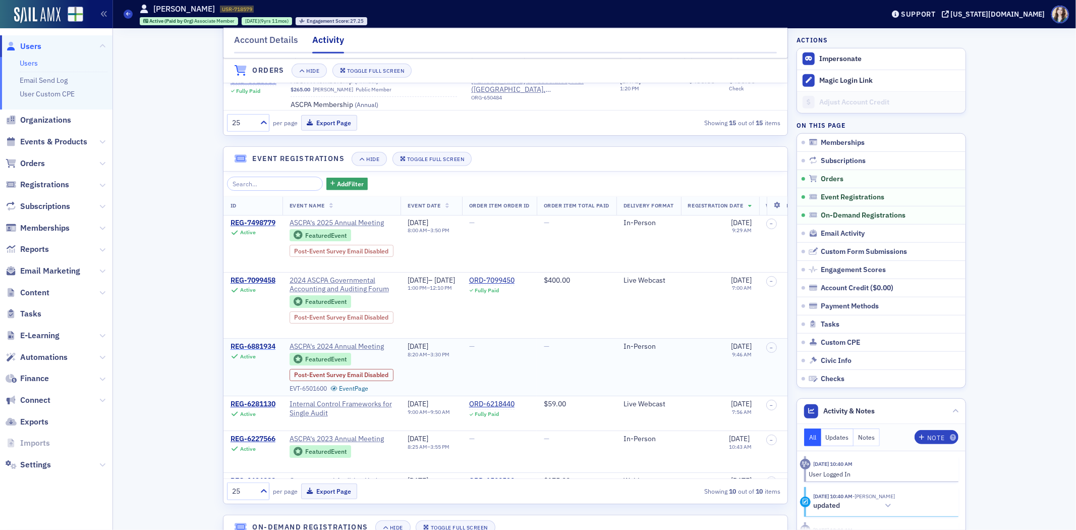
click at [258, 351] on div "REG-6881934" at bounding box center [253, 346] width 45 height 9
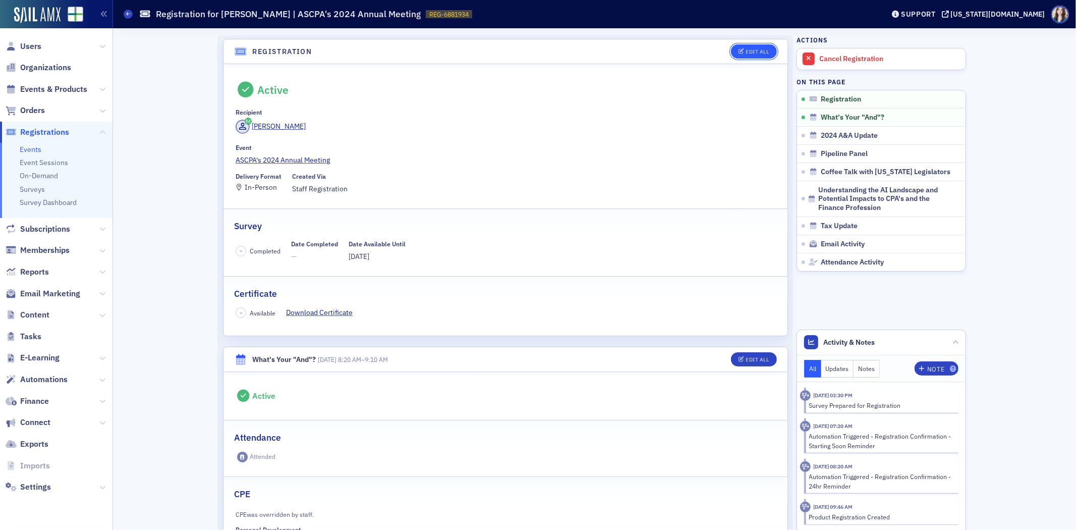
click at [760, 51] on div "Edit All" at bounding box center [757, 52] width 23 height 6
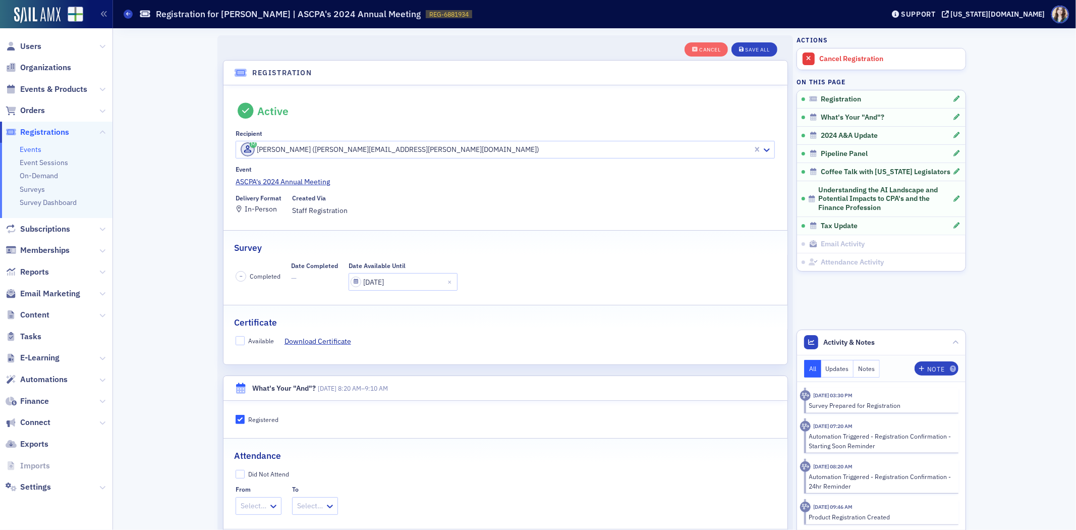
scroll to position [27, 0]
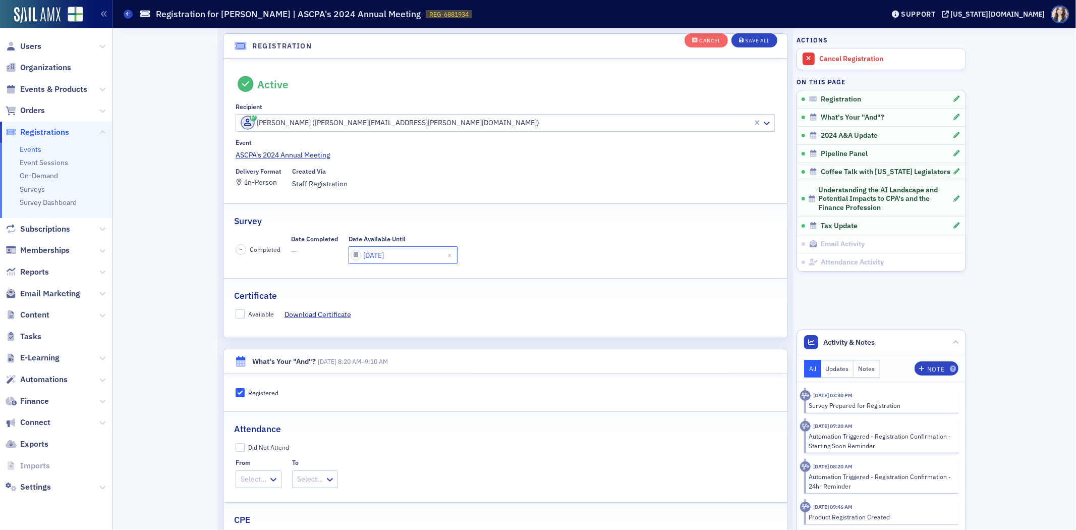
select select "5"
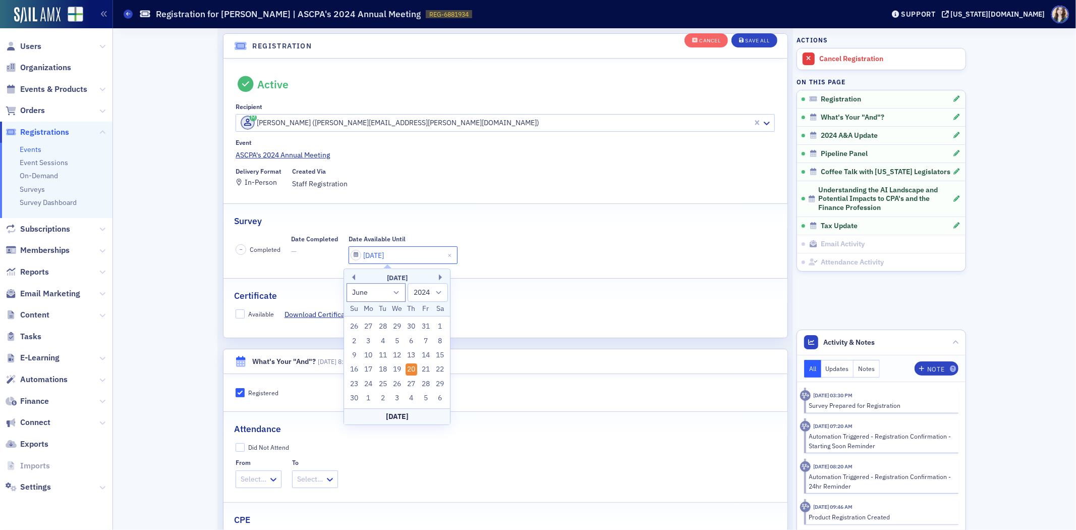
click at [416, 256] on input "06/20/2024" at bounding box center [403, 255] width 109 height 18
click at [440, 295] on select "1900 1901 1902 1903 1904 1905 1906 1907 1908 1909 1910 1911 1912 1913 1914 1915…" at bounding box center [428, 292] width 40 height 19
select select "2025"
click at [408, 283] on select "1900 1901 1902 1903 1904 1905 1906 1907 1908 1909 1910 1911 1912 1913 1914 1915…" at bounding box center [428, 292] width 40 height 19
click at [391, 295] on select "January February March April May June July August September October November De…" at bounding box center [377, 292] width 60 height 19
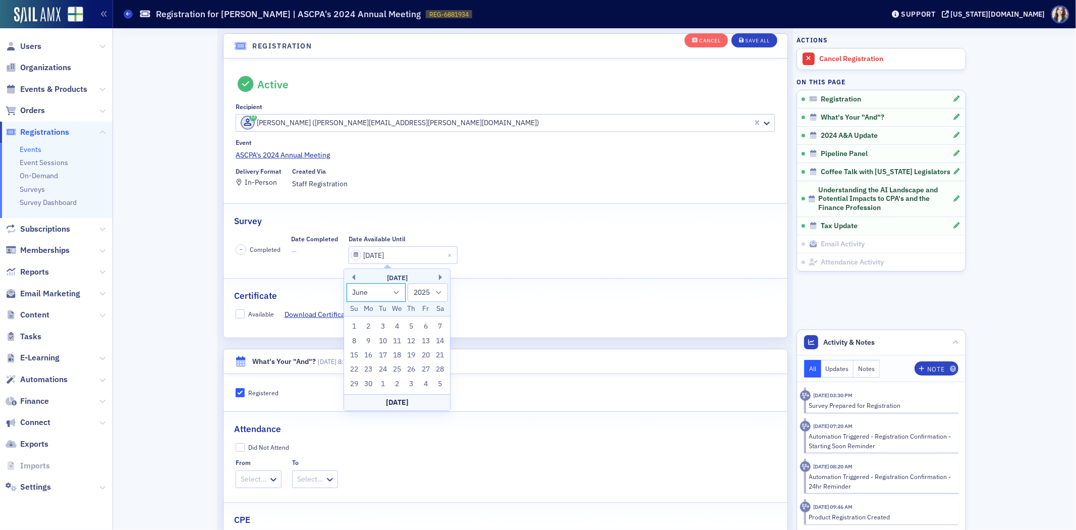
select select "9"
click at [347, 283] on select "January February March April May June July August September October November De…" at bounding box center [377, 292] width 60 height 19
click at [367, 340] on div "6" at bounding box center [368, 341] width 12 height 12
type input "10/06/2025"
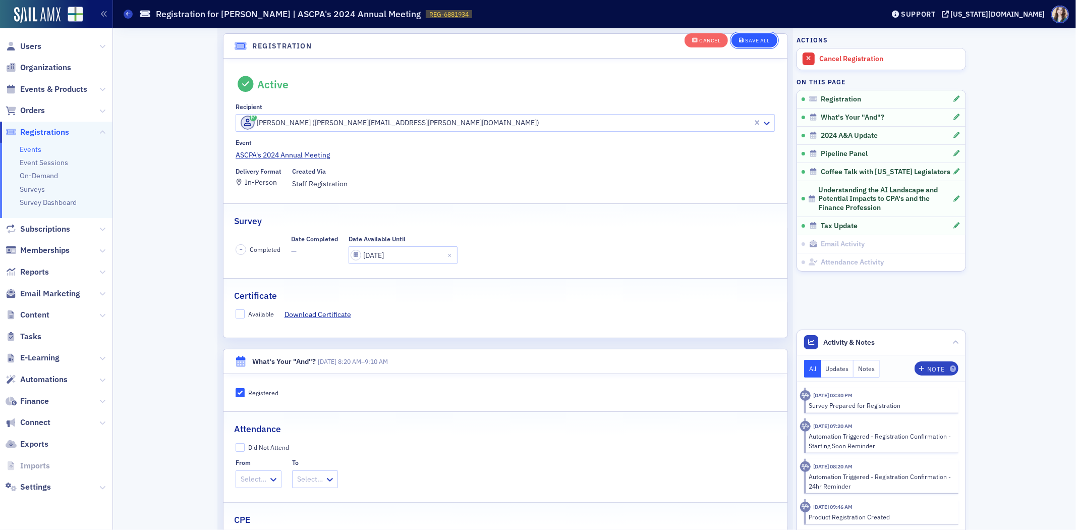
click at [744, 43] on button "Save All" at bounding box center [754, 41] width 45 height 14
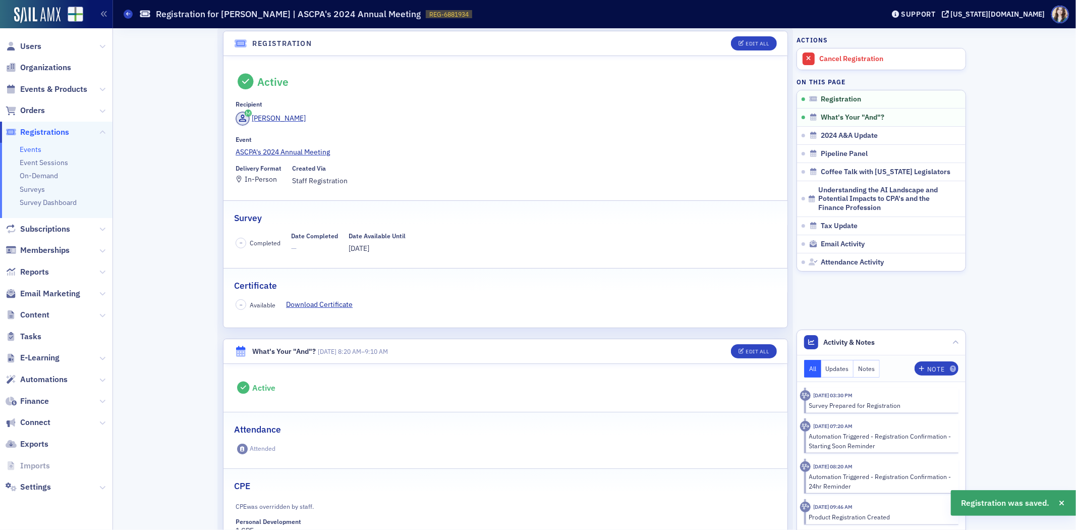
scroll to position [0, 0]
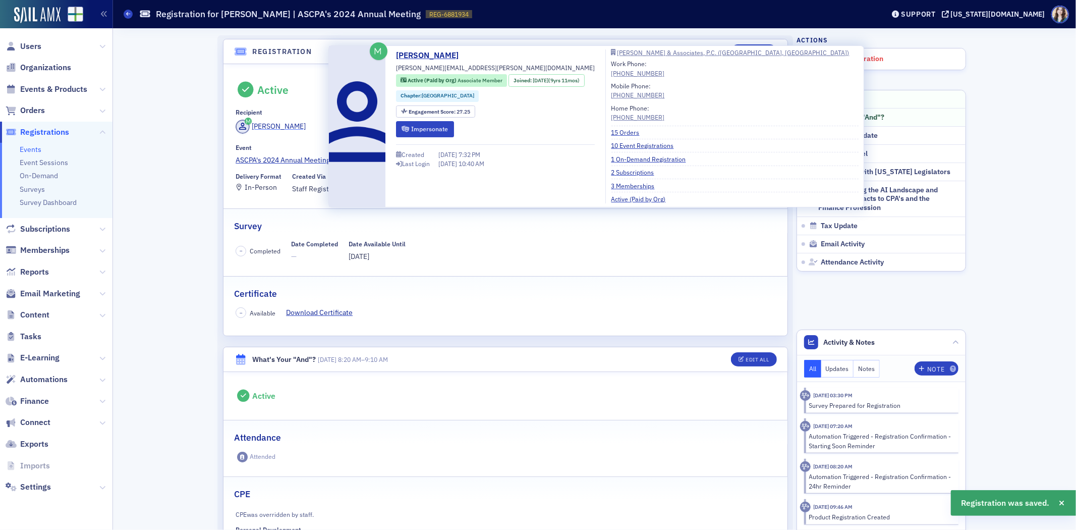
click at [297, 125] on div "Courtnie Harris-Anderson" at bounding box center [279, 126] width 54 height 11
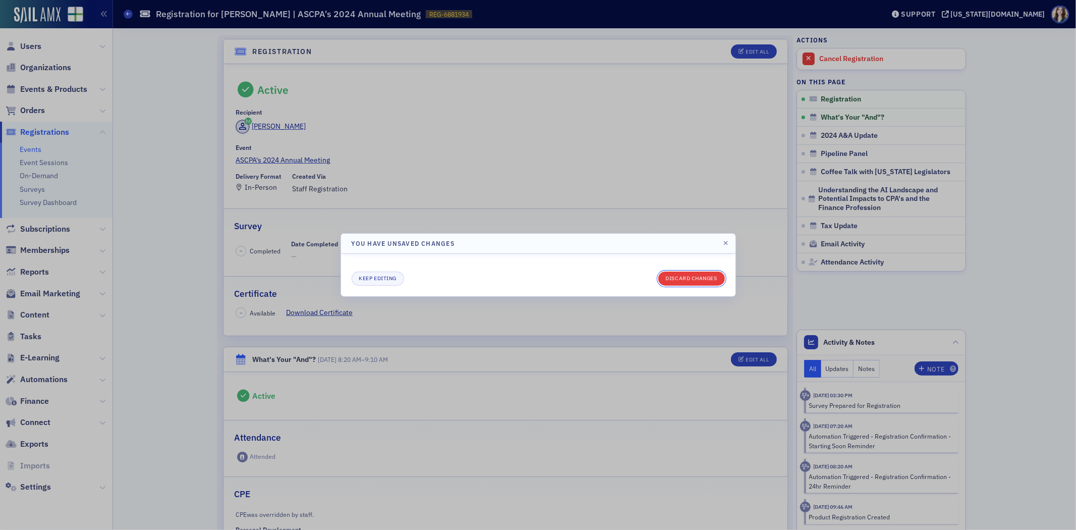
click at [712, 283] on button "Discard changes" at bounding box center [691, 278] width 67 height 14
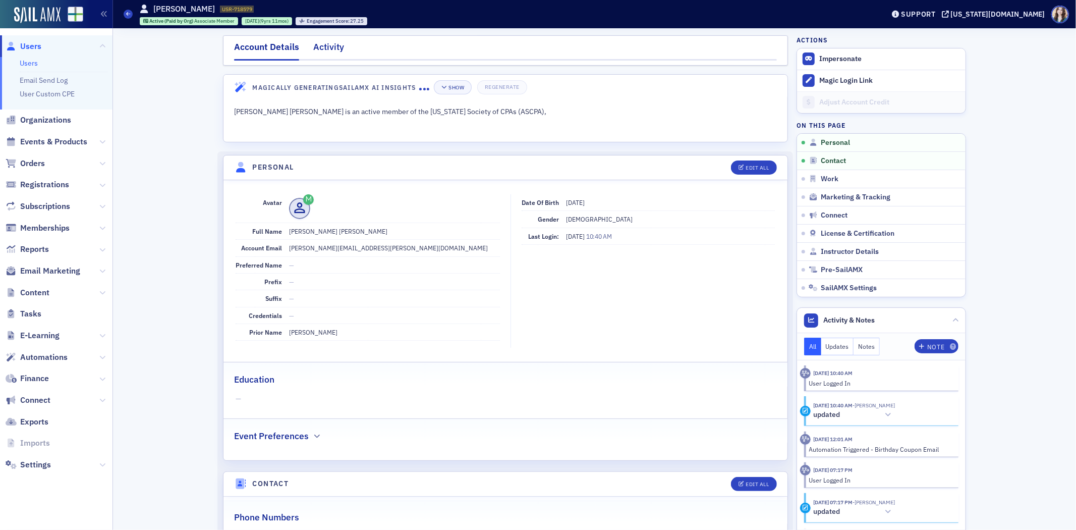
click at [326, 47] on div "Activity" at bounding box center [328, 49] width 31 height 19
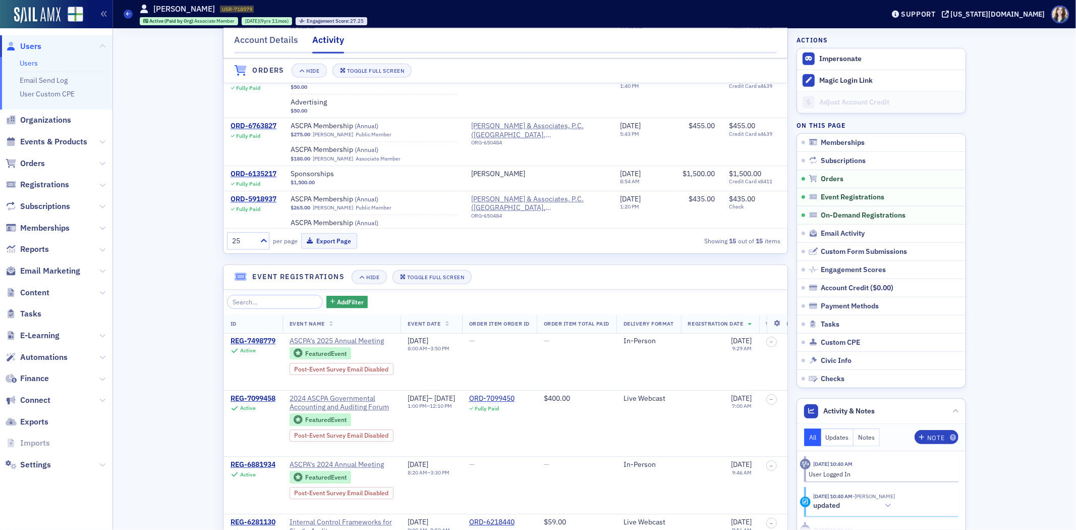
scroll to position [617, 0]
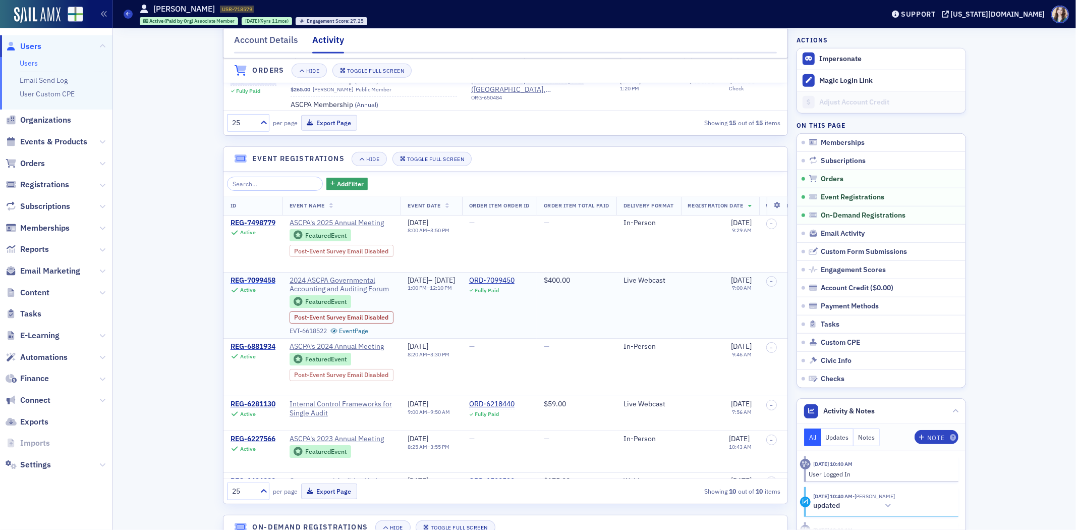
click at [269, 285] on div "REG-7099458" at bounding box center [253, 280] width 45 height 9
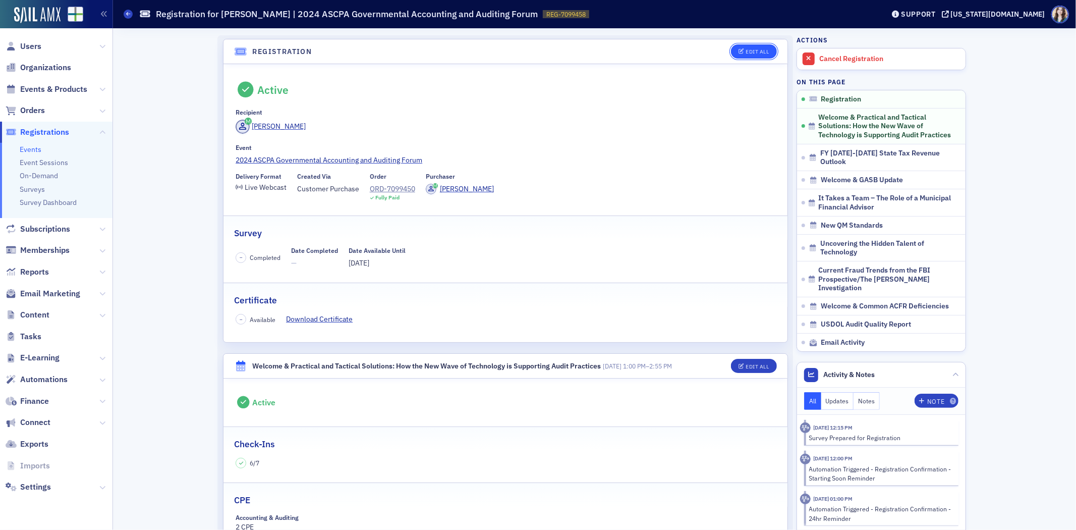
click at [746, 54] on button "Edit All" at bounding box center [753, 51] width 45 height 14
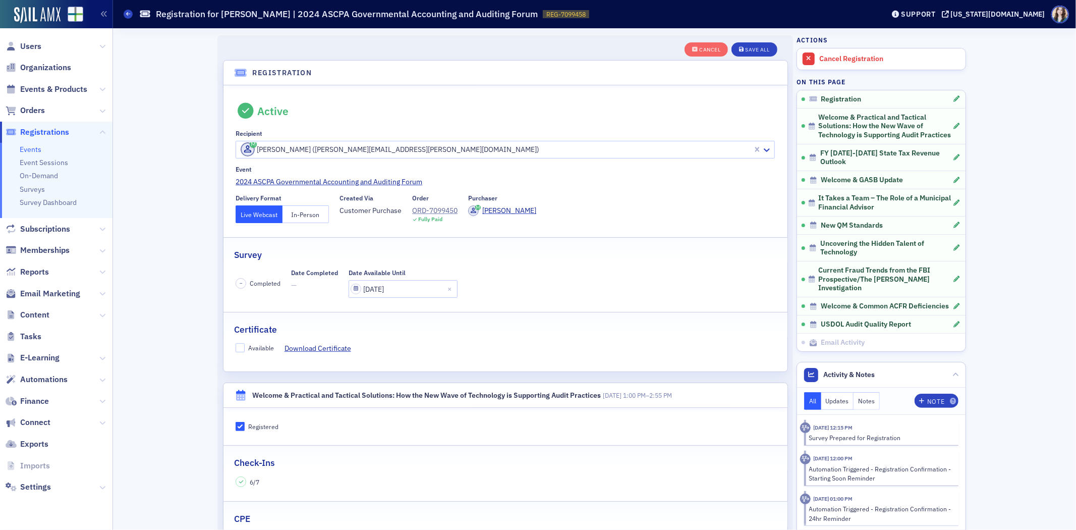
scroll to position [27, 0]
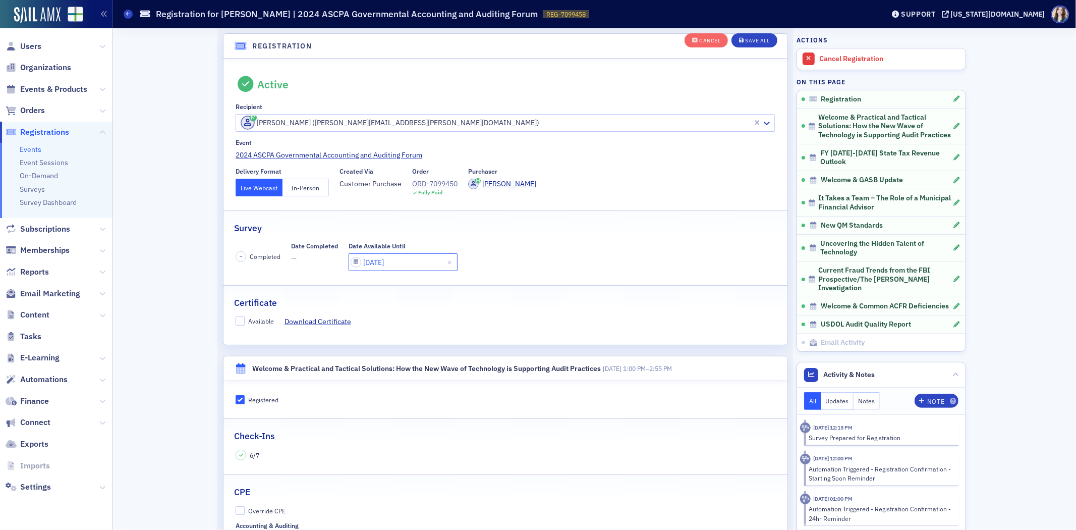
click at [415, 263] on input "12/20/2024" at bounding box center [403, 262] width 109 height 18
select select "11"
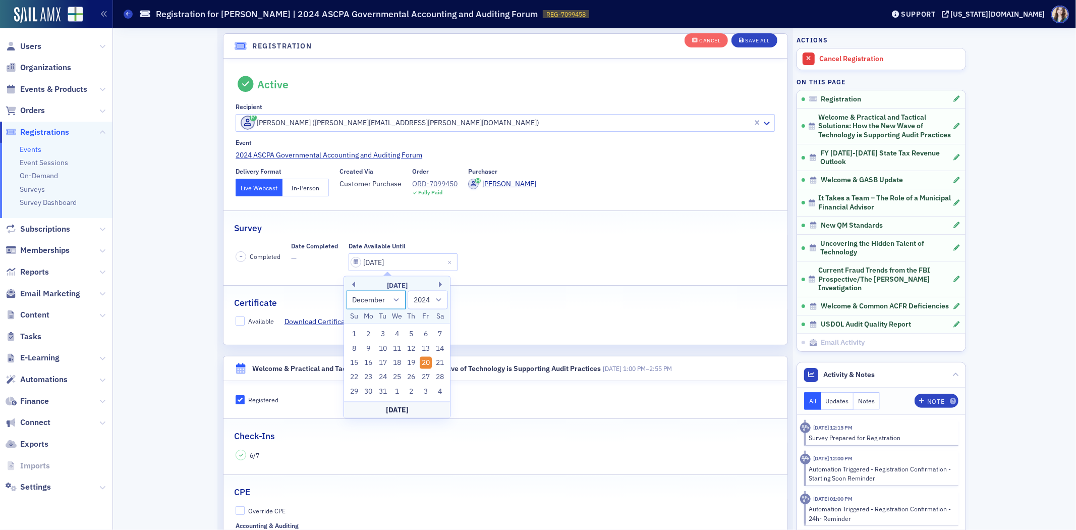
click at [394, 298] on select "January February March April May June July August September October November De…" at bounding box center [377, 299] width 60 height 19
click at [436, 304] on select "1900 1901 1902 1903 1904 1905 1906 1907 1908 1909 1910 1911 1912 1913 1914 1915…" at bounding box center [428, 299] width 40 height 19
select select "2025"
click at [408, 290] on select "1900 1901 1902 1903 1904 1905 1906 1907 1908 1909 1910 1911 1912 1913 1914 1915…" at bounding box center [428, 299] width 40 height 19
click at [390, 302] on select "January February March April May June July August September October November De…" at bounding box center [377, 299] width 60 height 19
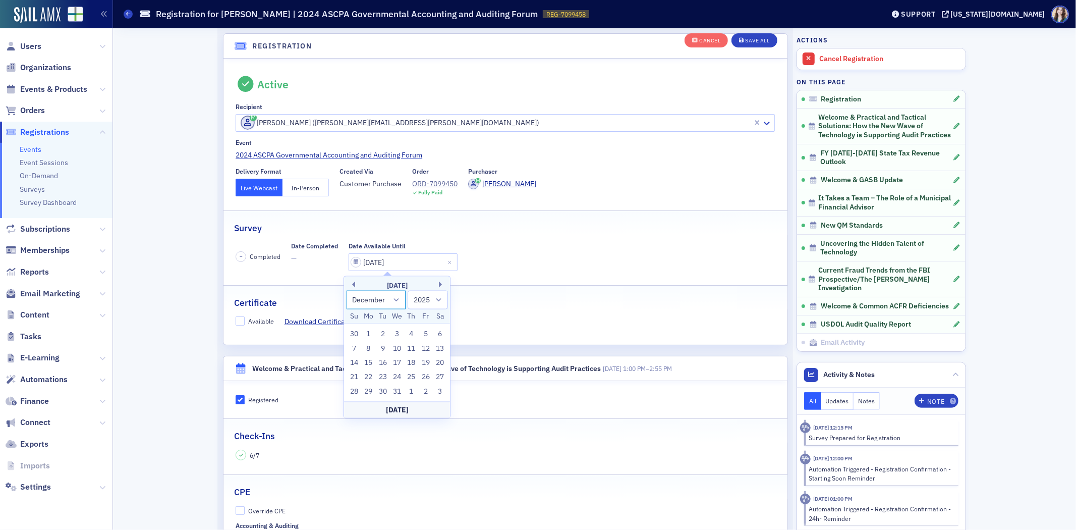
select select "9"
click at [347, 290] on select "January February March April May June July August September October November De…" at bounding box center [377, 299] width 60 height 19
click at [371, 346] on div "6" at bounding box center [368, 348] width 12 height 12
type input "10/06/2025"
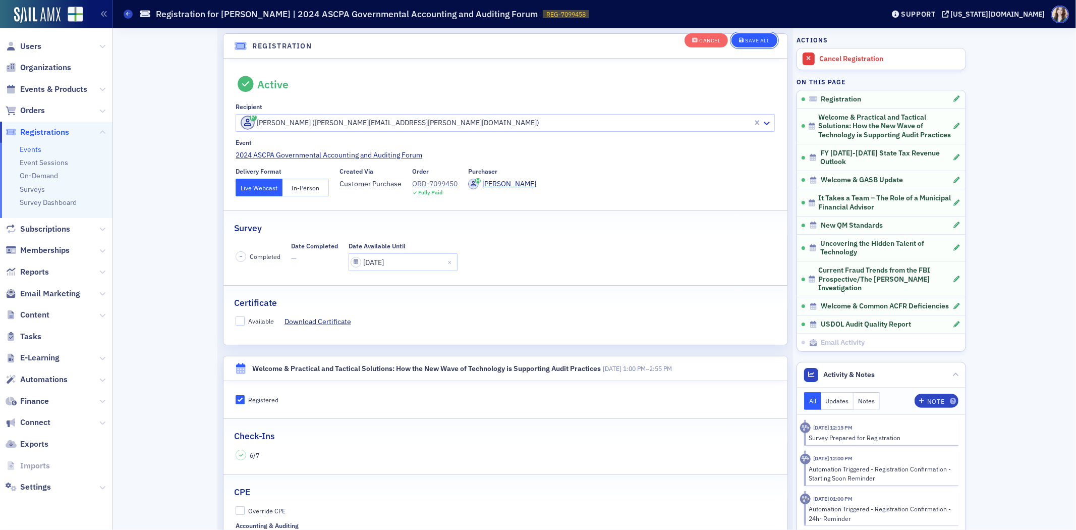
click at [759, 38] on div "Save All" at bounding box center [758, 41] width 24 height 6
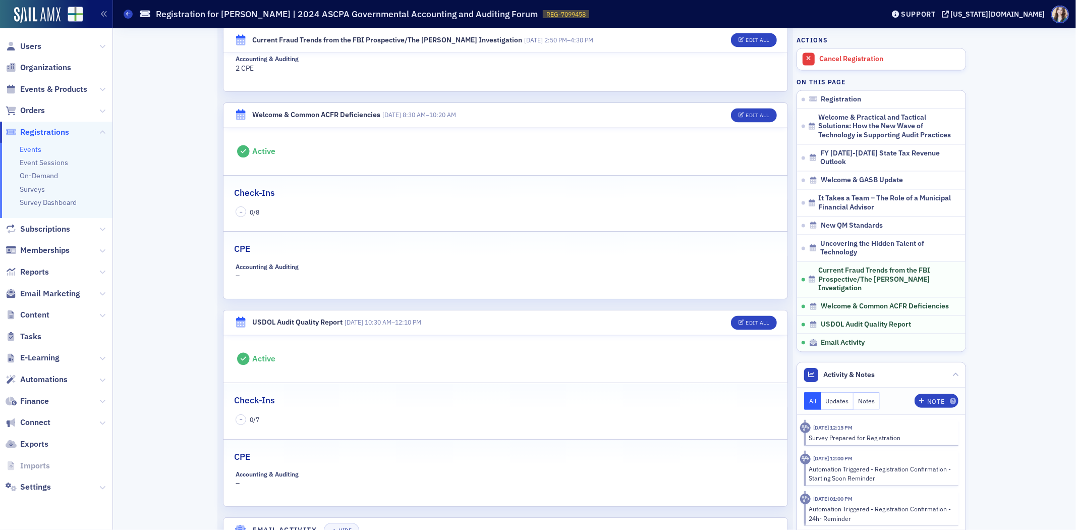
scroll to position [1698, 0]
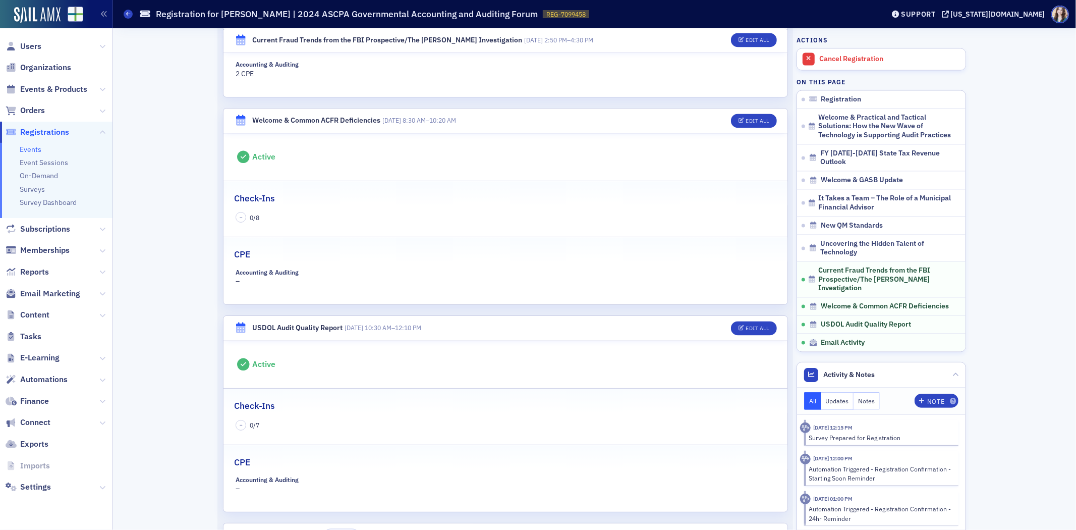
click at [715, 36] on header "Current Fraud Trends from the FBI Prospective/The Randall Beane Investigation 1…" at bounding box center [505, 40] width 564 height 25
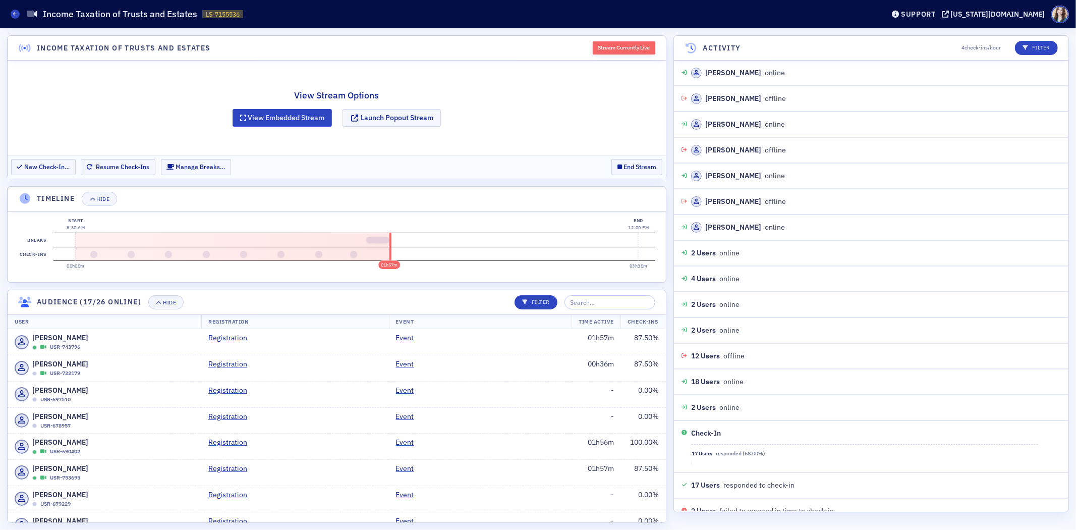
scroll to position [894, 0]
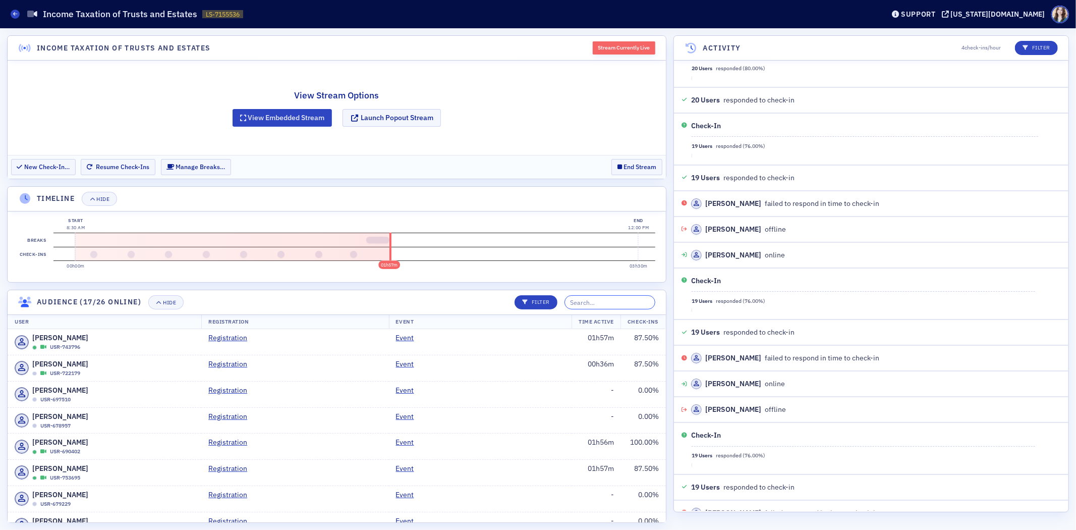
click at [595, 299] on input "search" at bounding box center [610, 302] width 91 height 14
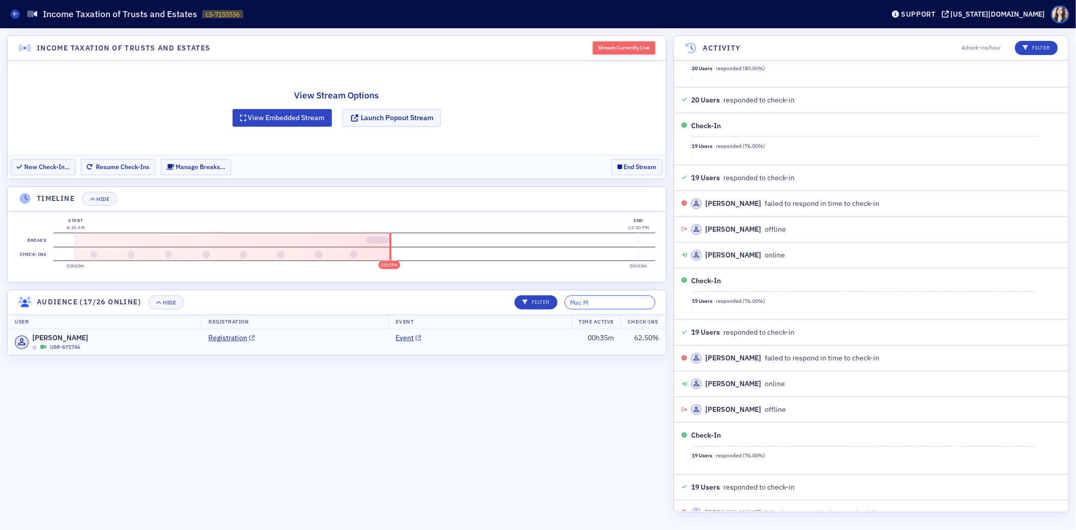
type input "Mac M"
click at [531, 346] on td "Event" at bounding box center [480, 342] width 183 height 26
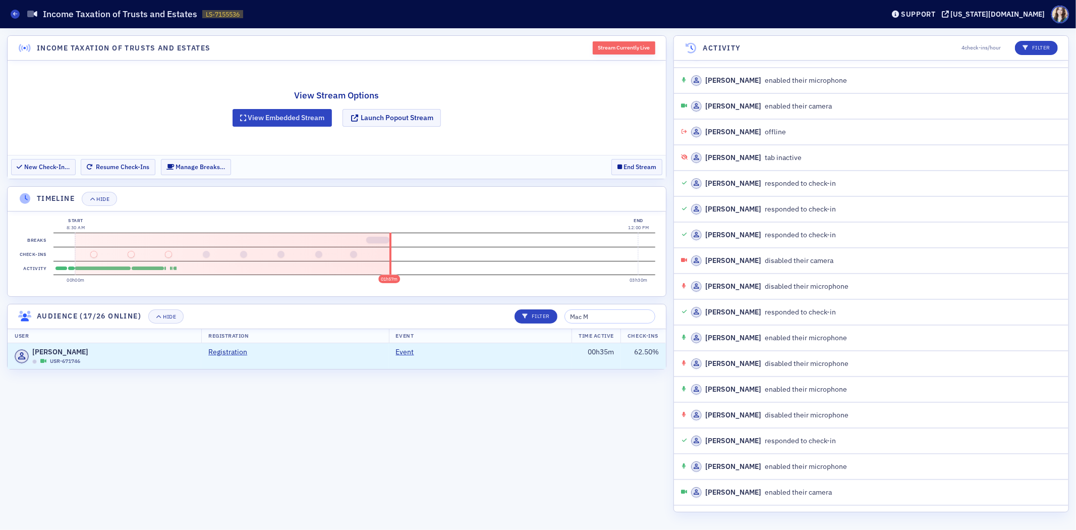
click at [492, 391] on section "Income Taxation of Trusts and Estates Stream Currently Live View Stream Options…" at bounding box center [336, 278] width 659 height 487
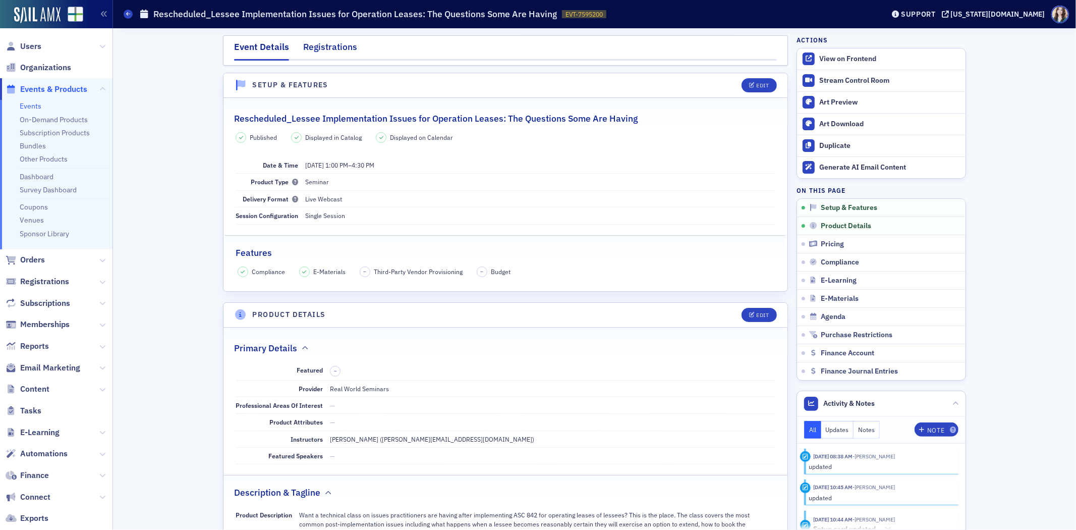
click at [336, 57] on div "Registrations" at bounding box center [330, 49] width 54 height 19
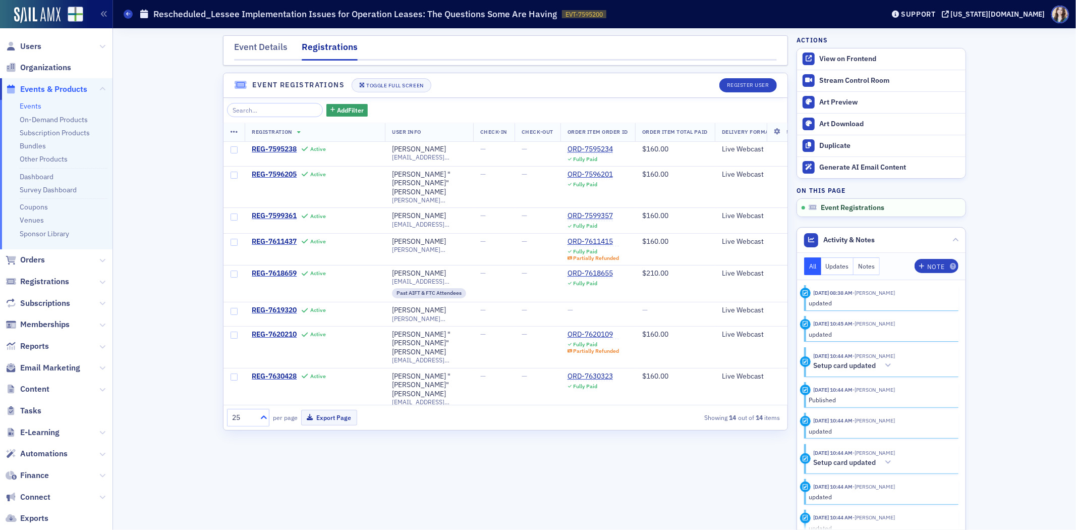
click at [261, 421] on icon at bounding box center [264, 417] width 10 height 10
click at [210, 337] on div "Event Details Registrations Event Registrations Toggle Full Screen Register Use…" at bounding box center [594, 278] width 949 height 501
click at [257, 421] on div at bounding box center [262, 417] width 13 height 11
click at [190, 398] on div "Event Details Registrations Event Registrations Toggle Full Screen Register Use…" at bounding box center [594, 278] width 949 height 501
click at [347, 419] on button "Export Page" at bounding box center [329, 418] width 56 height 16
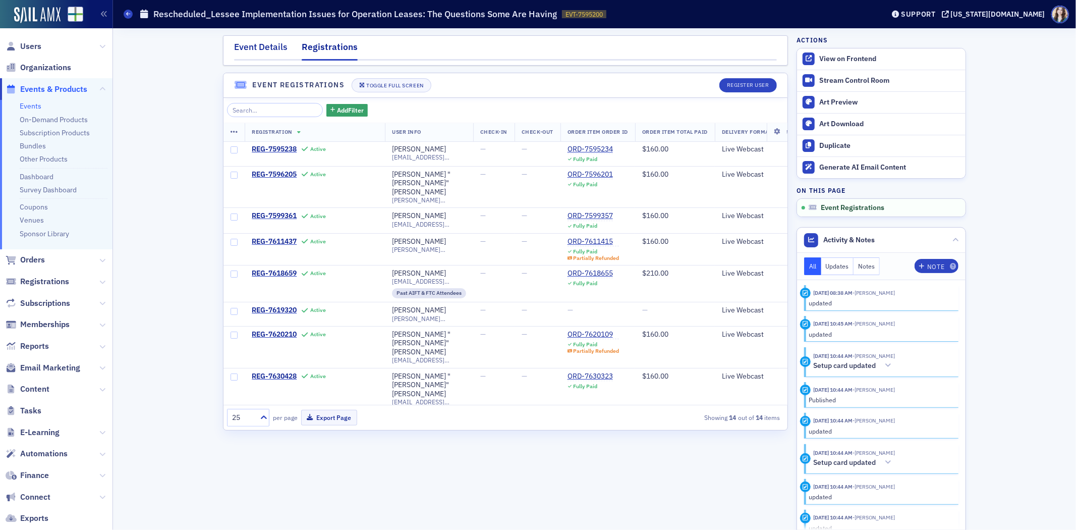
click at [285, 42] on div "Event Details" at bounding box center [260, 49] width 53 height 19
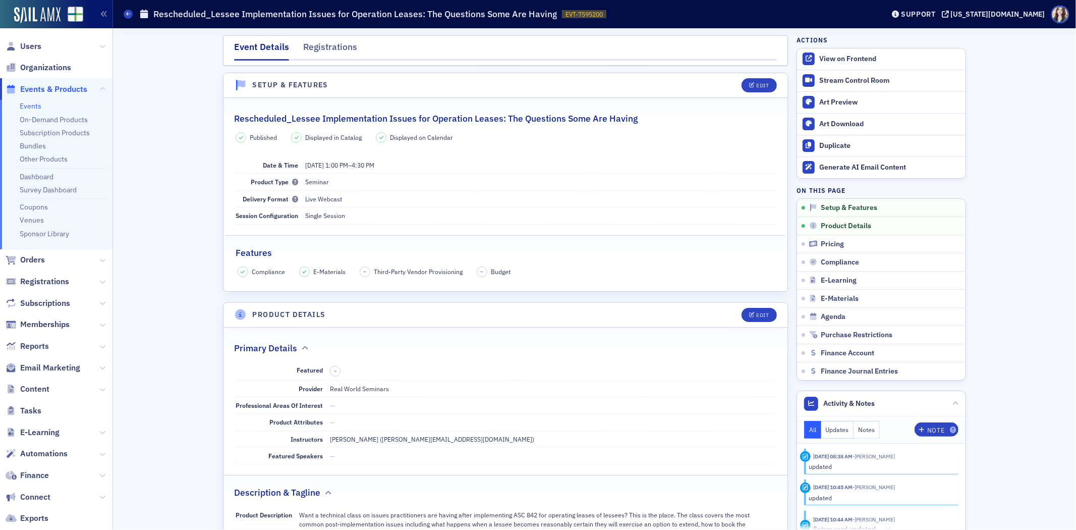
click at [369, 46] on nav "Event Details Registrations" at bounding box center [505, 50] width 543 height 20
